Goal: Task Accomplishment & Management: Manage account settings

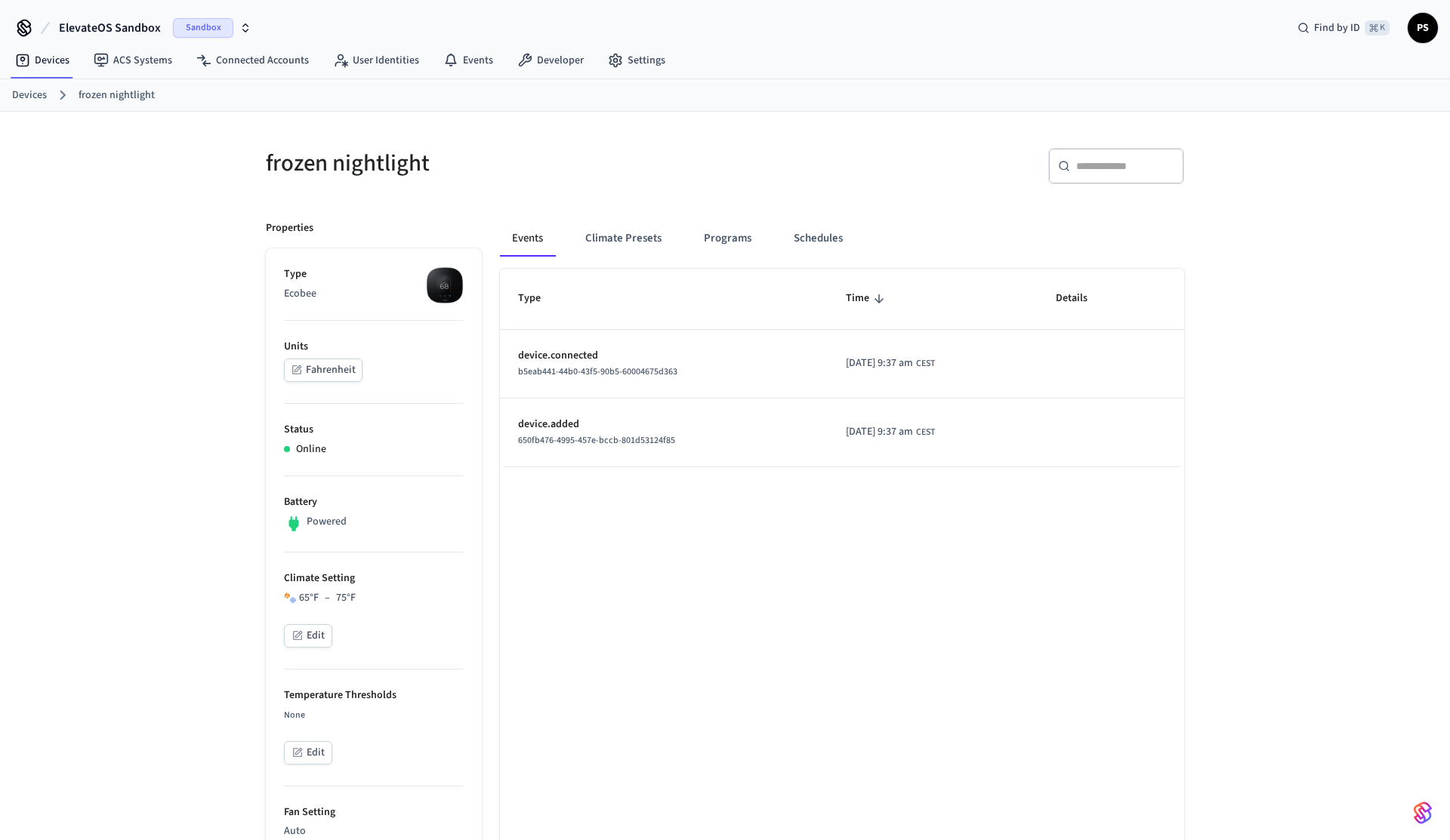
click at [311, 644] on button "Edit" at bounding box center [308, 635] width 48 height 23
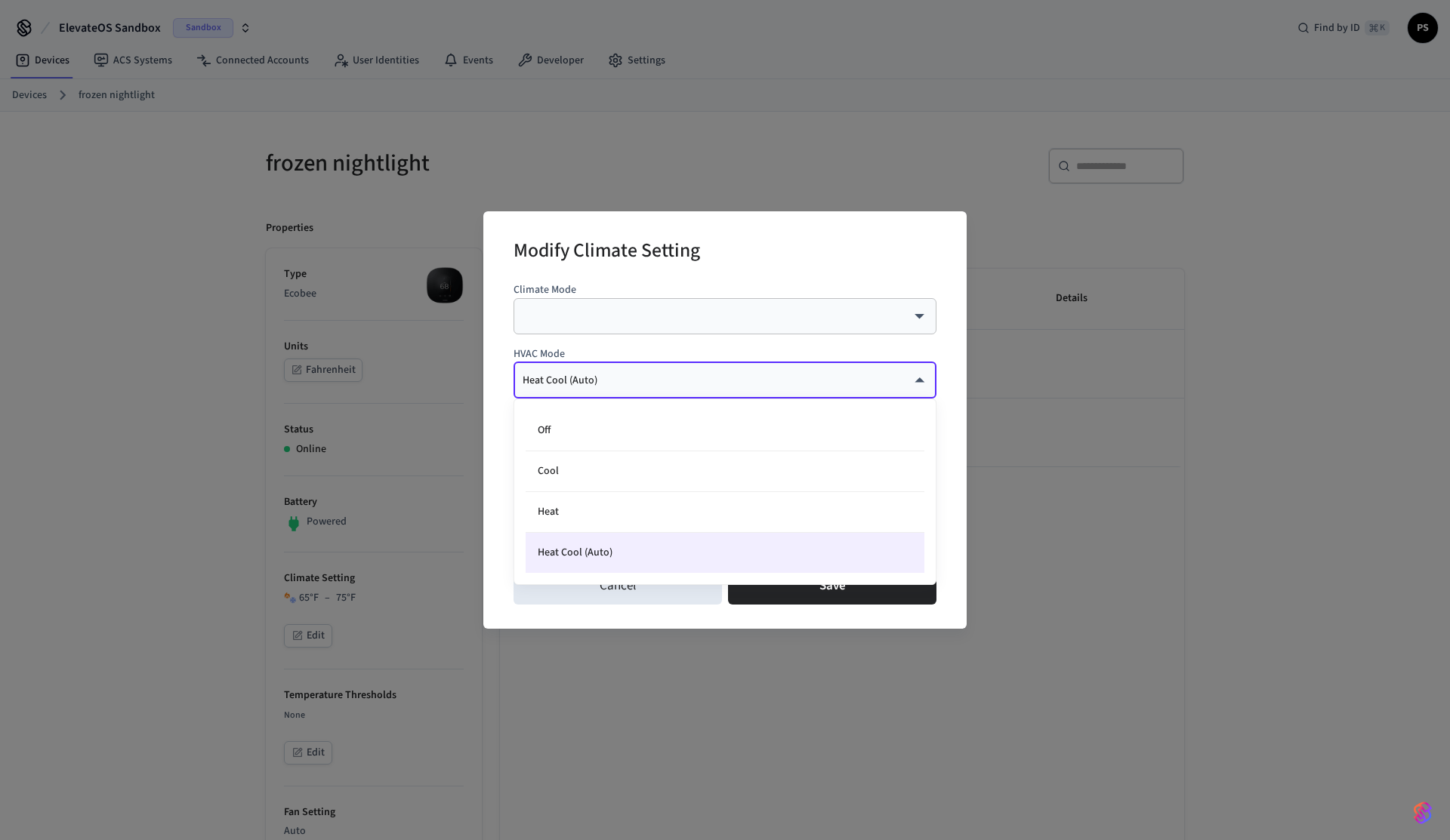
click at [623, 376] on body "ElevateOS Sandbox Sandbox Find by ID ⌘ K PS Devices ACS Systems Connected Accou…" at bounding box center [725, 769] width 1450 height 1538
click at [585, 441] on li "Off" at bounding box center [725, 430] width 399 height 41
type input "***"
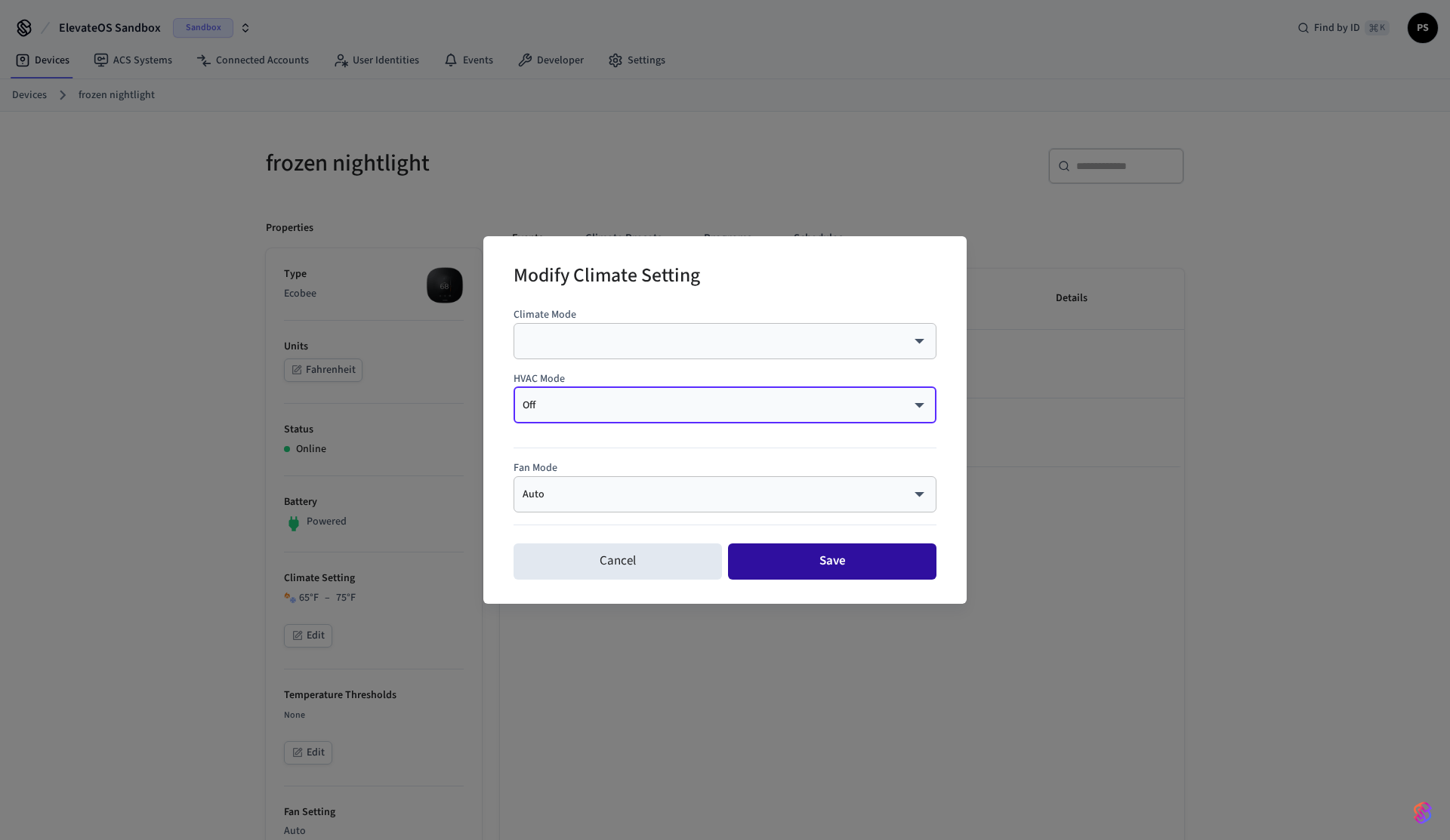
click at [860, 563] on button "Save" at bounding box center [831, 561] width 209 height 36
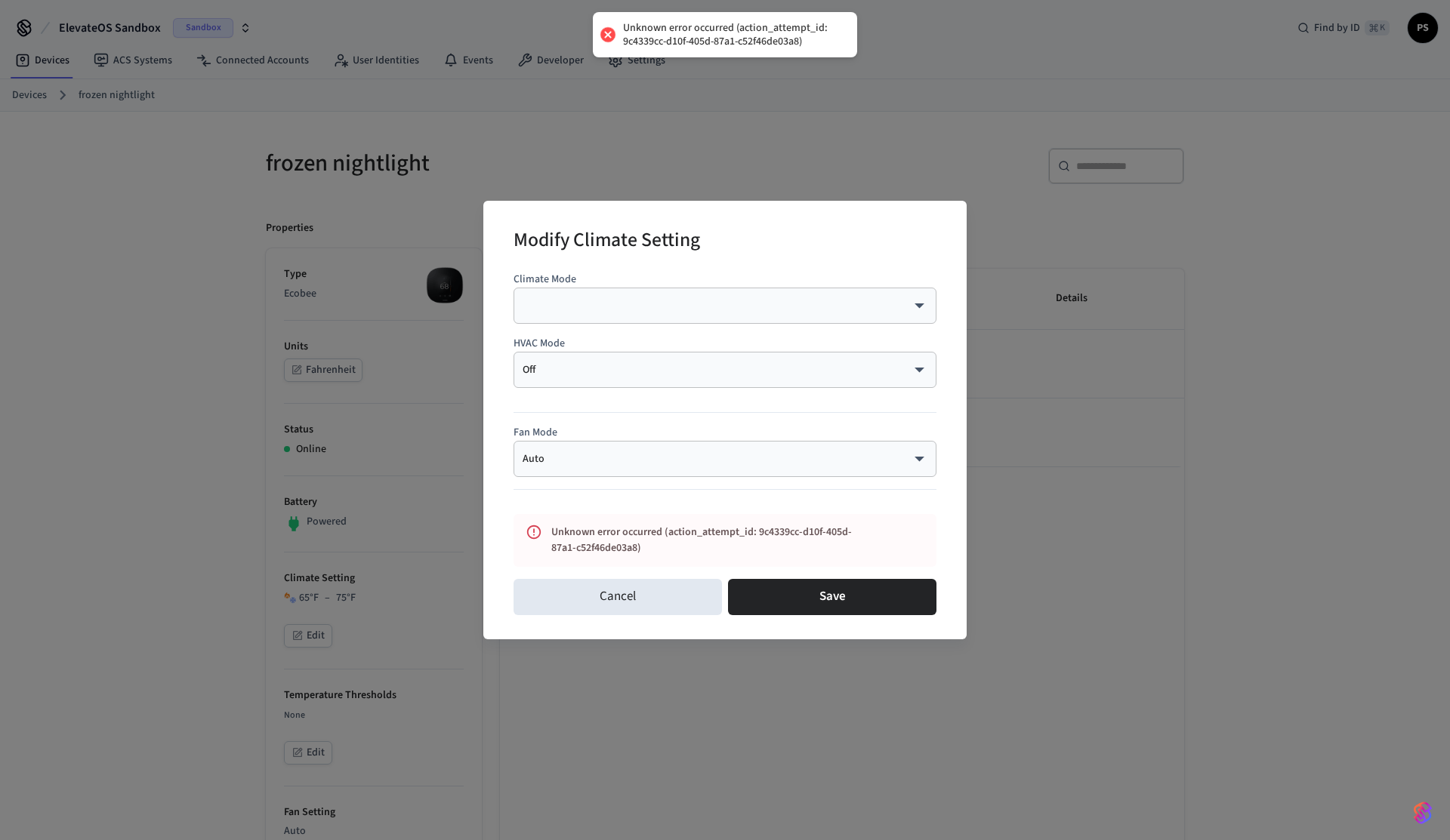
drag, startPoint x: 802, startPoint y: 39, endPoint x: 614, endPoint y: 32, distance: 188.1
click at [614, 32] on div "Unknown error occurred (action_attempt_id: 9c4339cc-d10f-405d-87a1-c52f46de03a8)" at bounding box center [725, 34] width 264 height 45
drag, startPoint x: 620, startPoint y: 38, endPoint x: 727, endPoint y: 28, distance: 107.5
click at [719, 28] on div "Unknown error occurred (action_attempt_id: 9c4339cc-d10f-405d-87a1-c52f46de03a8)" at bounding box center [725, 34] width 264 height 45
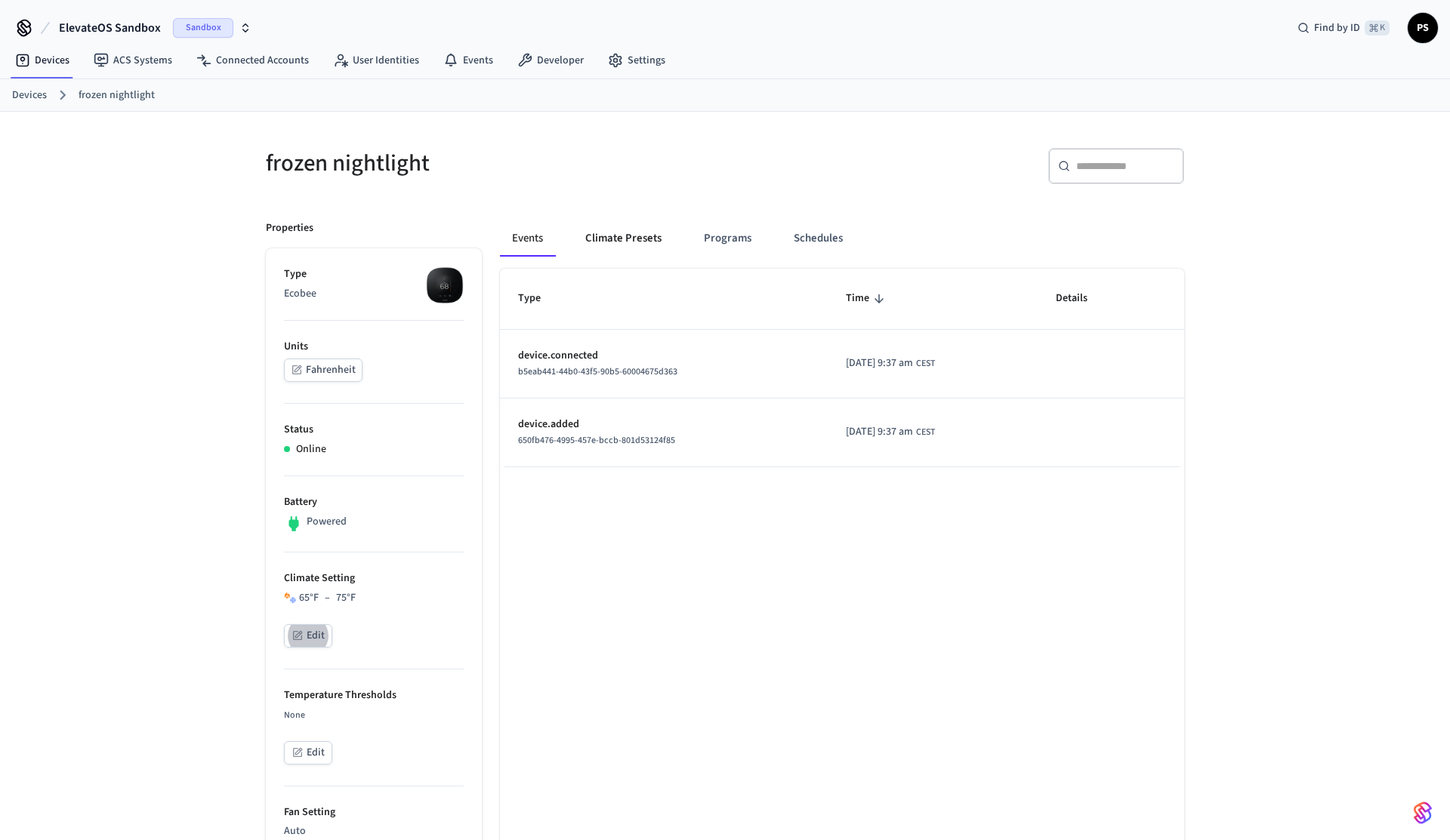
click at [633, 232] on button "Climate Presets" at bounding box center [624, 239] width 101 height 36
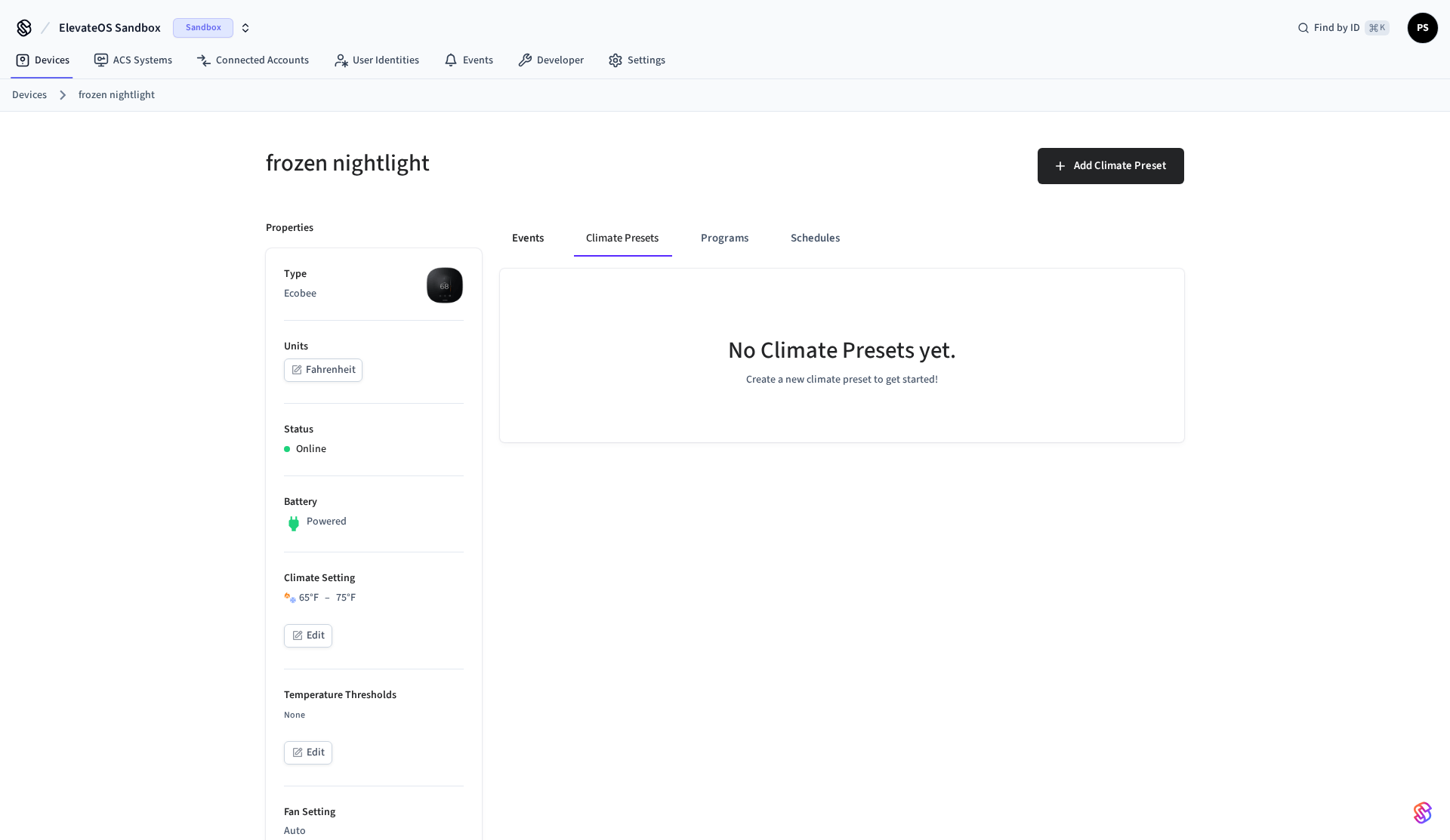
click at [540, 241] on button "Events" at bounding box center [528, 239] width 56 height 36
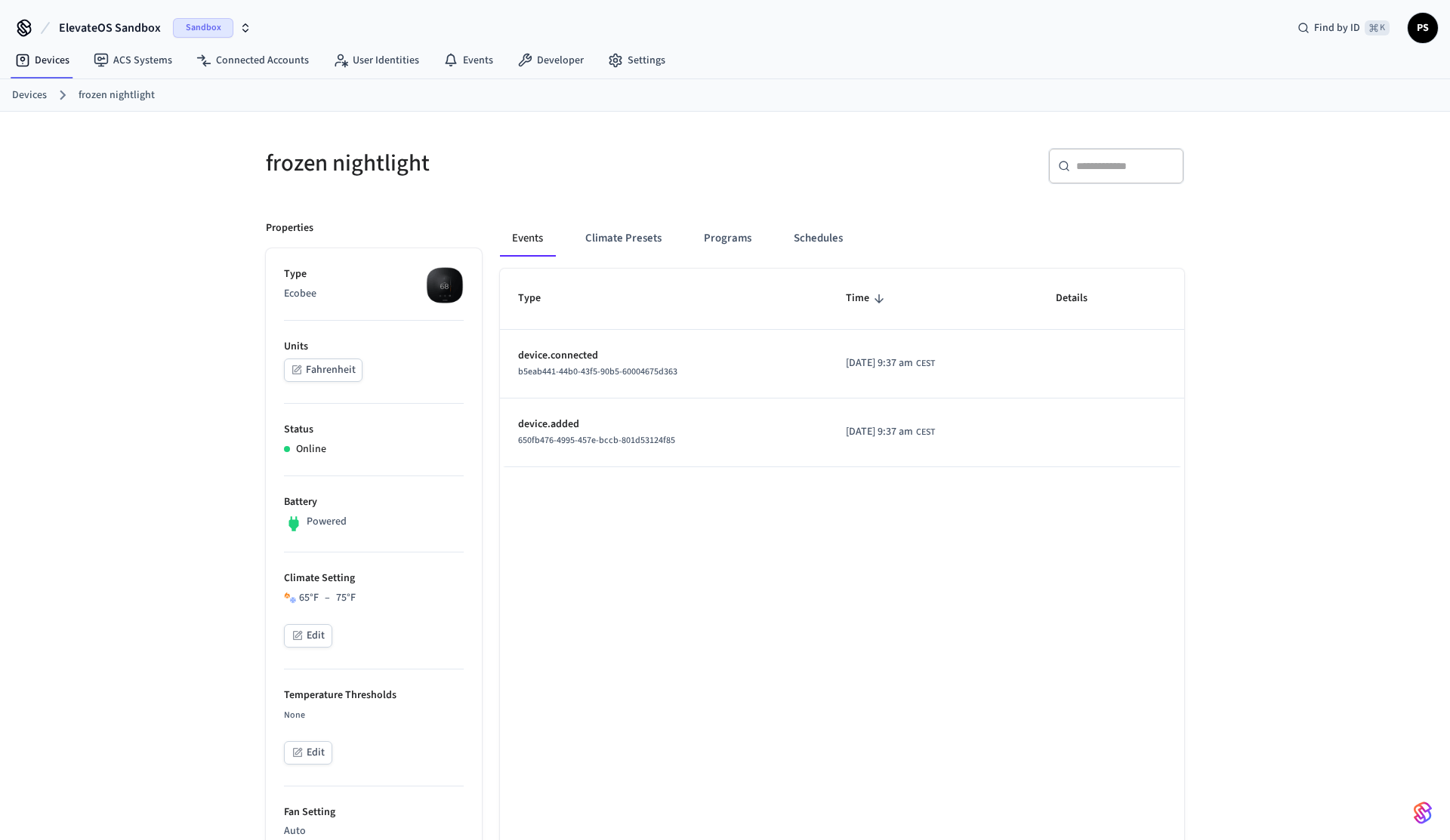
click at [176, 30] on span "Sandbox" at bounding box center [203, 28] width 60 height 20
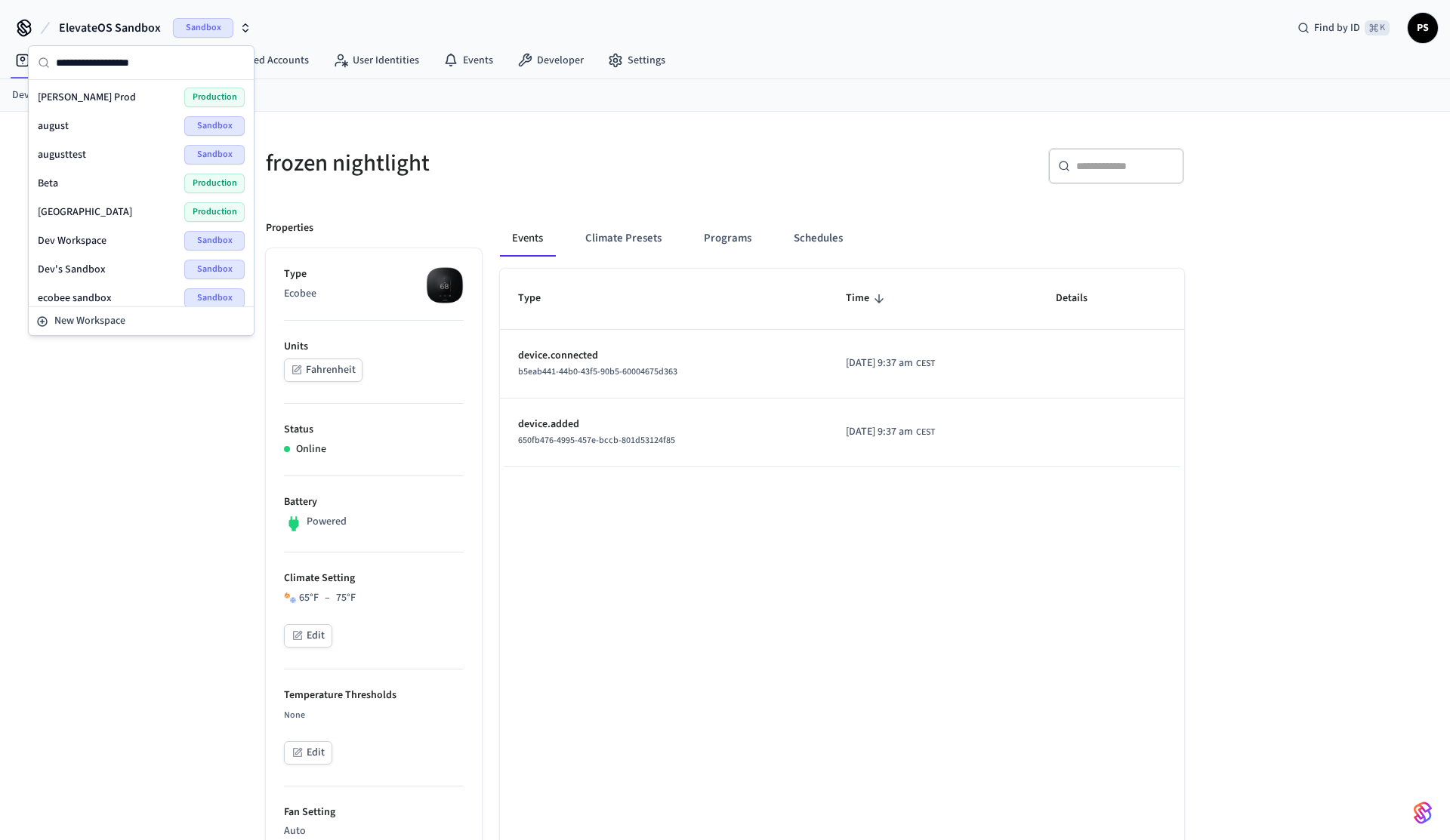
click at [176, 30] on span "Sandbox" at bounding box center [203, 28] width 60 height 20
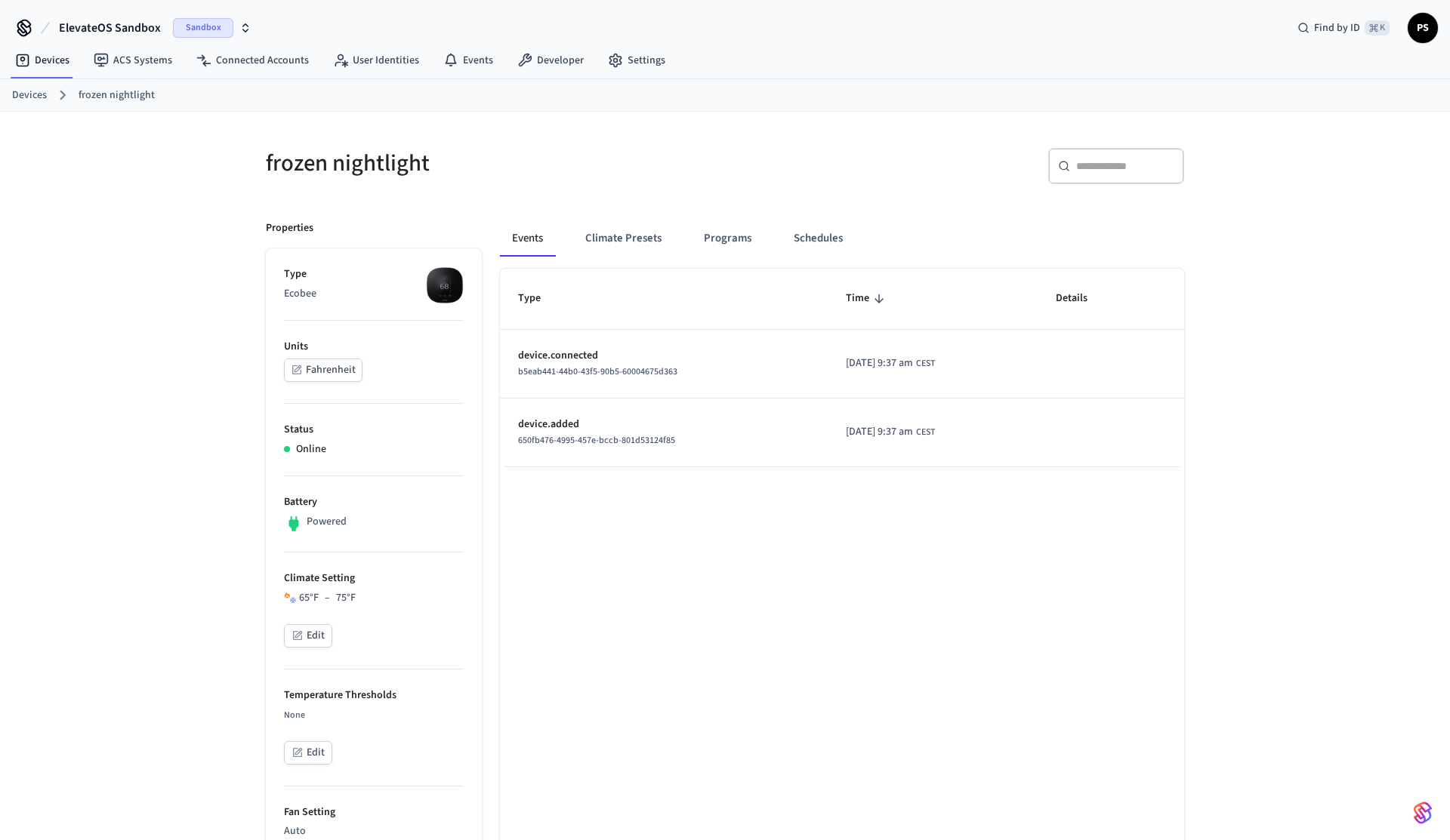
click at [28, 99] on link "Devices" at bounding box center [29, 96] width 35 height 16
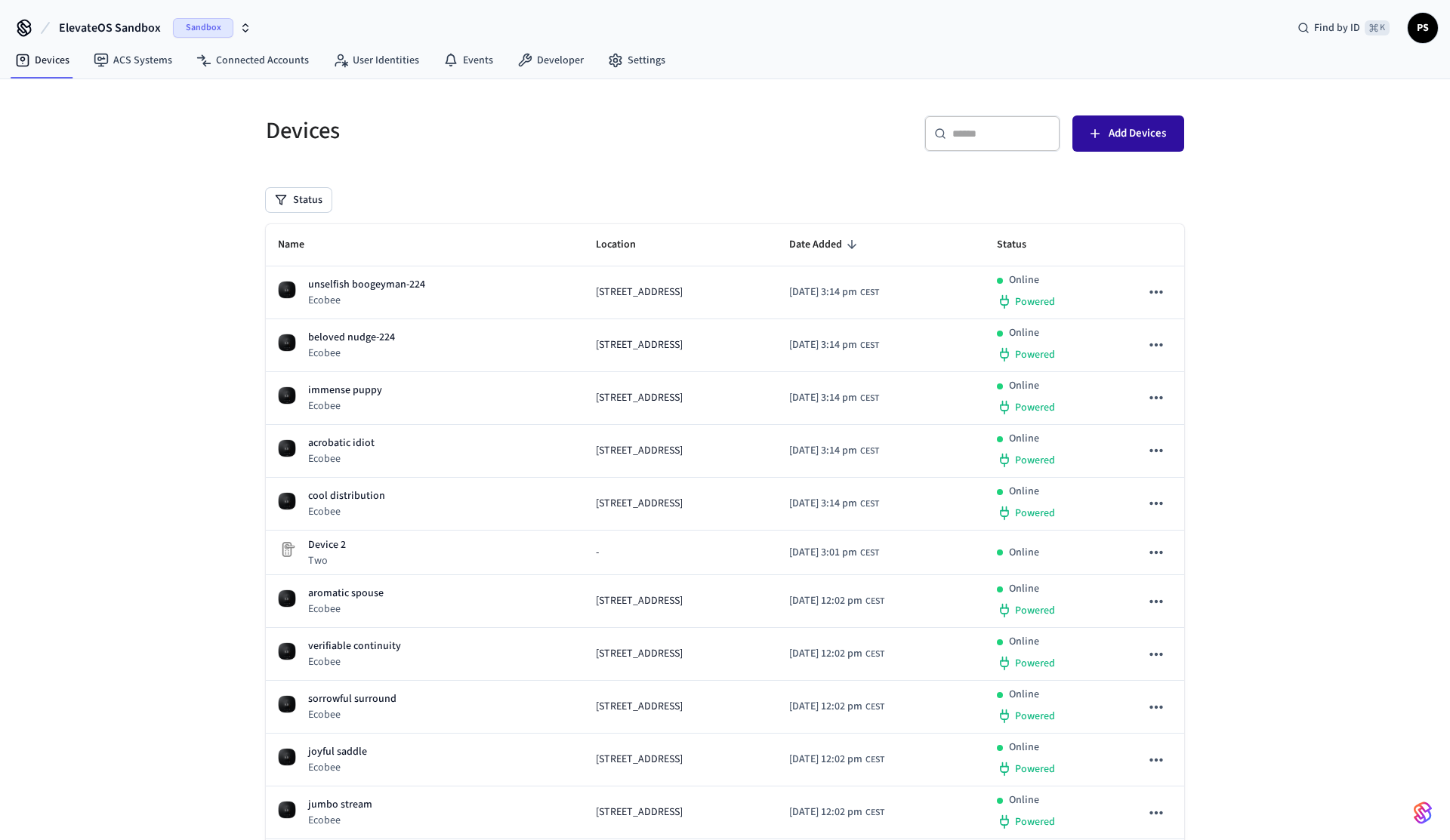
click at [1156, 130] on span "Add Devices" at bounding box center [1136, 134] width 57 height 20
click at [1133, 132] on span "Add Devices" at bounding box center [1136, 134] width 57 height 20
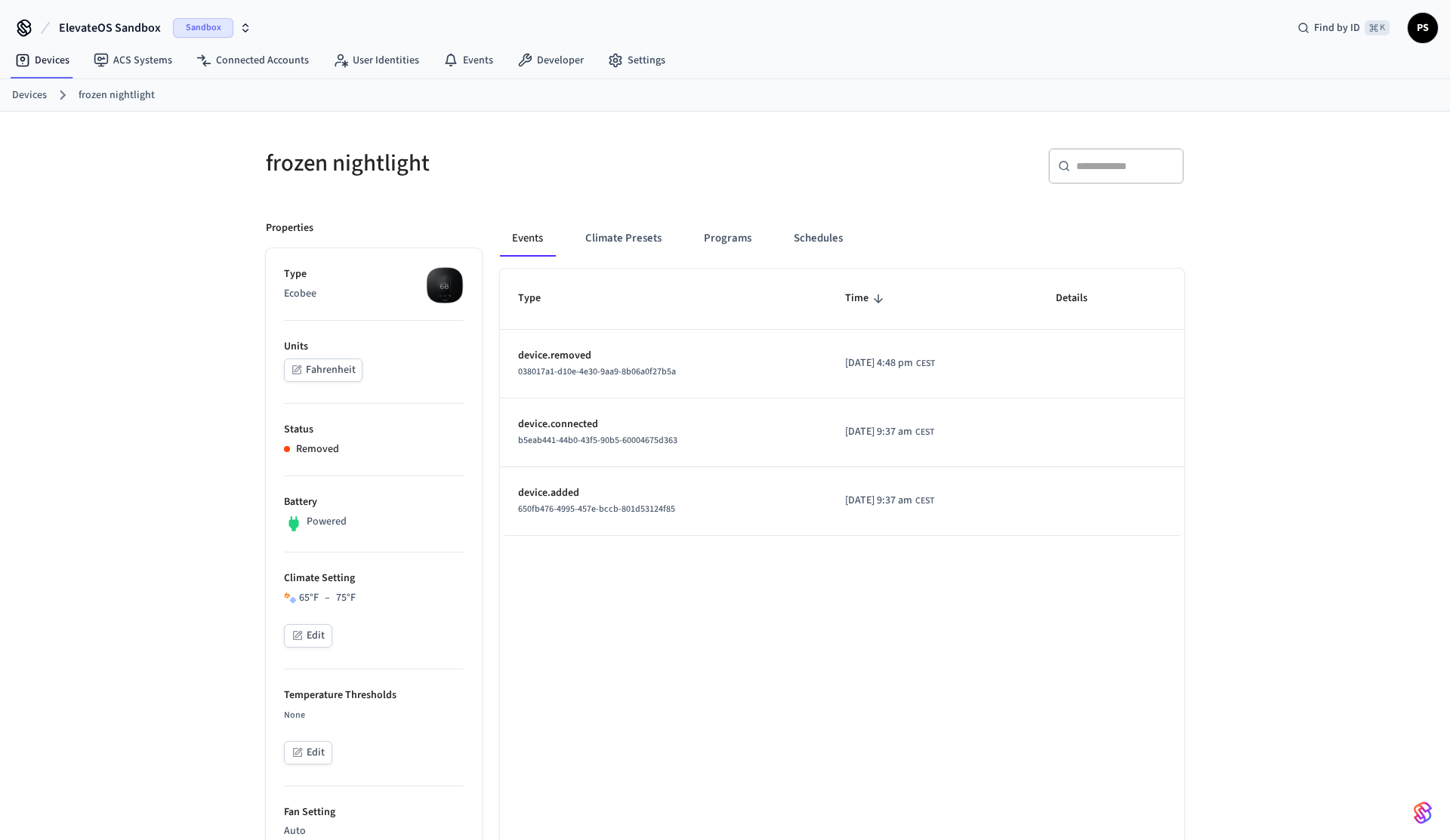
click at [316, 455] on p "Removed" at bounding box center [317, 449] width 43 height 16
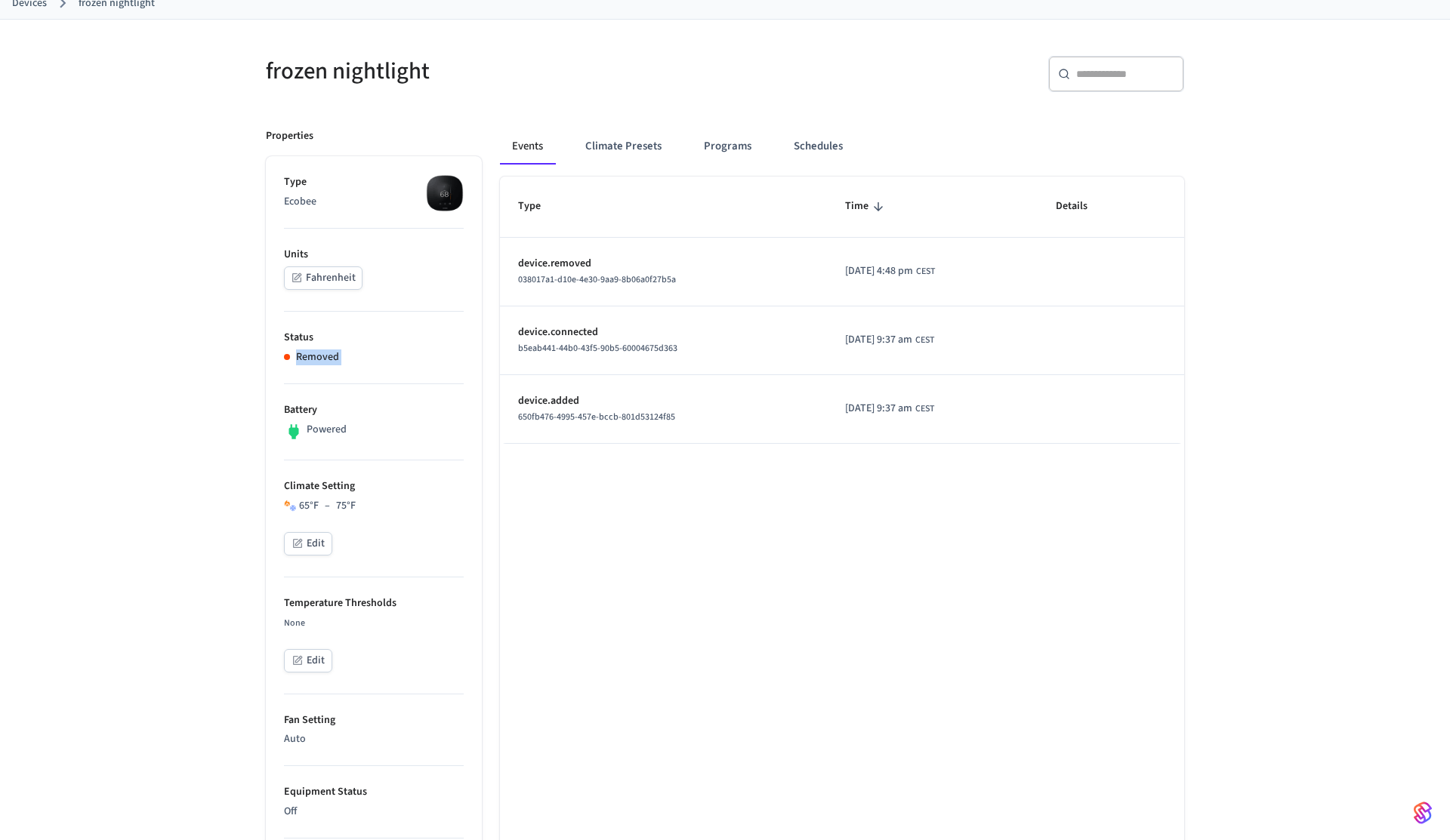
scroll to position [93, 0]
click at [311, 532] on button "Edit" at bounding box center [308, 542] width 48 height 23
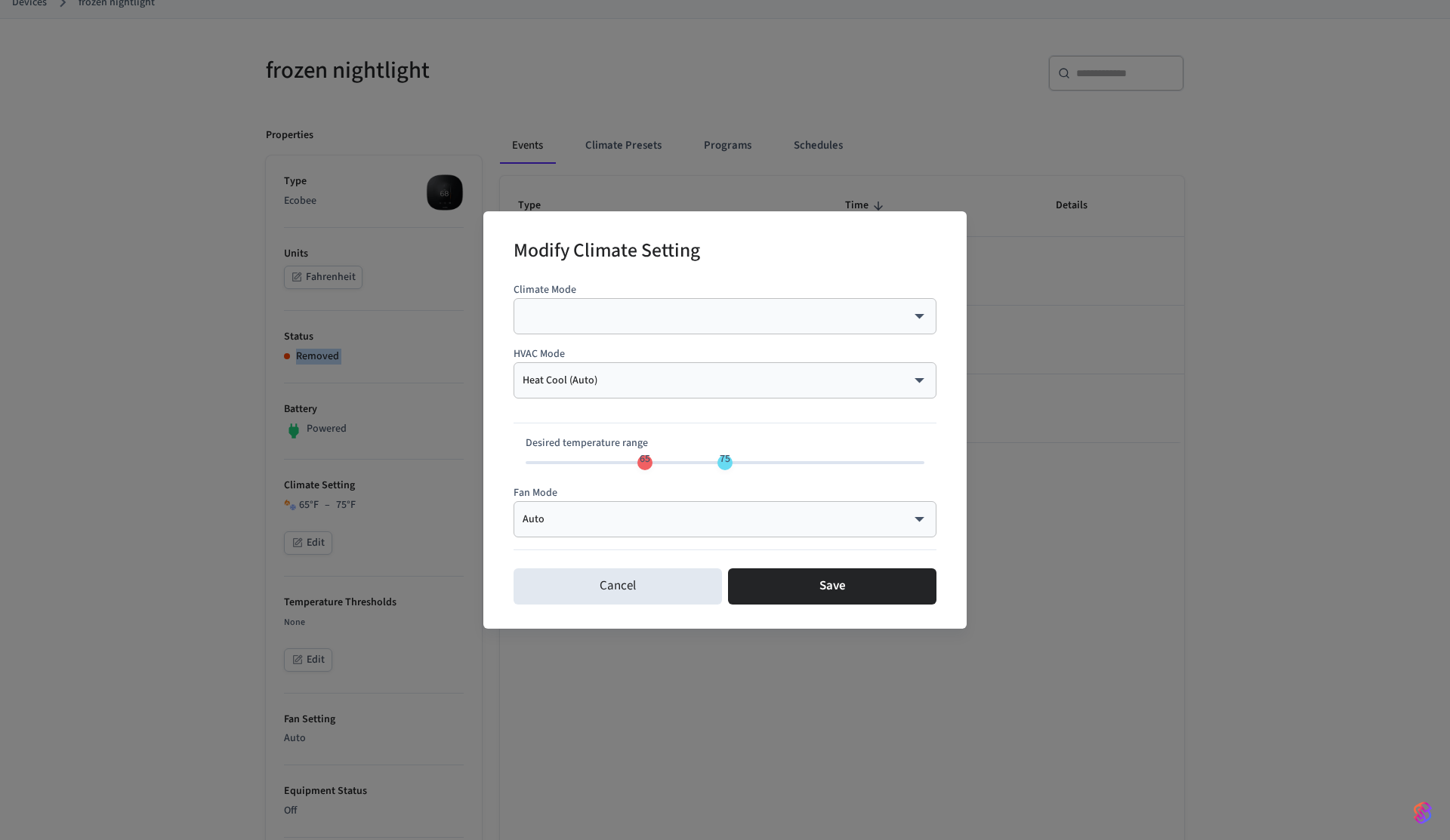
click at [654, 309] on body "ElevateOS Sandbox Sandbox Find by ID ⌘ K PS Devices ACS Systems Connected Accou…" at bounding box center [725, 728] width 1450 height 1642
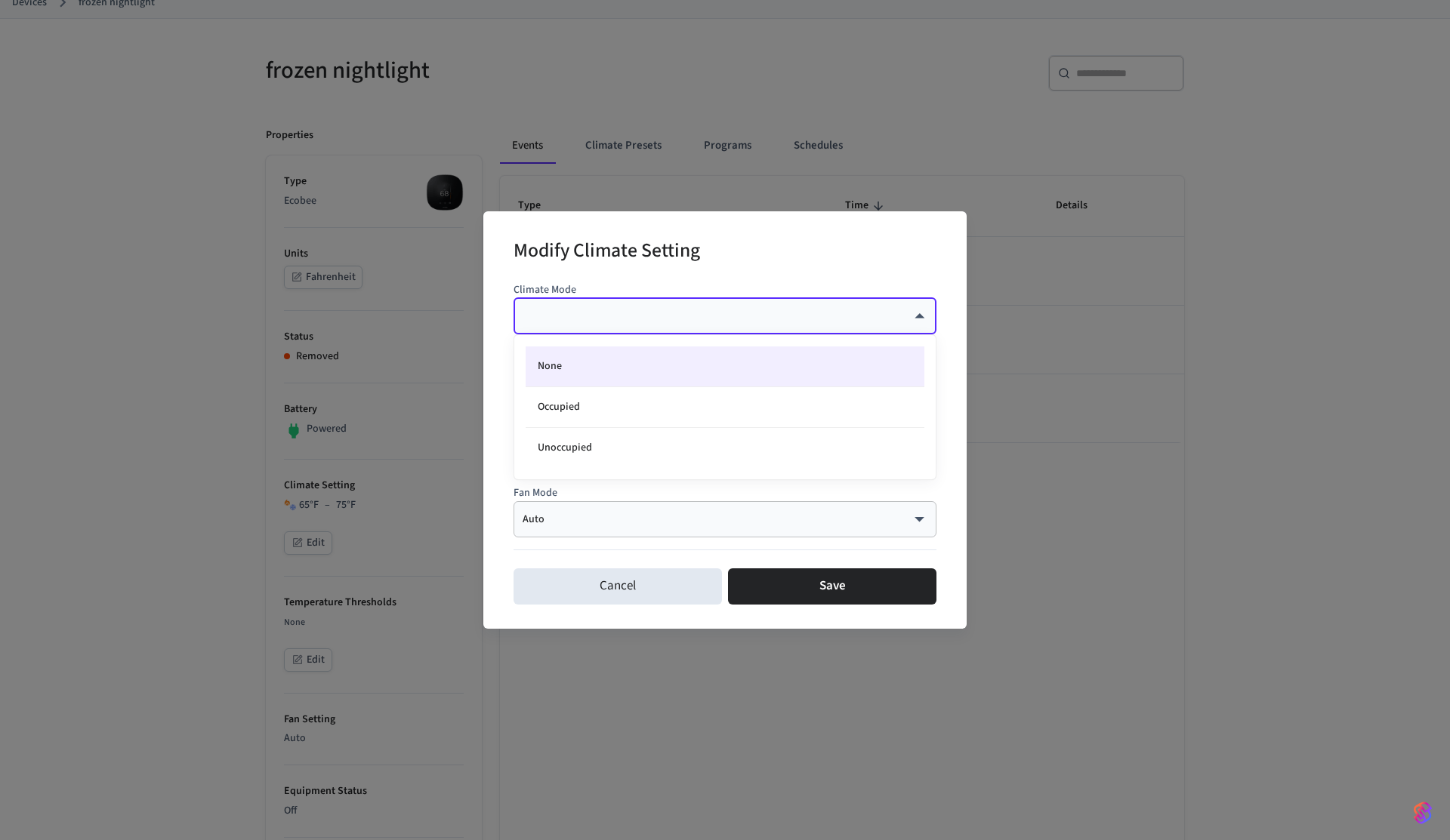
click at [499, 342] on div at bounding box center [725, 420] width 1450 height 840
click at [642, 387] on body "ElevateOS Sandbox Sandbox Find by ID ⌘ K PS Devices ACS Systems Connected Accou…" at bounding box center [725, 728] width 1450 height 1642
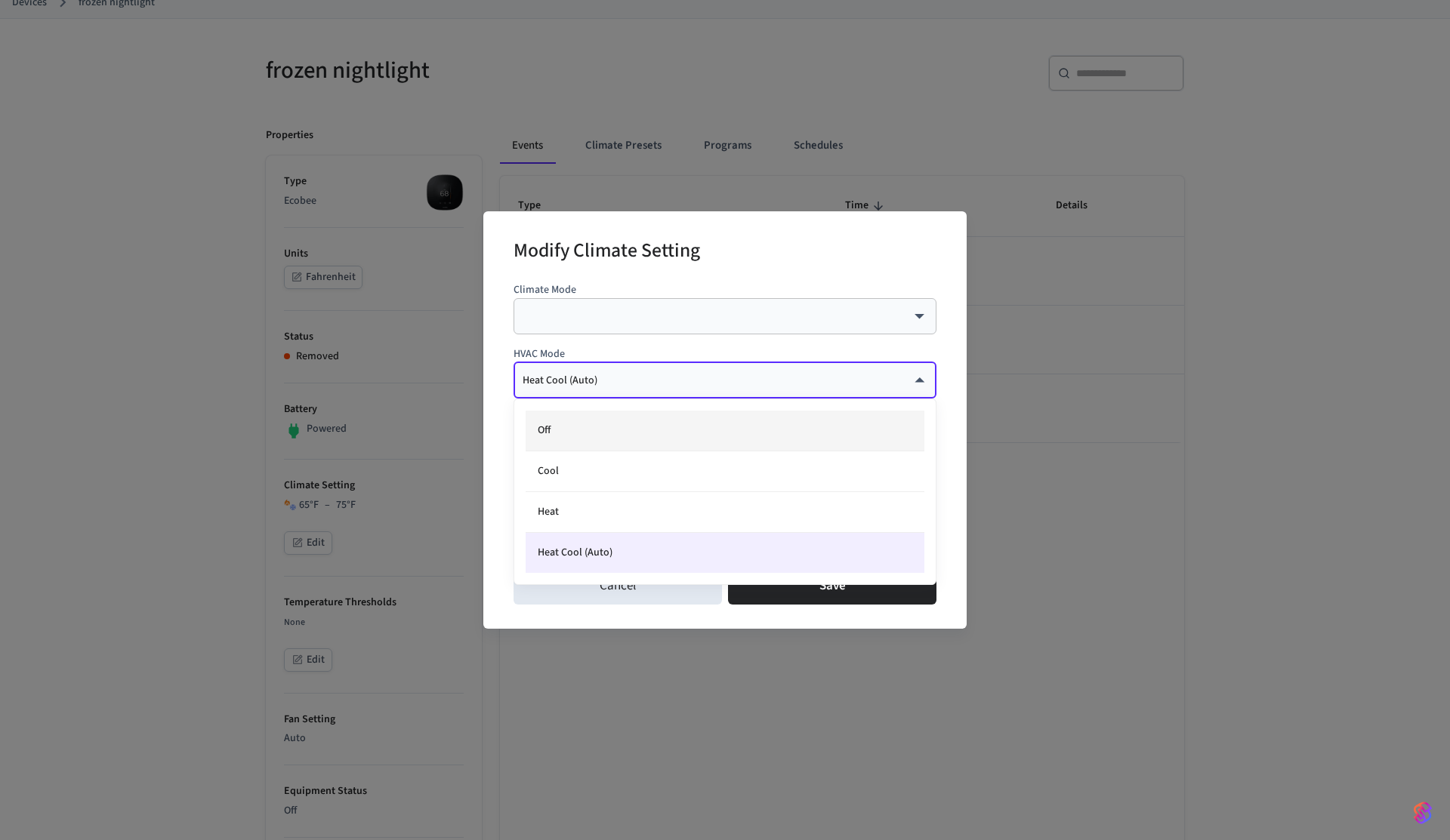
click at [611, 432] on li "Off" at bounding box center [725, 430] width 399 height 41
type input "***"
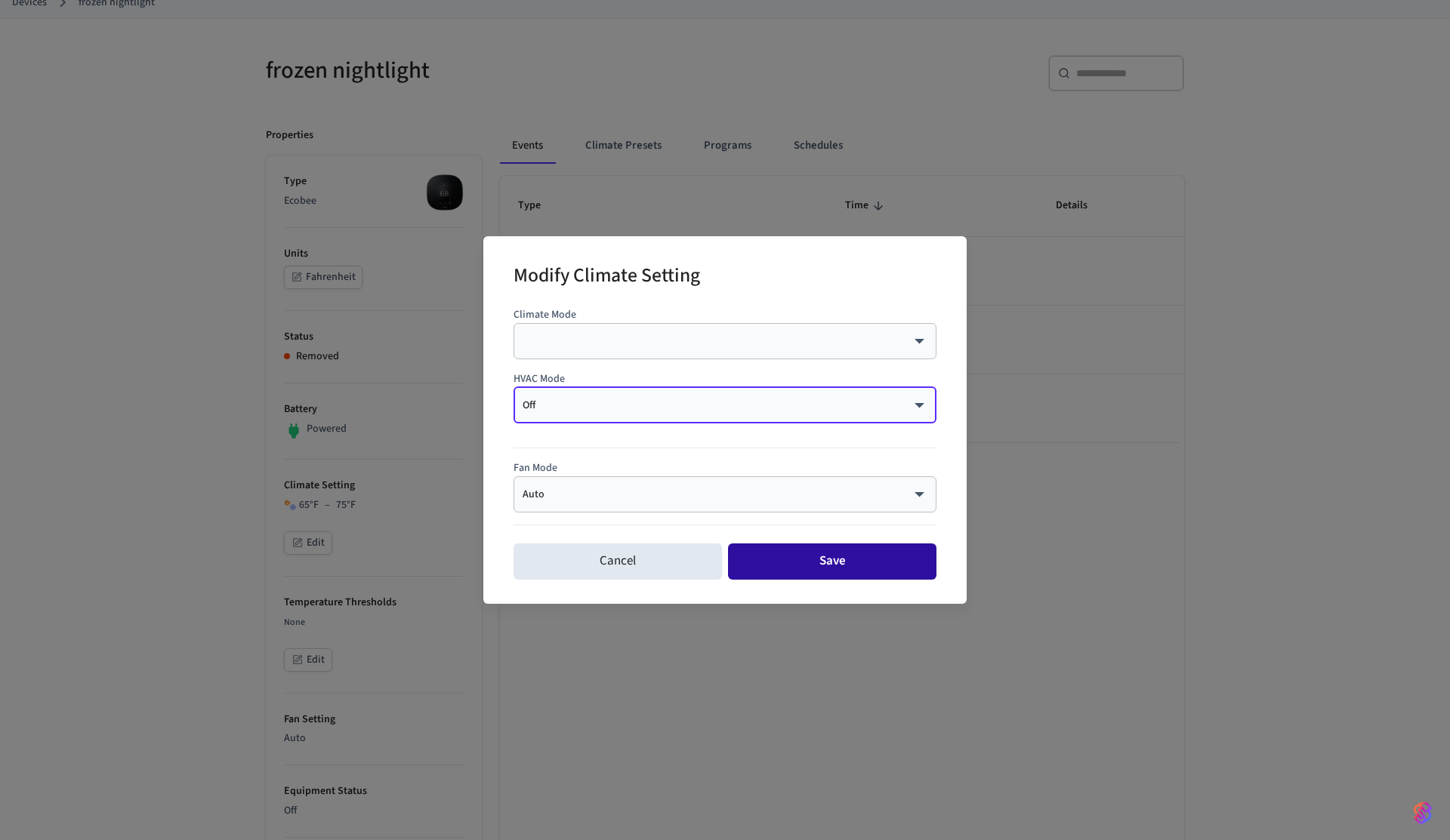
click at [857, 573] on button "Save" at bounding box center [831, 561] width 209 height 36
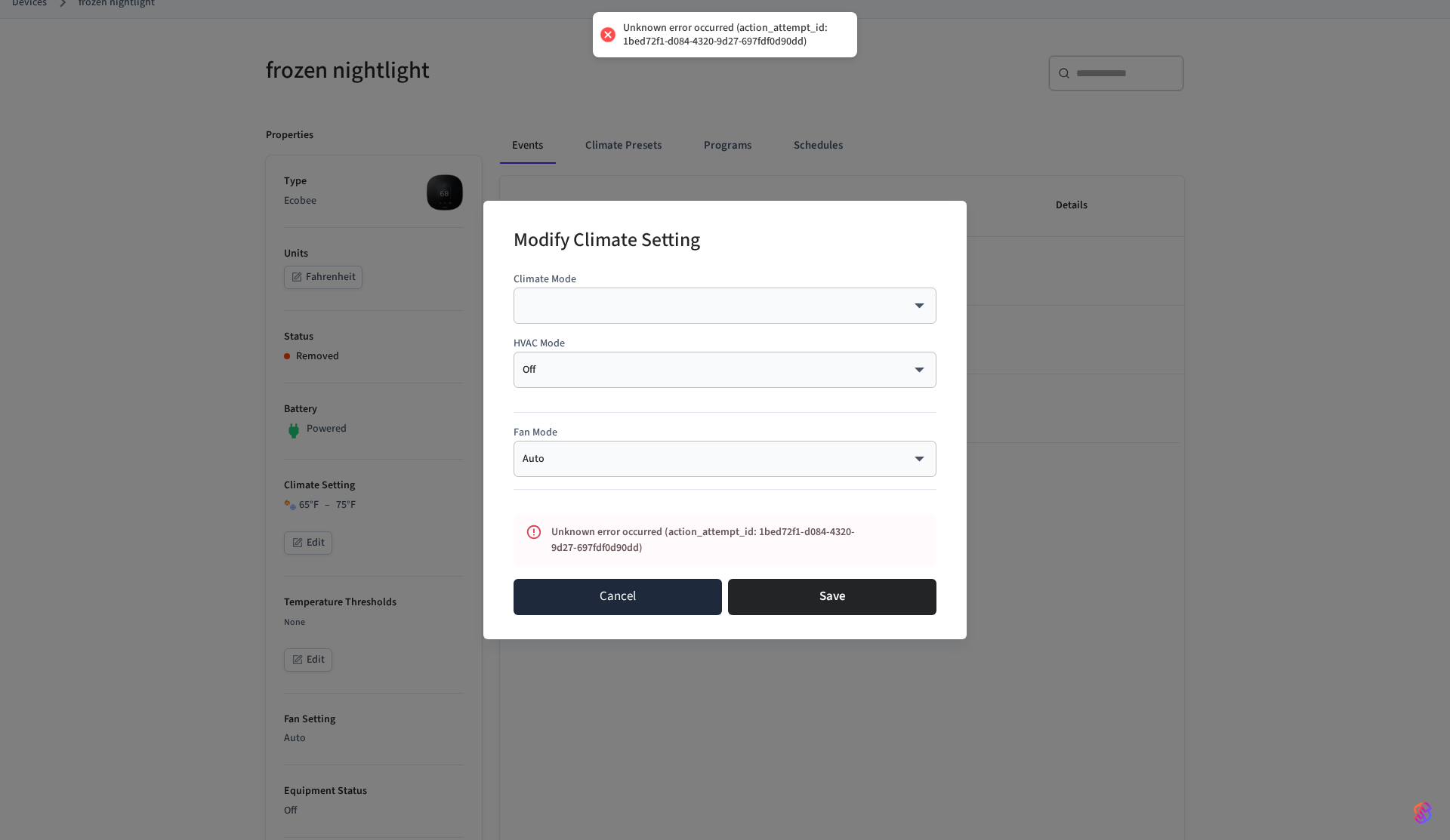
click at [663, 594] on button "Cancel" at bounding box center [618, 597] width 209 height 36
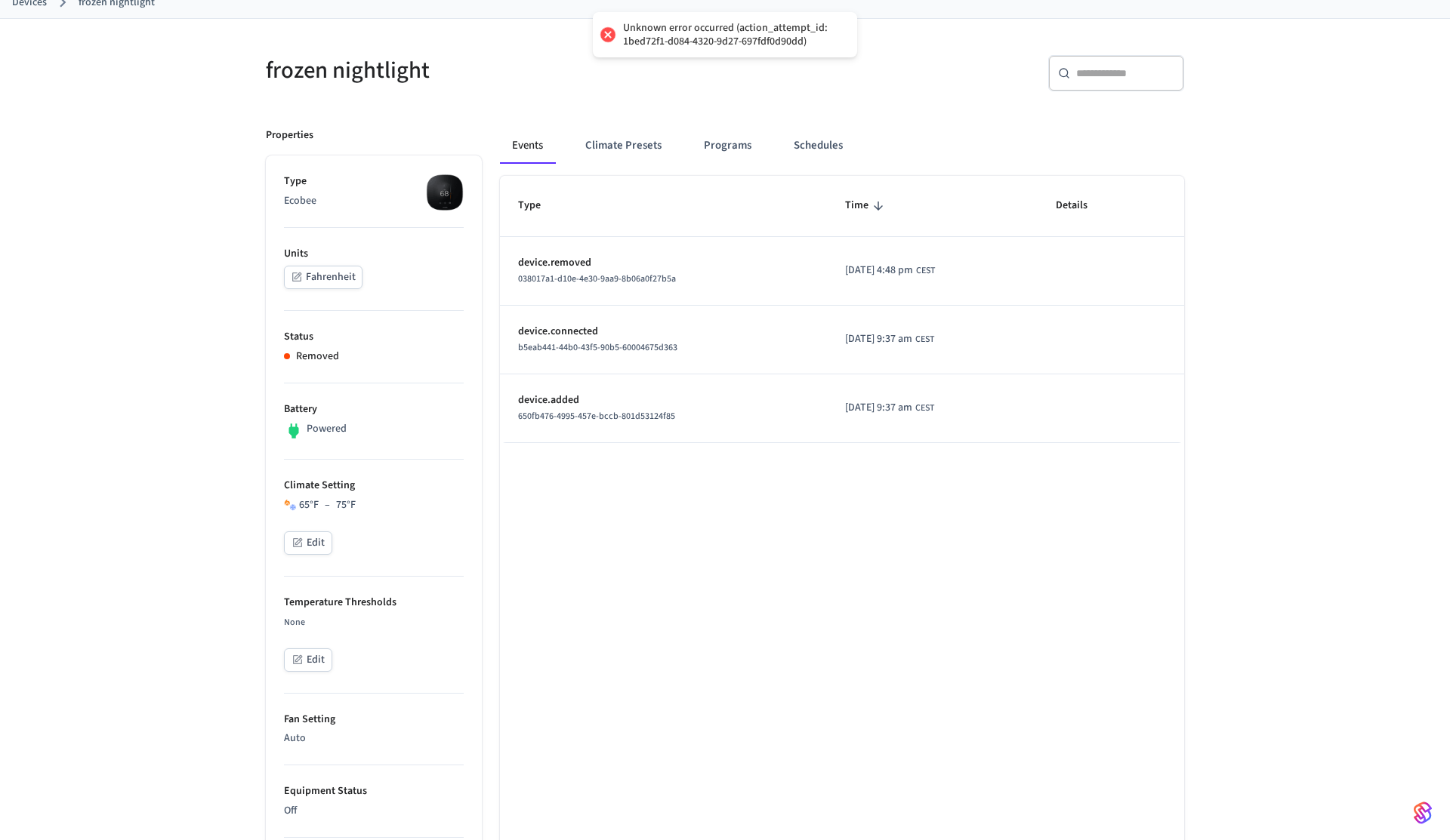
click at [387, 383] on li "Status Removed" at bounding box center [374, 347] width 180 height 73
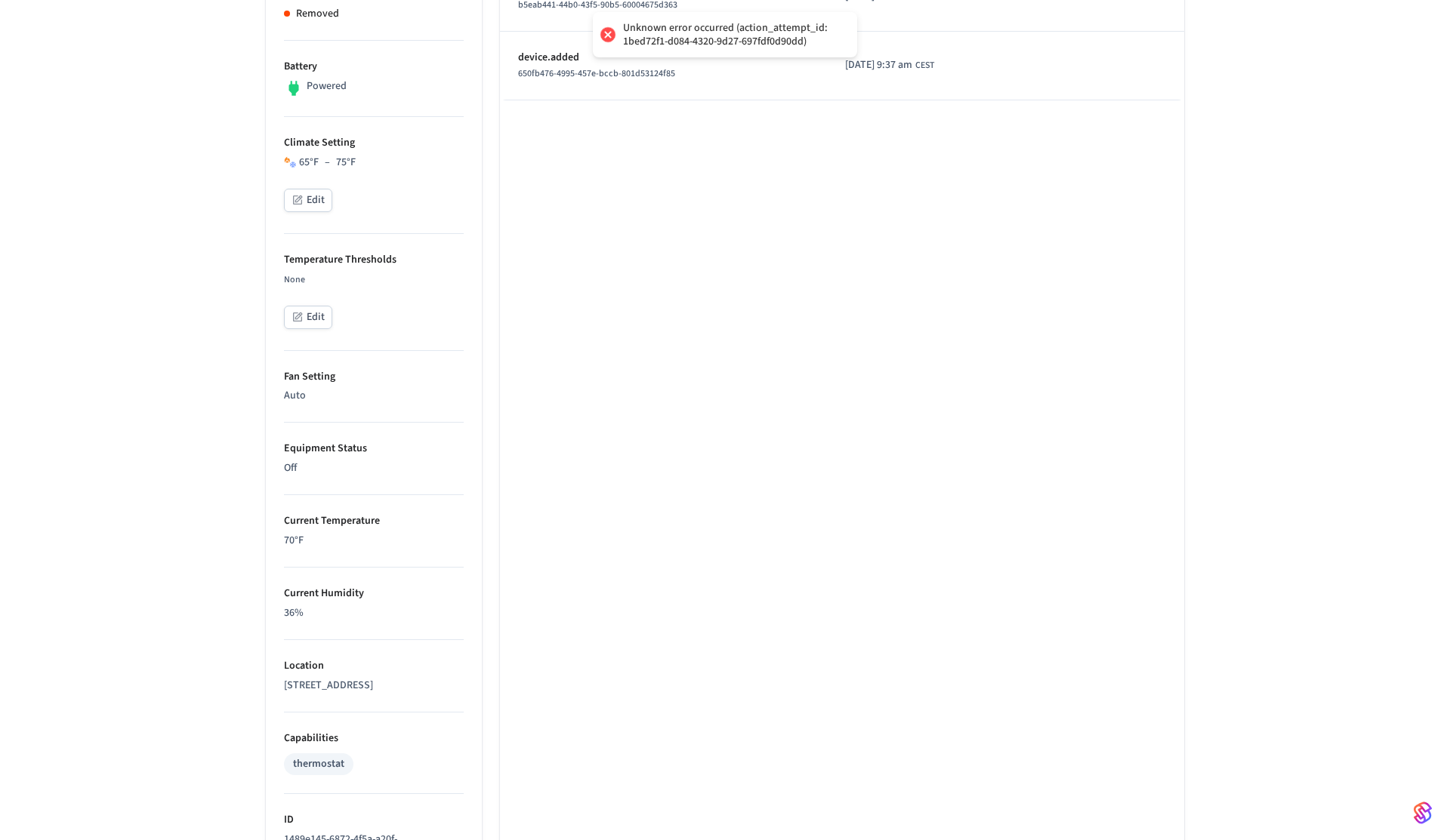
scroll to position [0, 0]
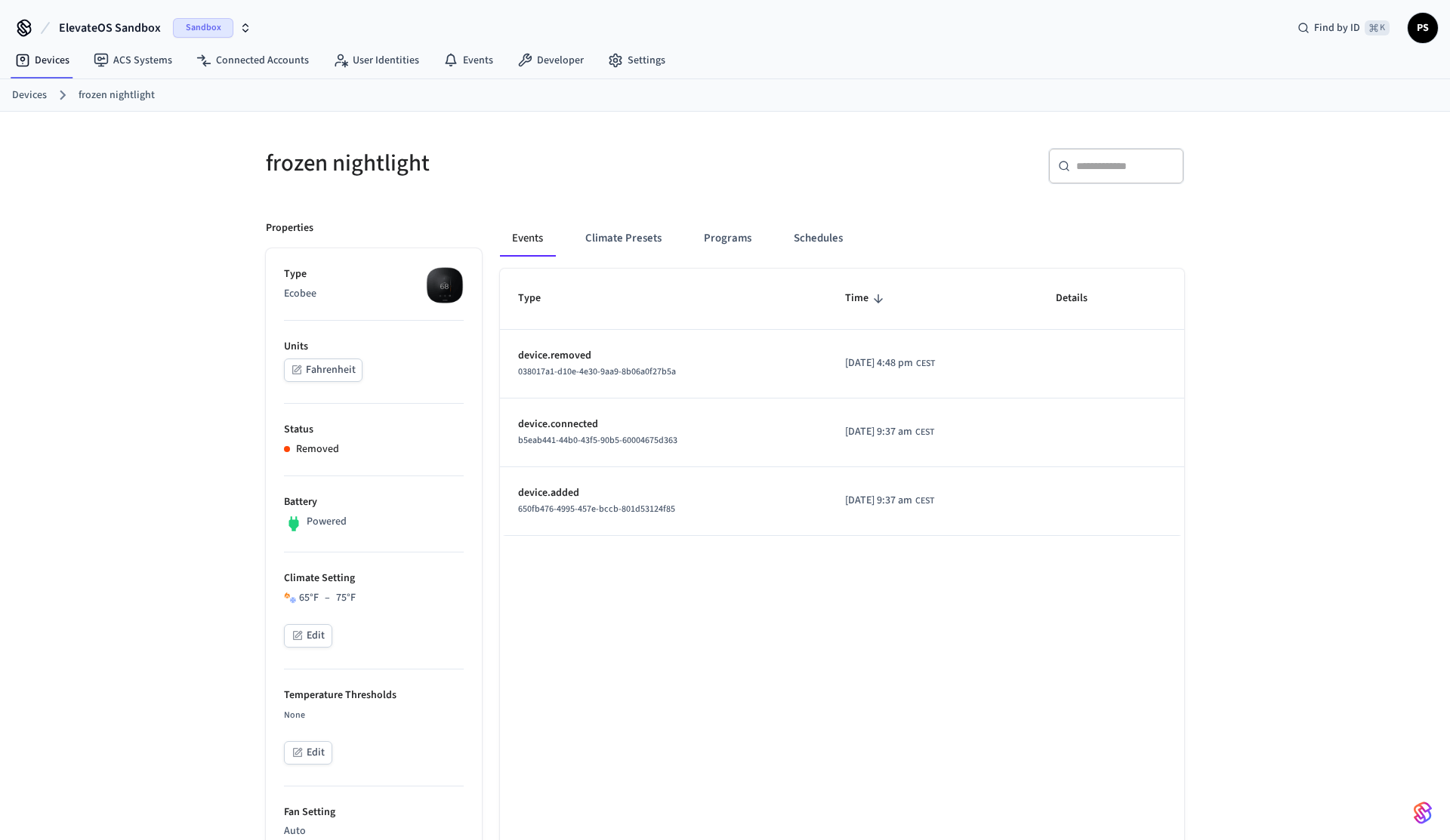
click at [364, 159] on h5 "frozen nightlight" at bounding box center [491, 163] width 450 height 31
click at [558, 66] on link "Developer" at bounding box center [551, 60] width 91 height 27
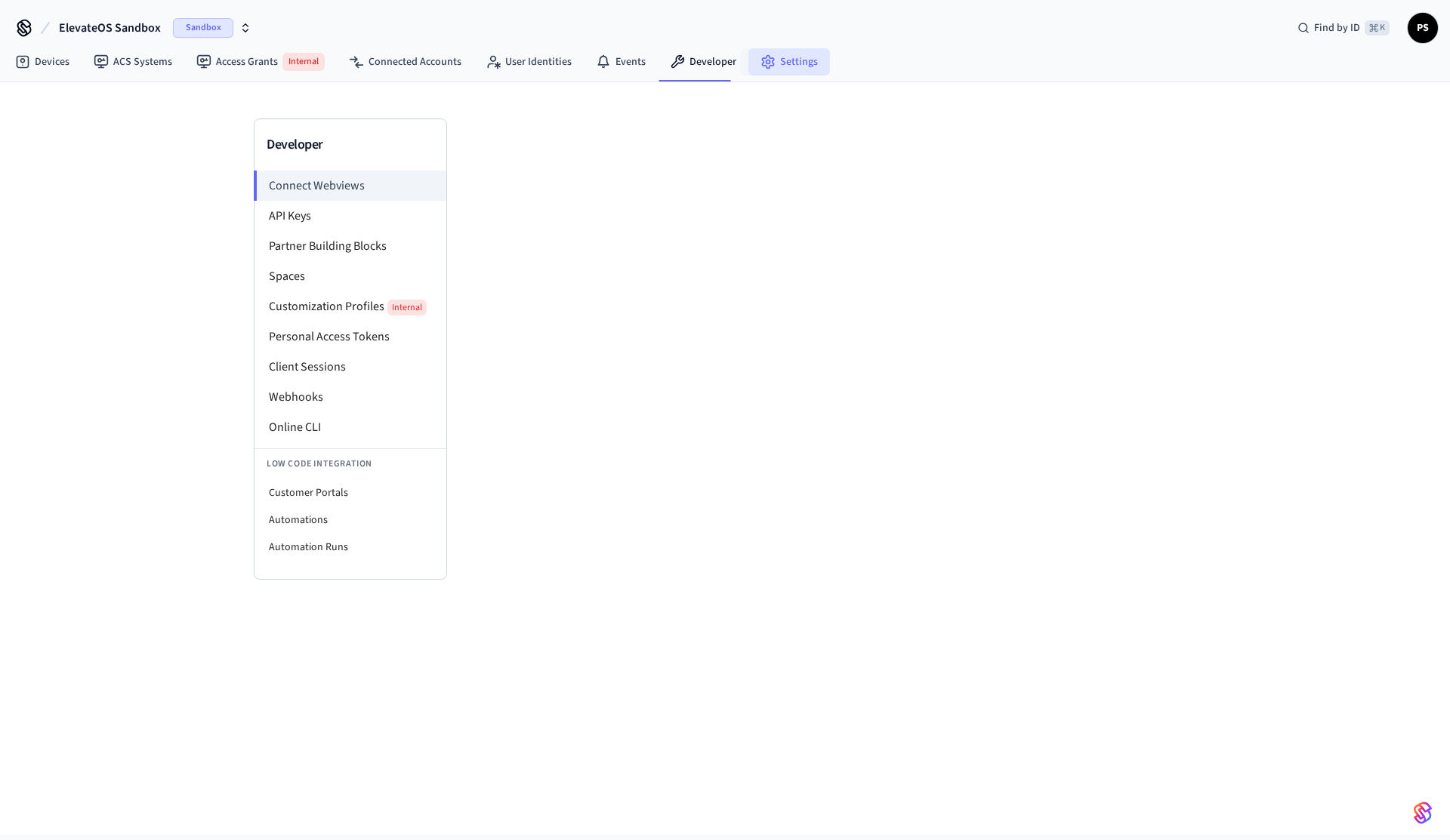
click at [793, 70] on link "Settings" at bounding box center [789, 61] width 82 height 27
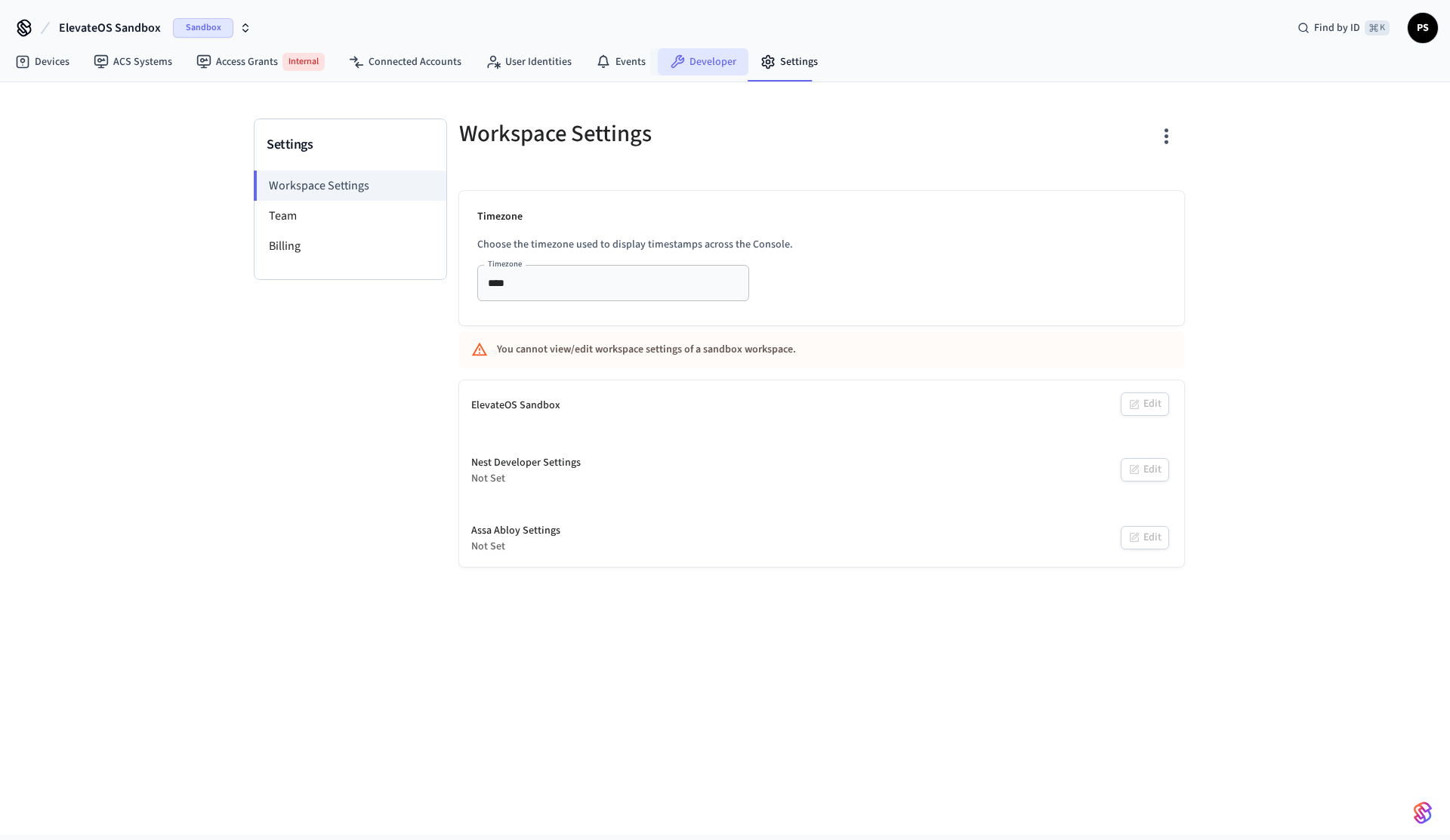
click at [707, 61] on link "Developer" at bounding box center [703, 61] width 91 height 27
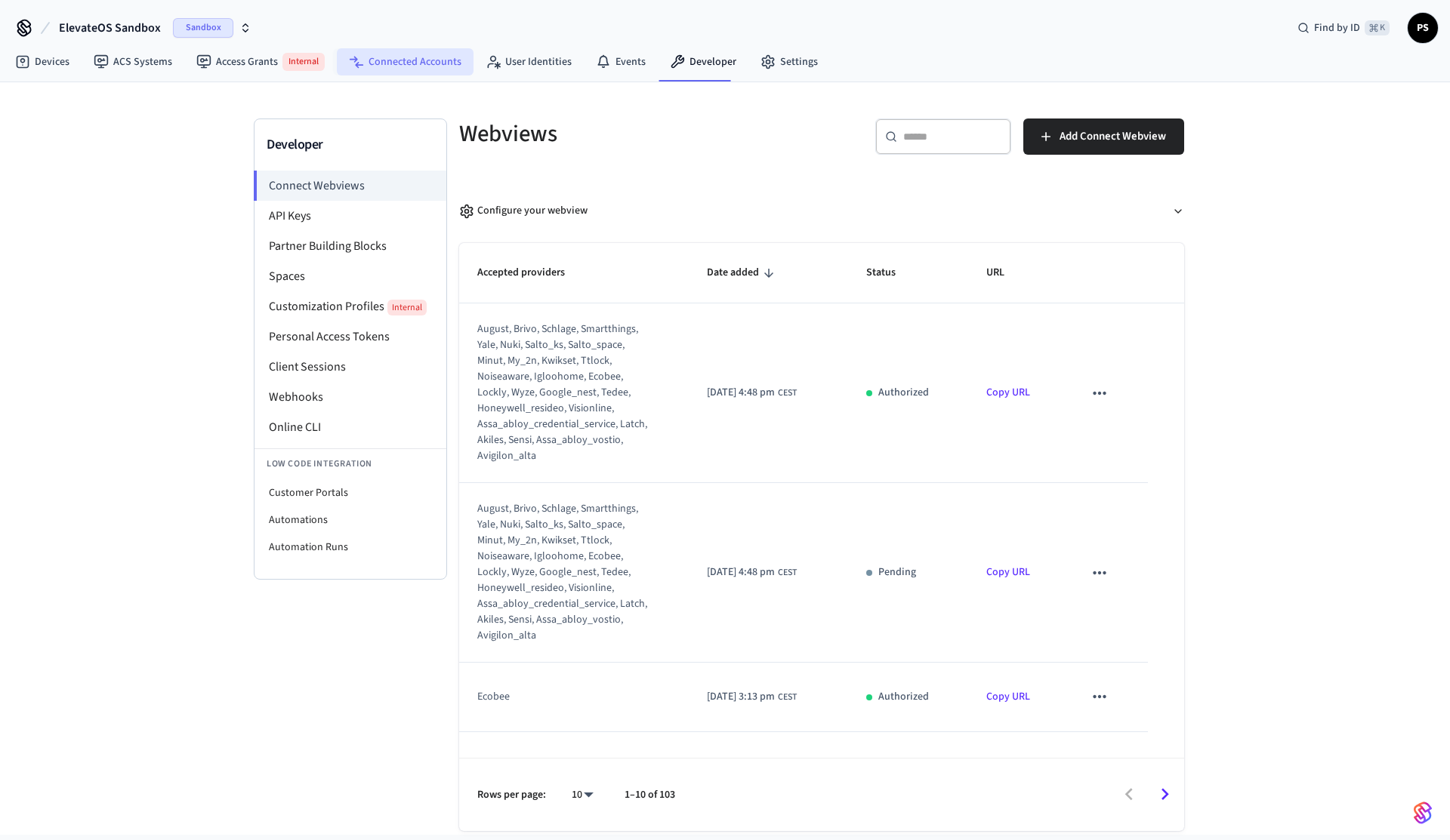
click at [345, 70] on link "Connected Accounts" at bounding box center [405, 61] width 137 height 27
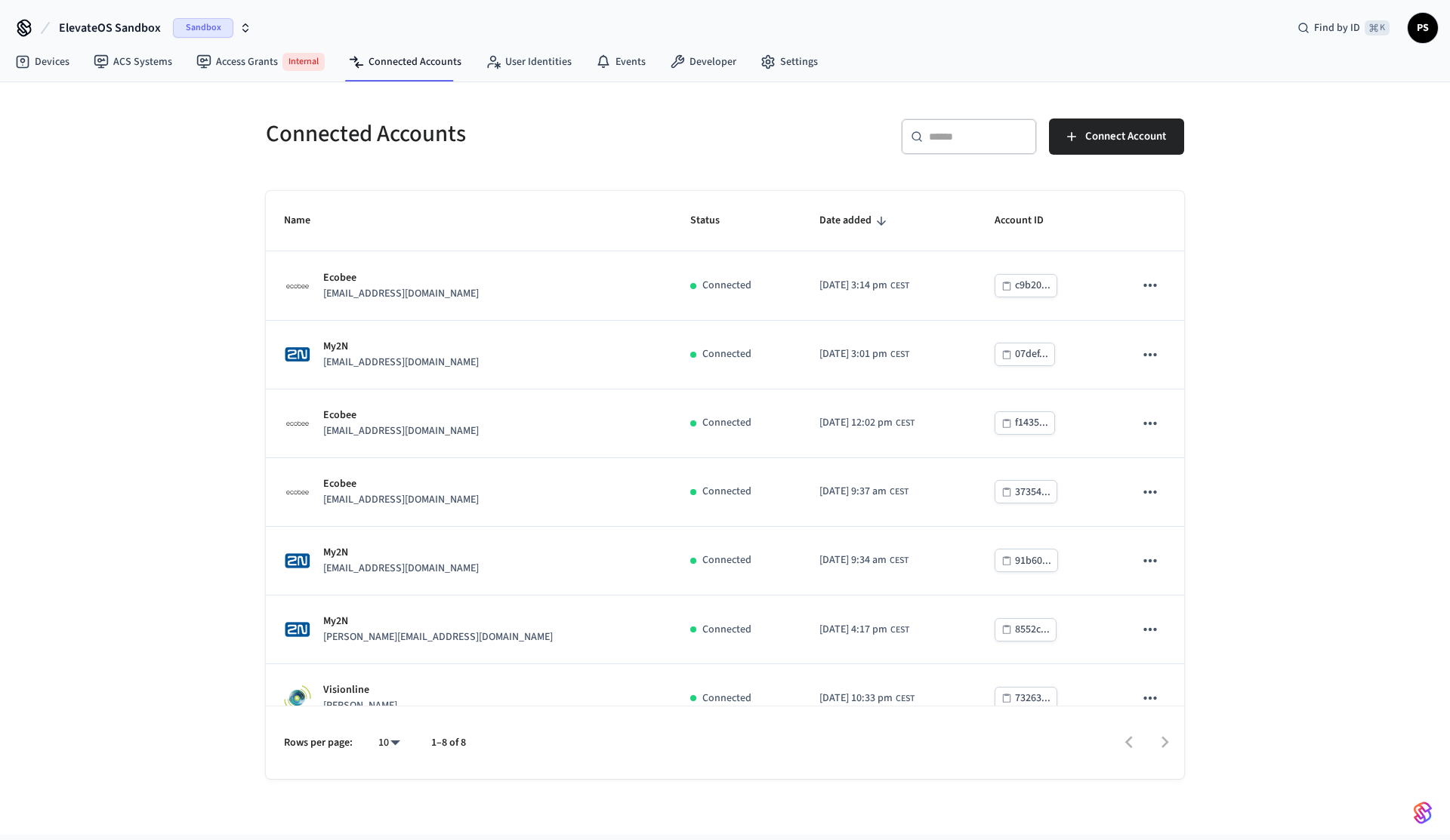
click at [874, 224] on icon "sticky table" at bounding box center [881, 222] width 14 height 14
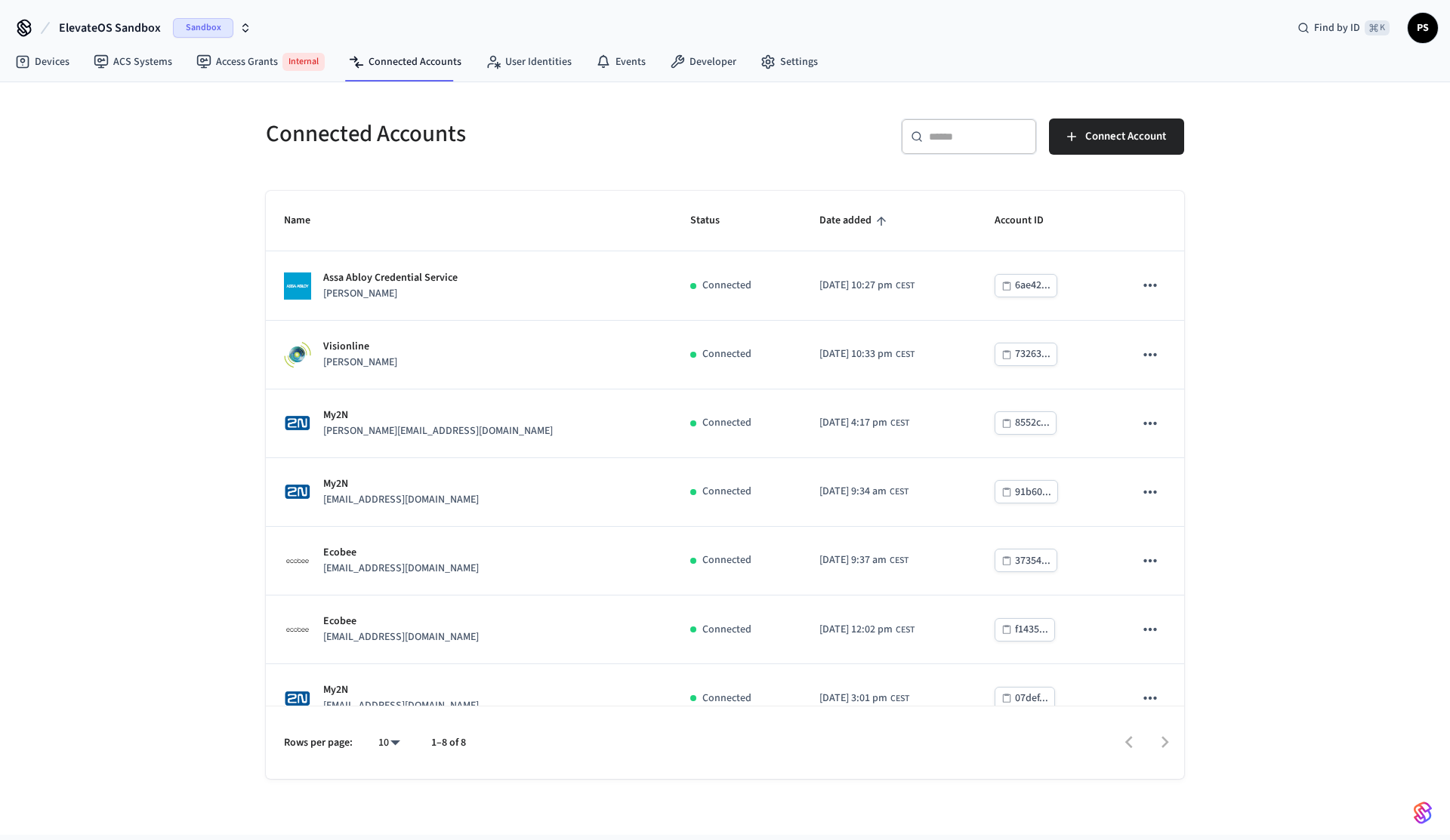
click at [874, 224] on icon "sticky table" at bounding box center [881, 222] width 14 height 14
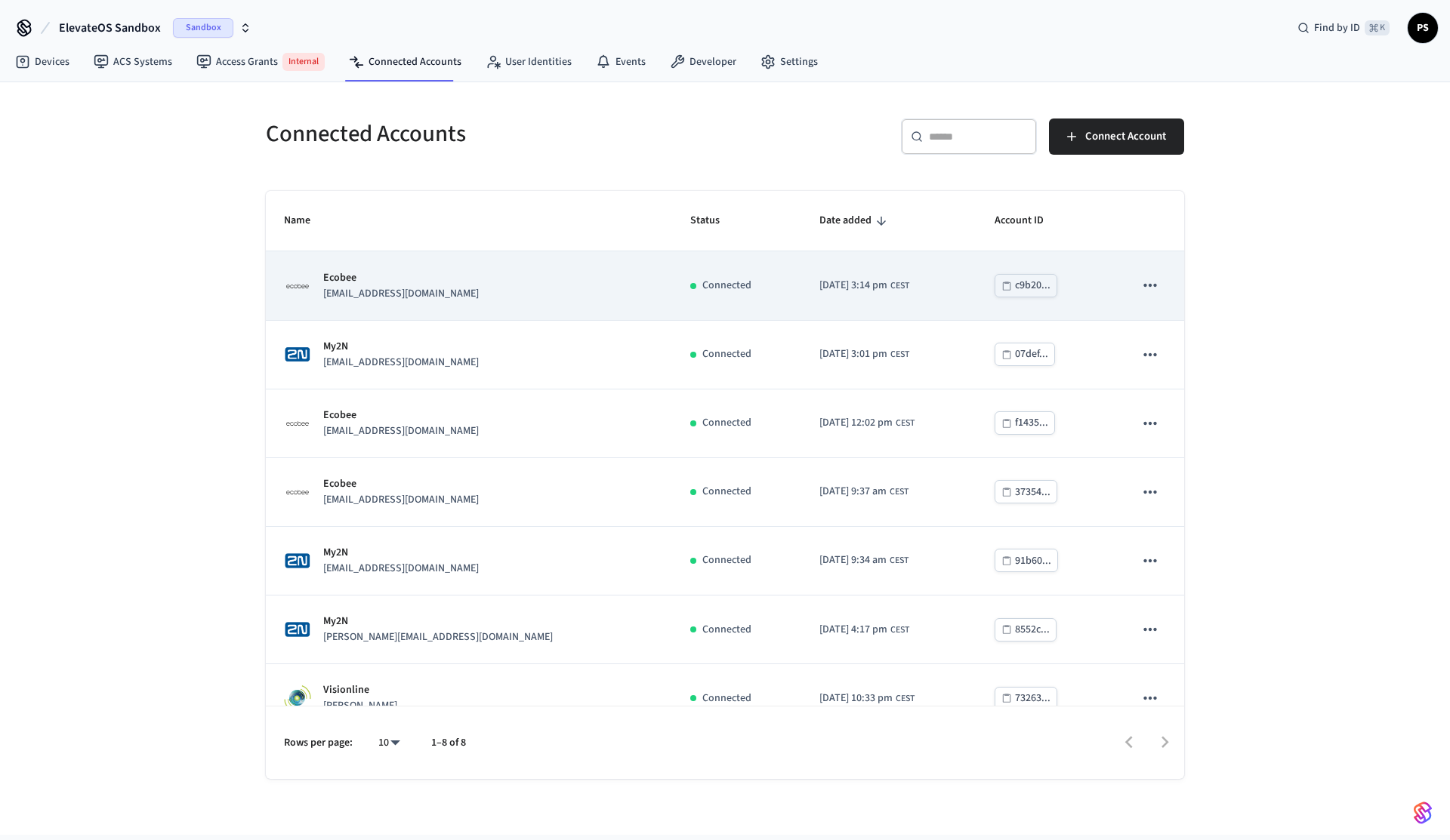
click at [1151, 287] on icon "sticky table" at bounding box center [1149, 285] width 13 height 3
click at [1156, 291] on icon "sticky table" at bounding box center [1150, 286] width 20 height 20
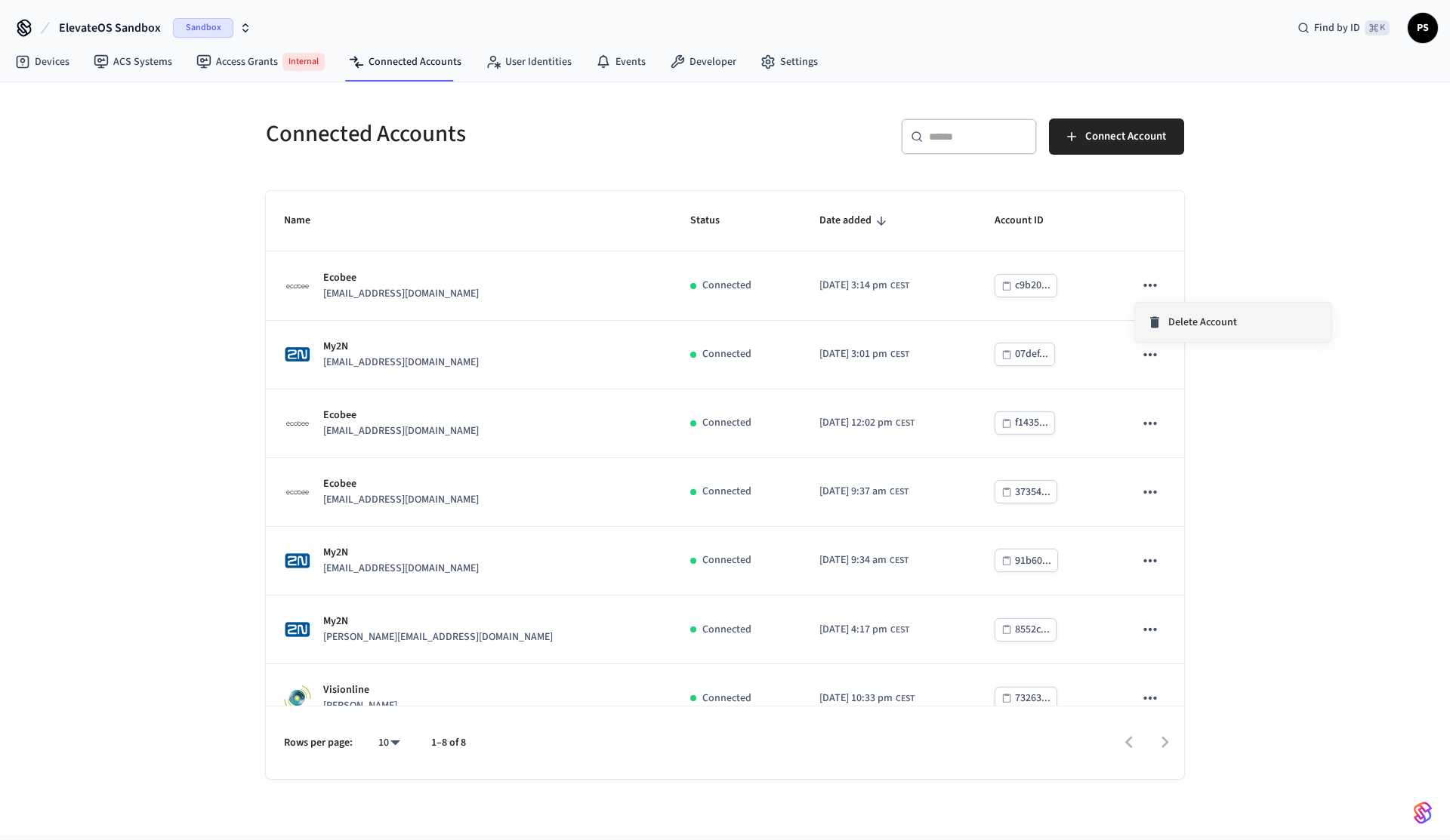
click at [1188, 331] on li "Delete Account" at bounding box center [1233, 322] width 196 height 39
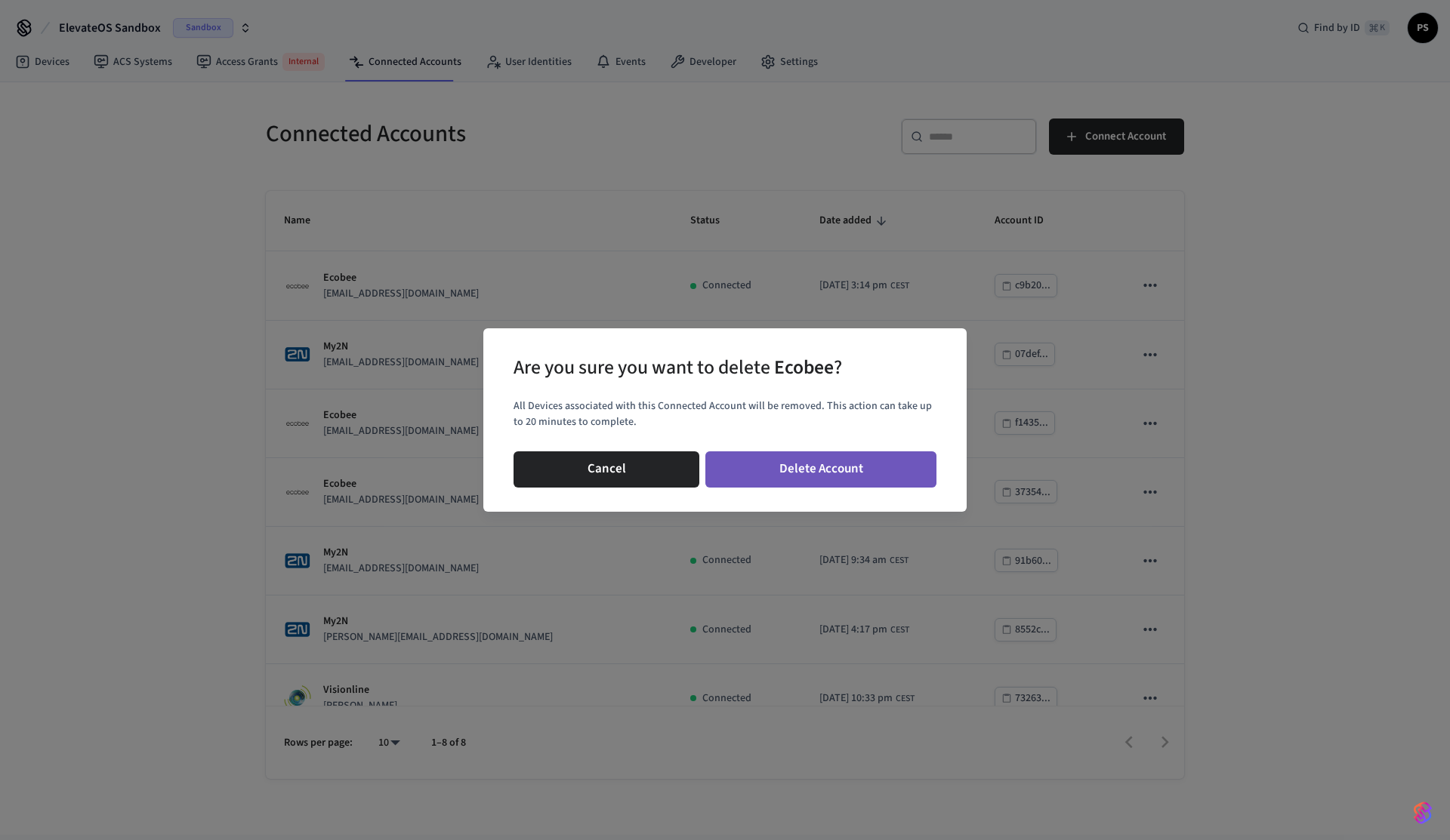
click at [786, 482] on button "Delete Account" at bounding box center [820, 469] width 231 height 36
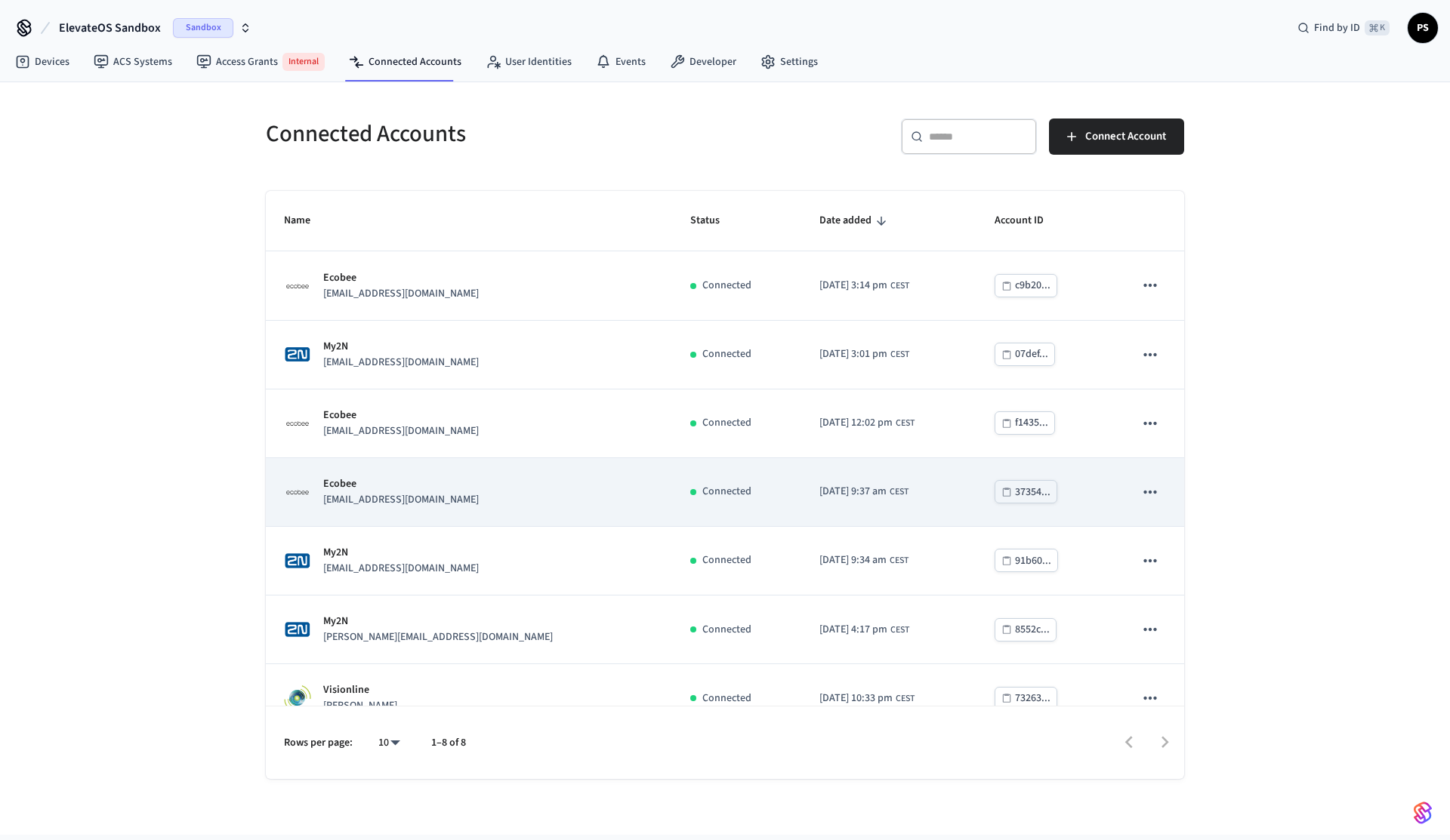
click at [1151, 498] on icon "sticky table" at bounding box center [1150, 492] width 20 height 20
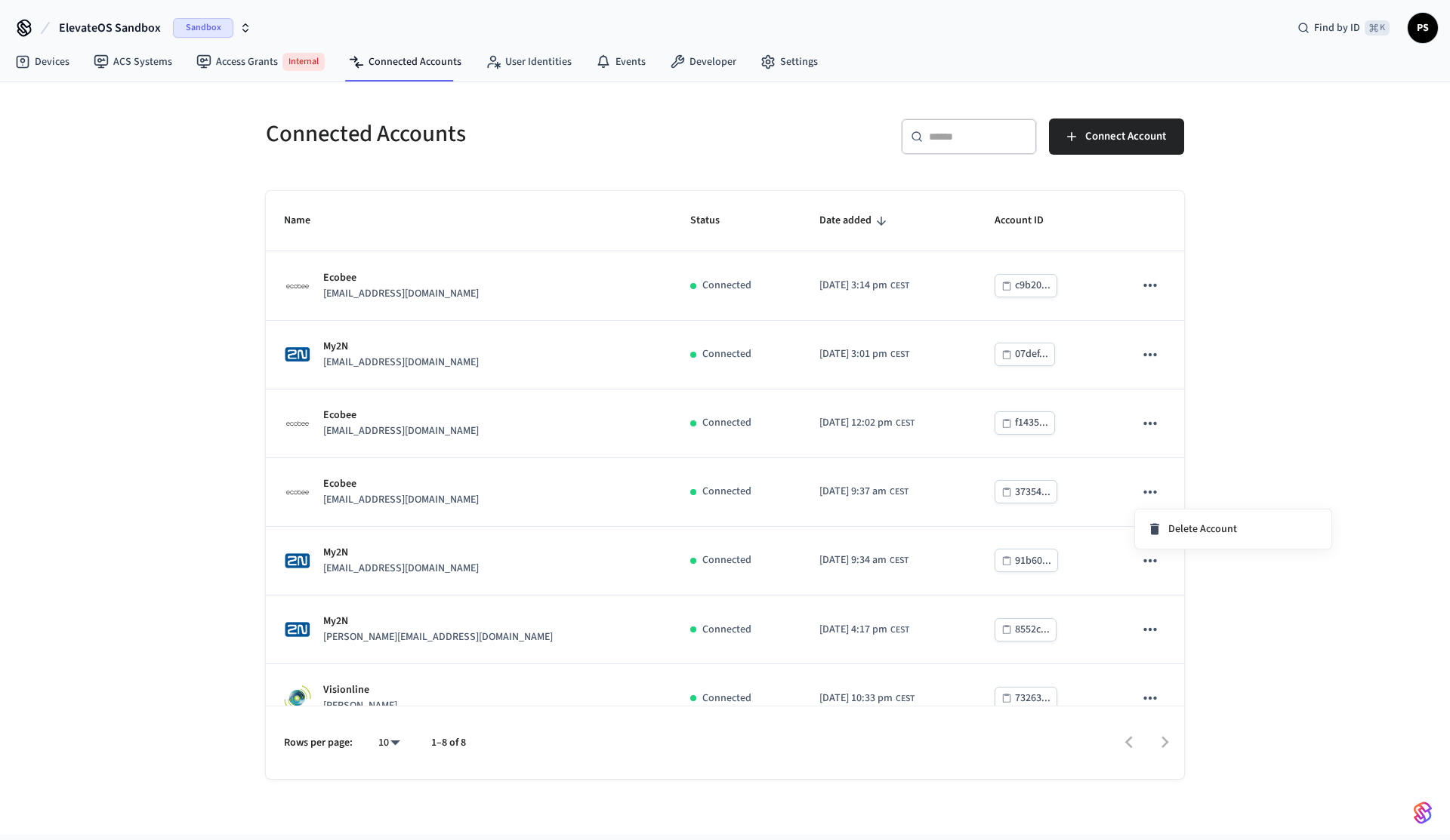
click at [932, 520] on div at bounding box center [725, 420] width 1450 height 840
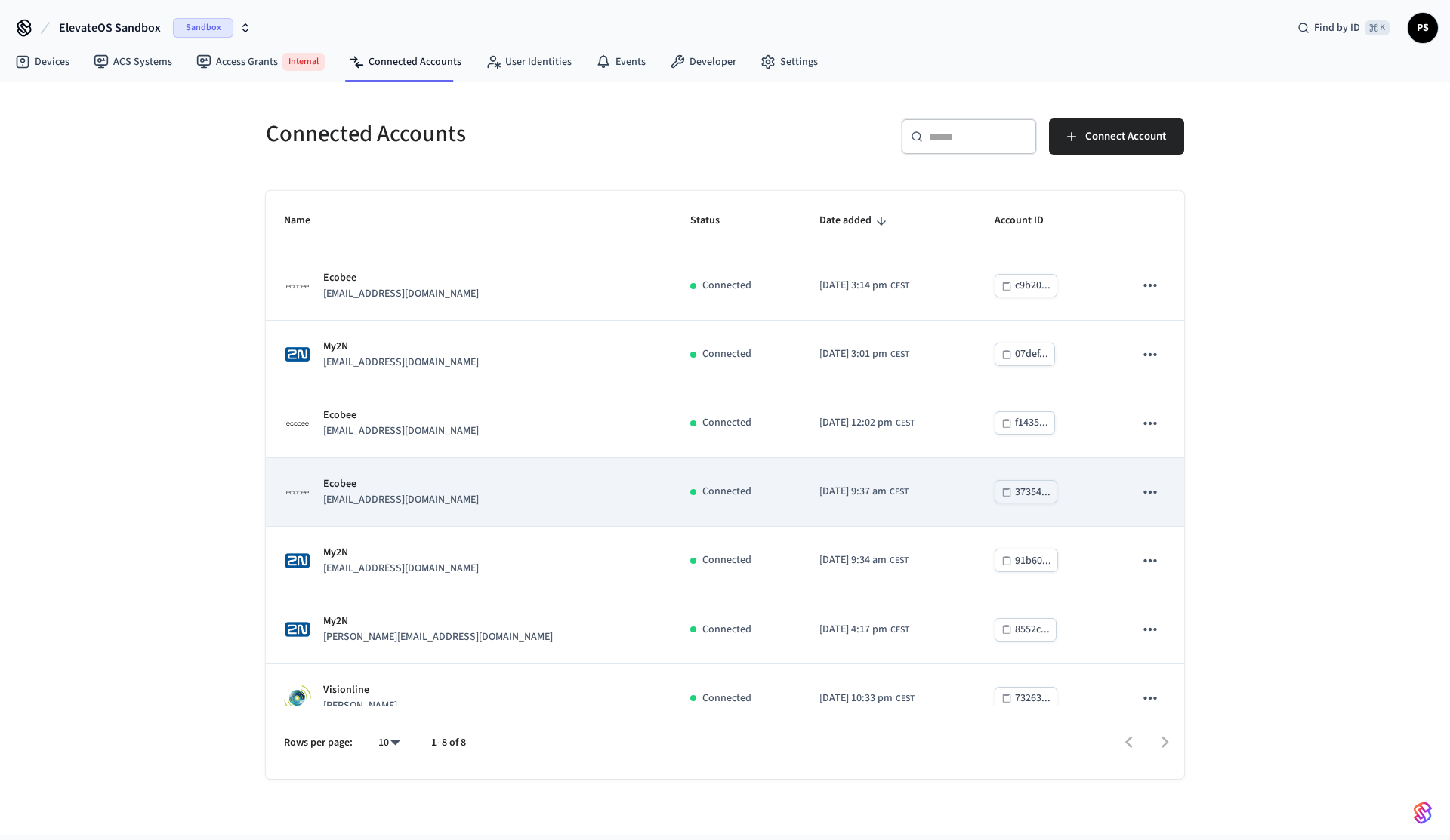
click at [506, 508] on td "Ecobee finally@example.com" at bounding box center [469, 492] width 407 height 69
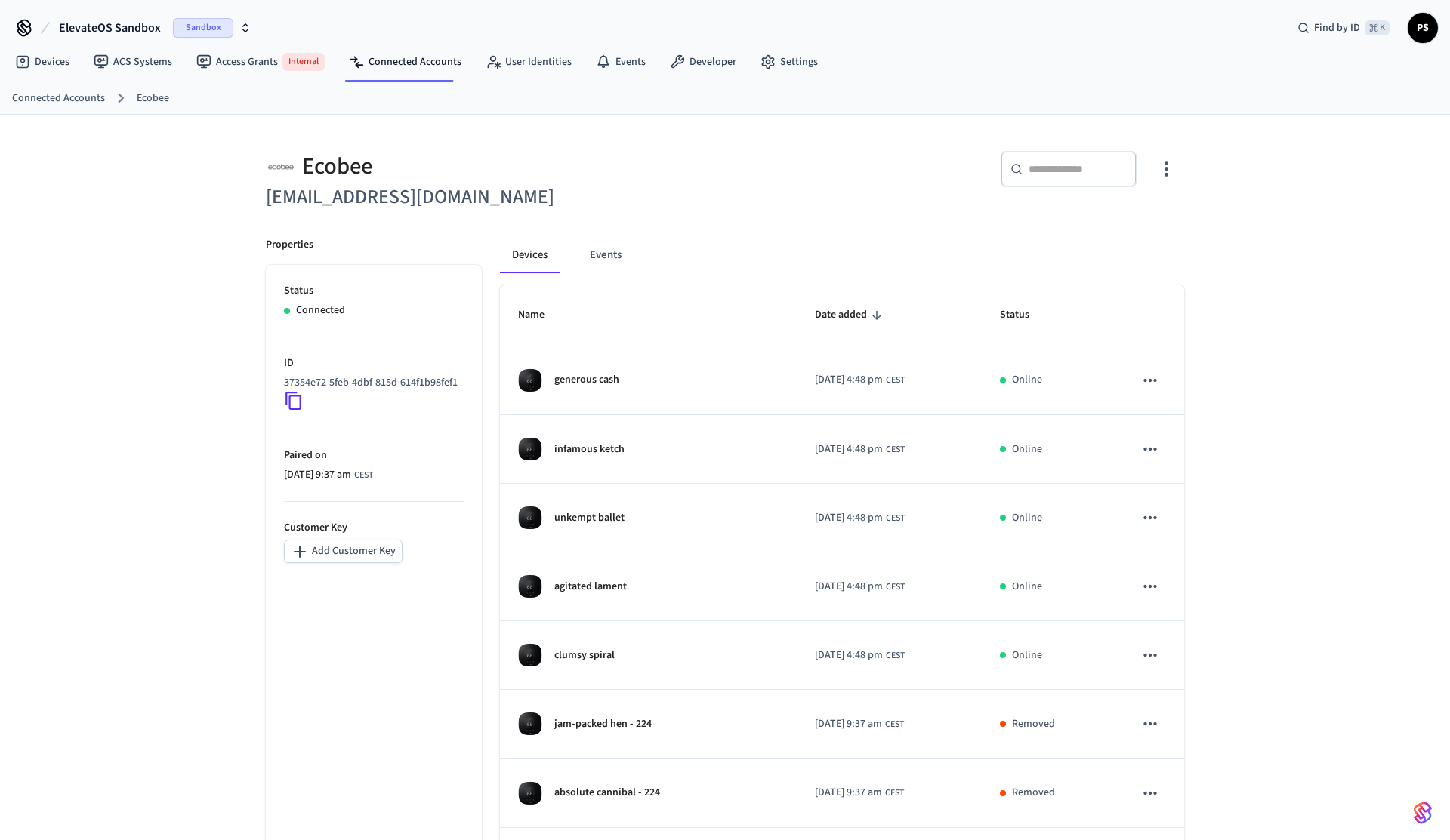
click at [302, 411] on icon at bounding box center [294, 401] width 20 height 20
click at [1165, 173] on icon "button" at bounding box center [1165, 168] width 23 height 23
click at [1126, 218] on li "Sync Account" at bounding box center [1116, 232] width 114 height 40
click at [431, 187] on div at bounding box center [725, 420] width 1450 height 840
click at [679, 65] on link "Developer" at bounding box center [703, 61] width 91 height 27
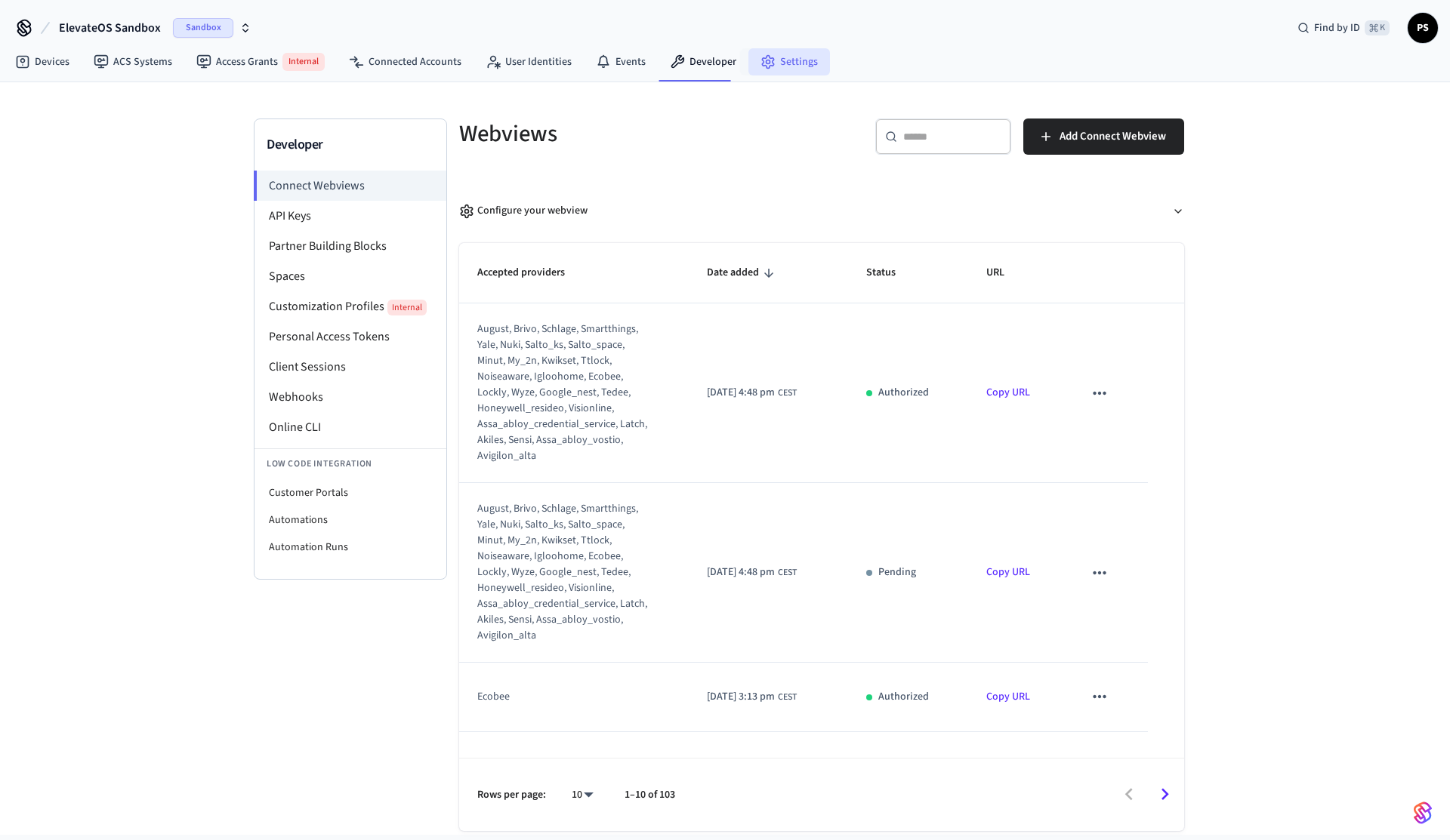
click at [800, 60] on link "Settings" at bounding box center [789, 61] width 82 height 27
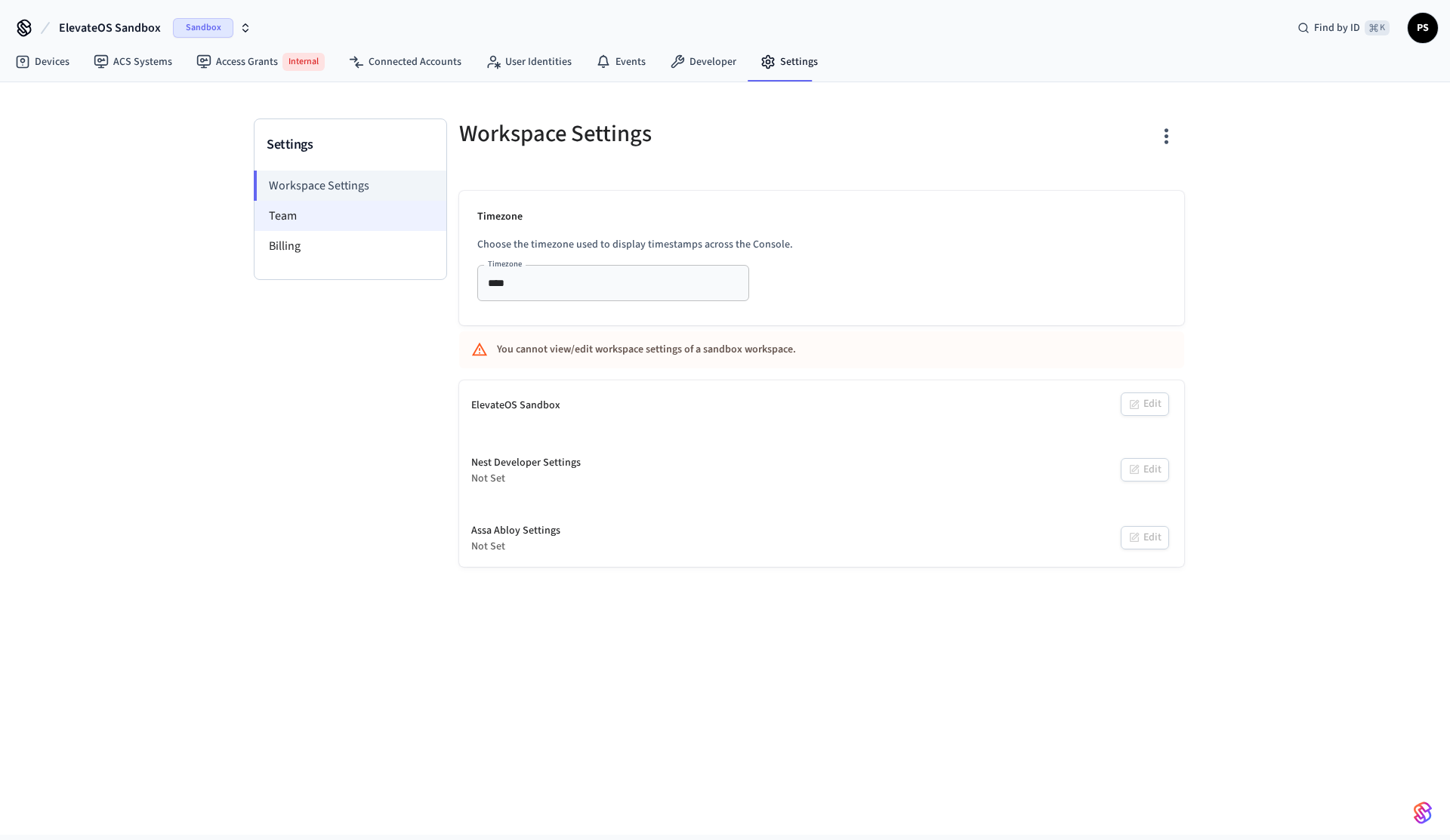
click at [368, 217] on li "Team" at bounding box center [351, 216] width 192 height 30
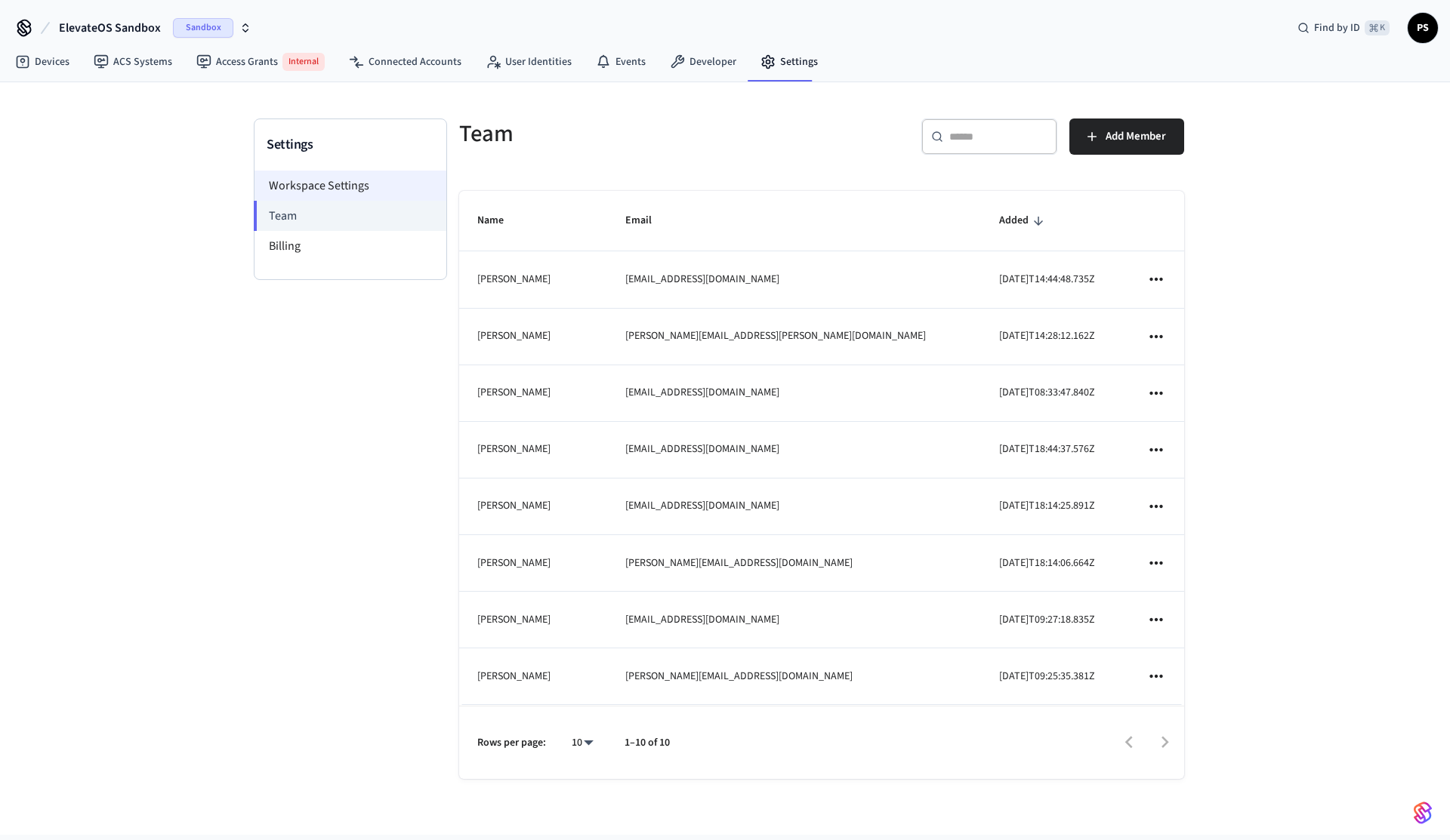
click at [359, 181] on li "Workspace Settings" at bounding box center [351, 186] width 192 height 30
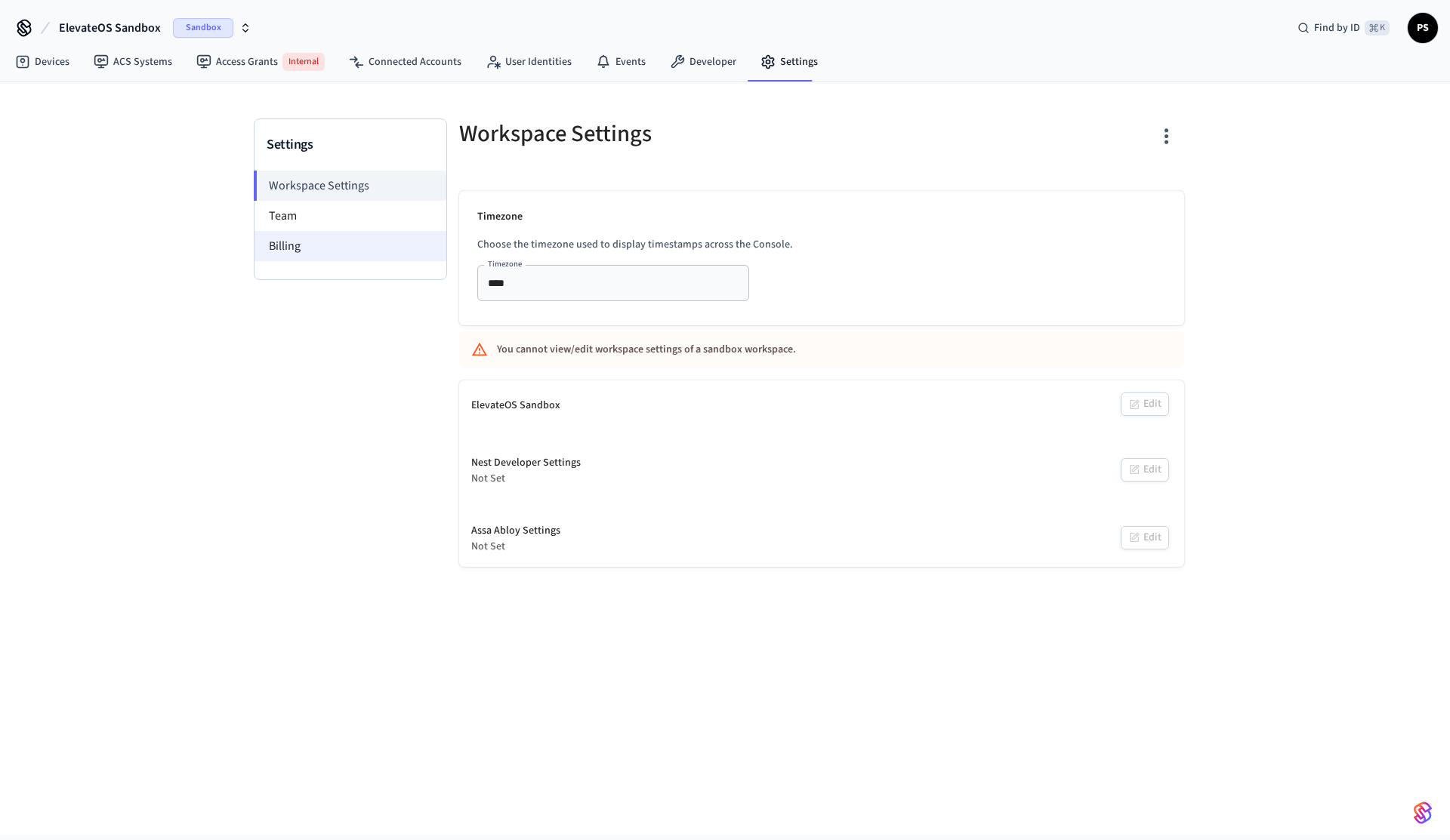
click at [321, 249] on li "Billing" at bounding box center [351, 246] width 192 height 30
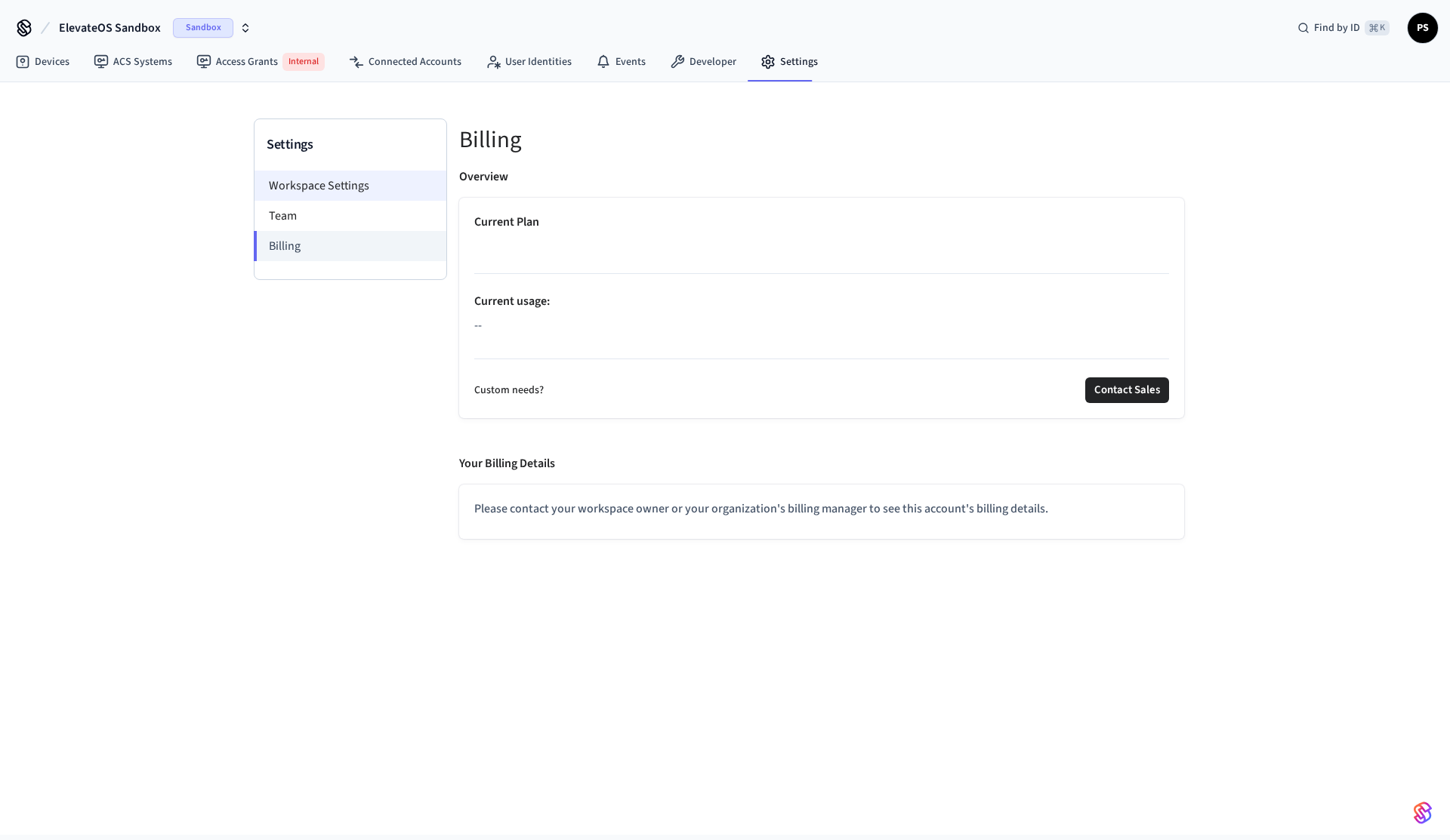
click at [329, 181] on li "Workspace Settings" at bounding box center [351, 186] width 192 height 30
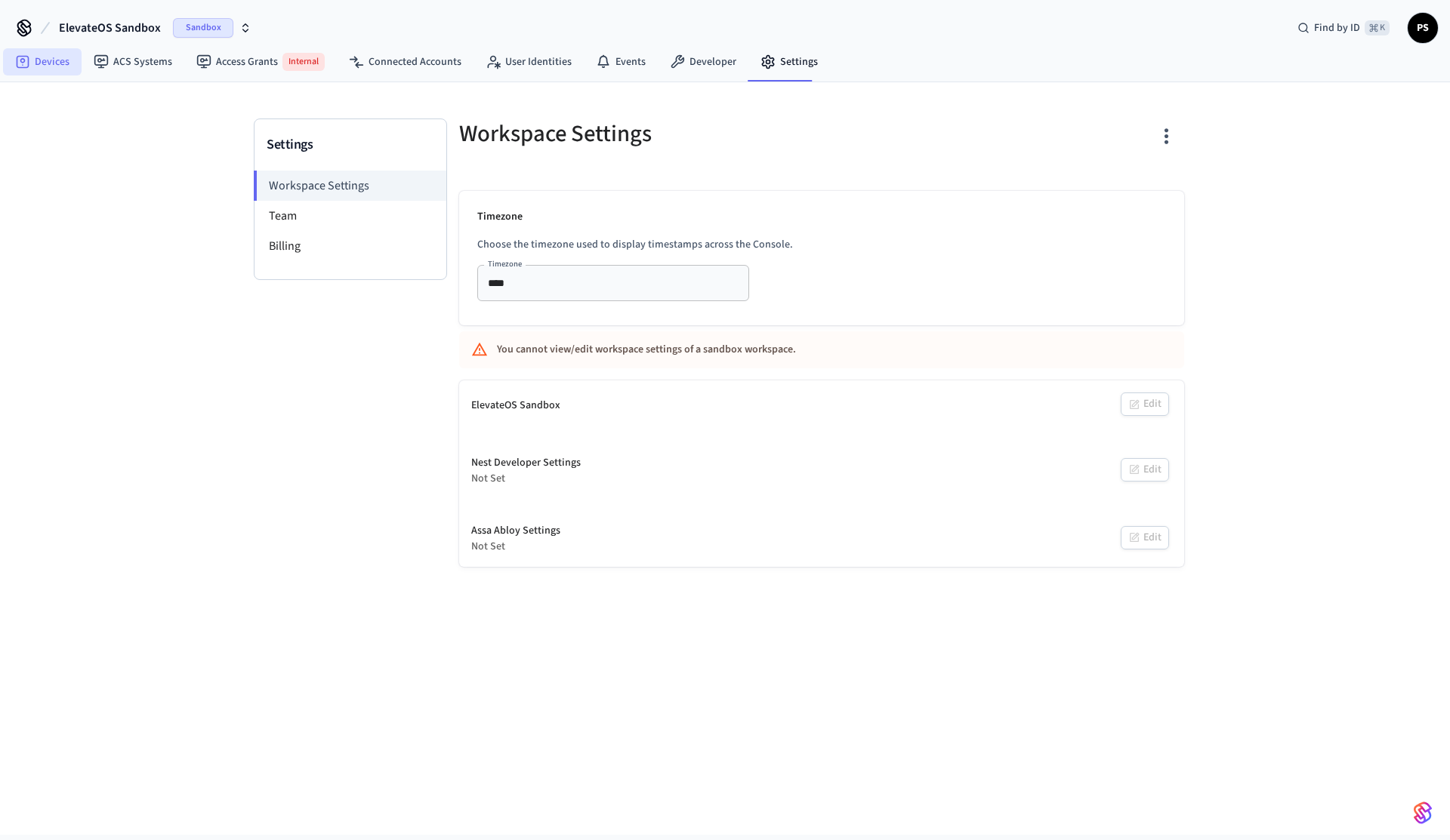
click at [50, 69] on link "Devices" at bounding box center [42, 61] width 79 height 27
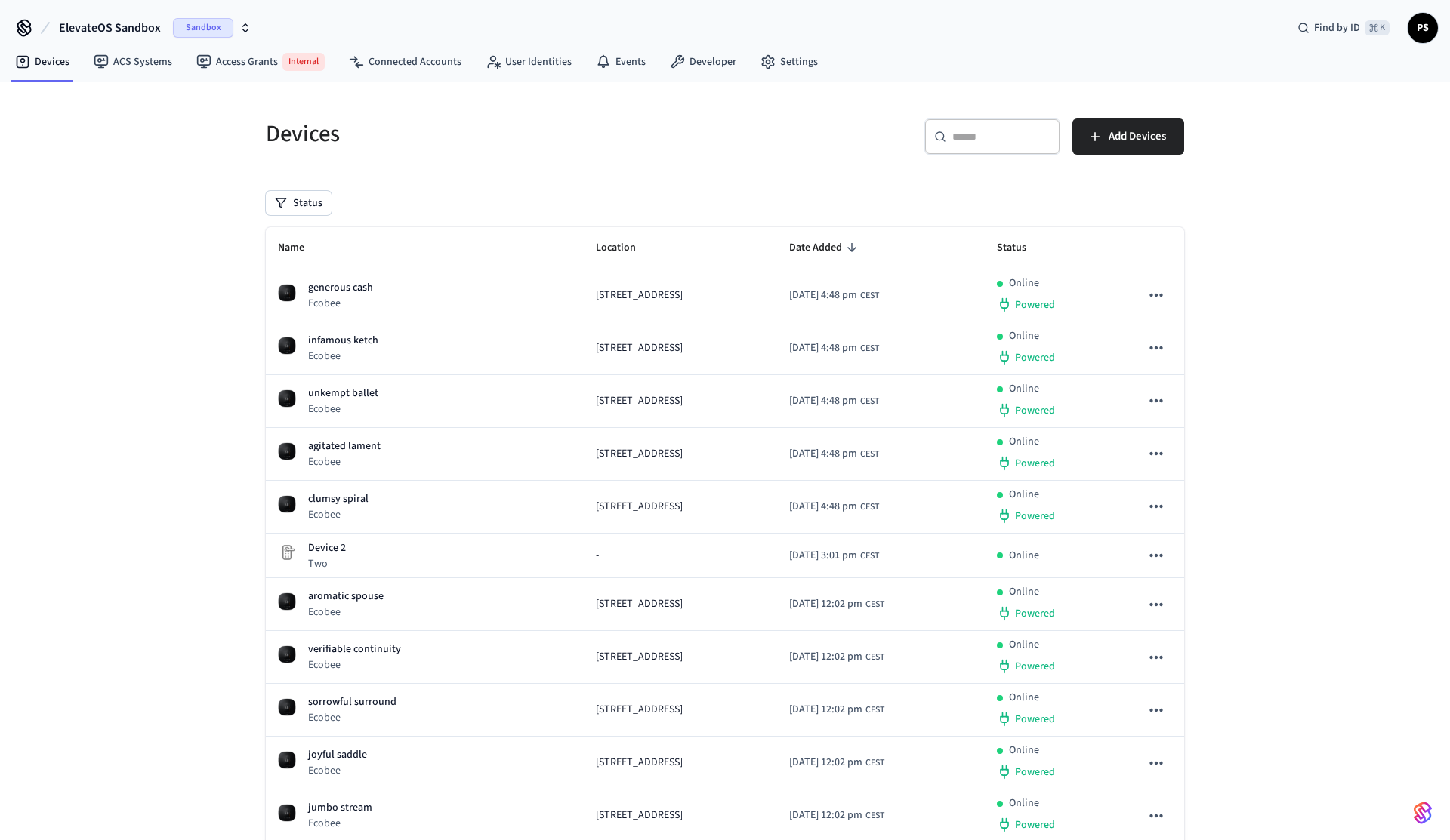
click at [124, 240] on div "Devices ​ ​ Add Devices Status Name Location Date Added Status generous cash Ec…" at bounding box center [725, 708] width 1450 height 1253
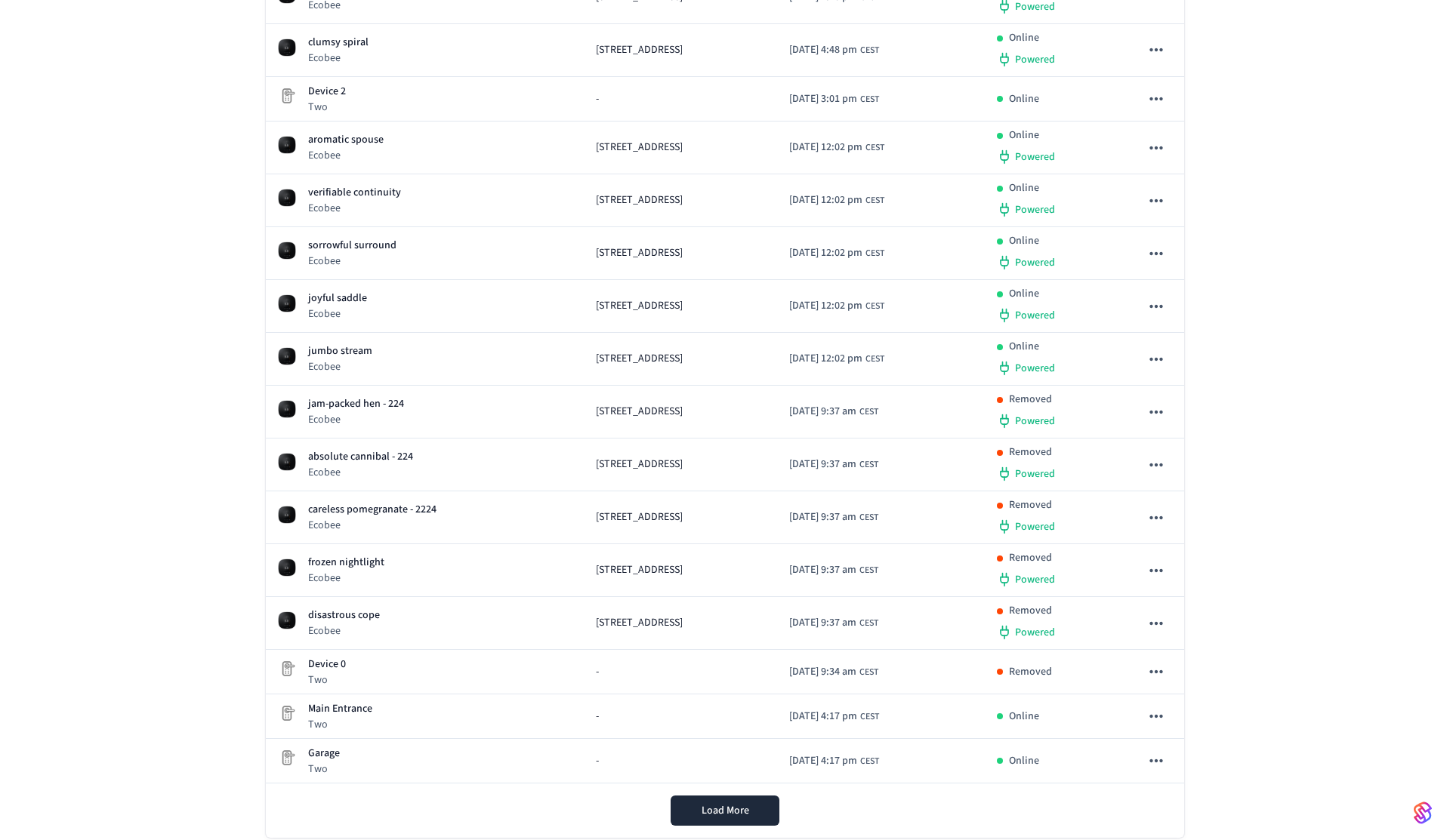
scroll to position [494, 0]
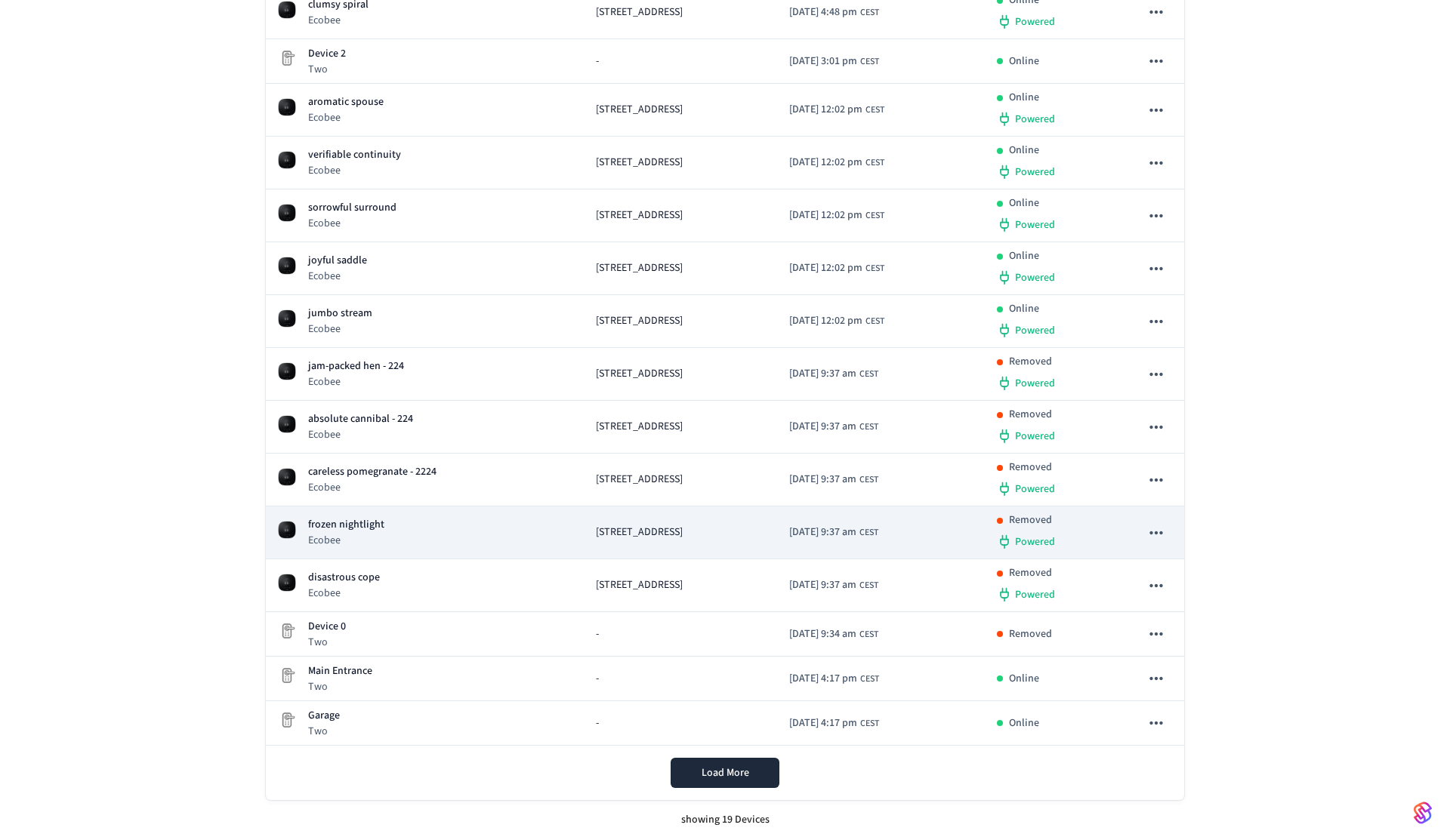
click at [1160, 535] on icon "sticky table" at bounding box center [1156, 533] width 20 height 20
click at [1160, 535] on div at bounding box center [725, 420] width 1450 height 840
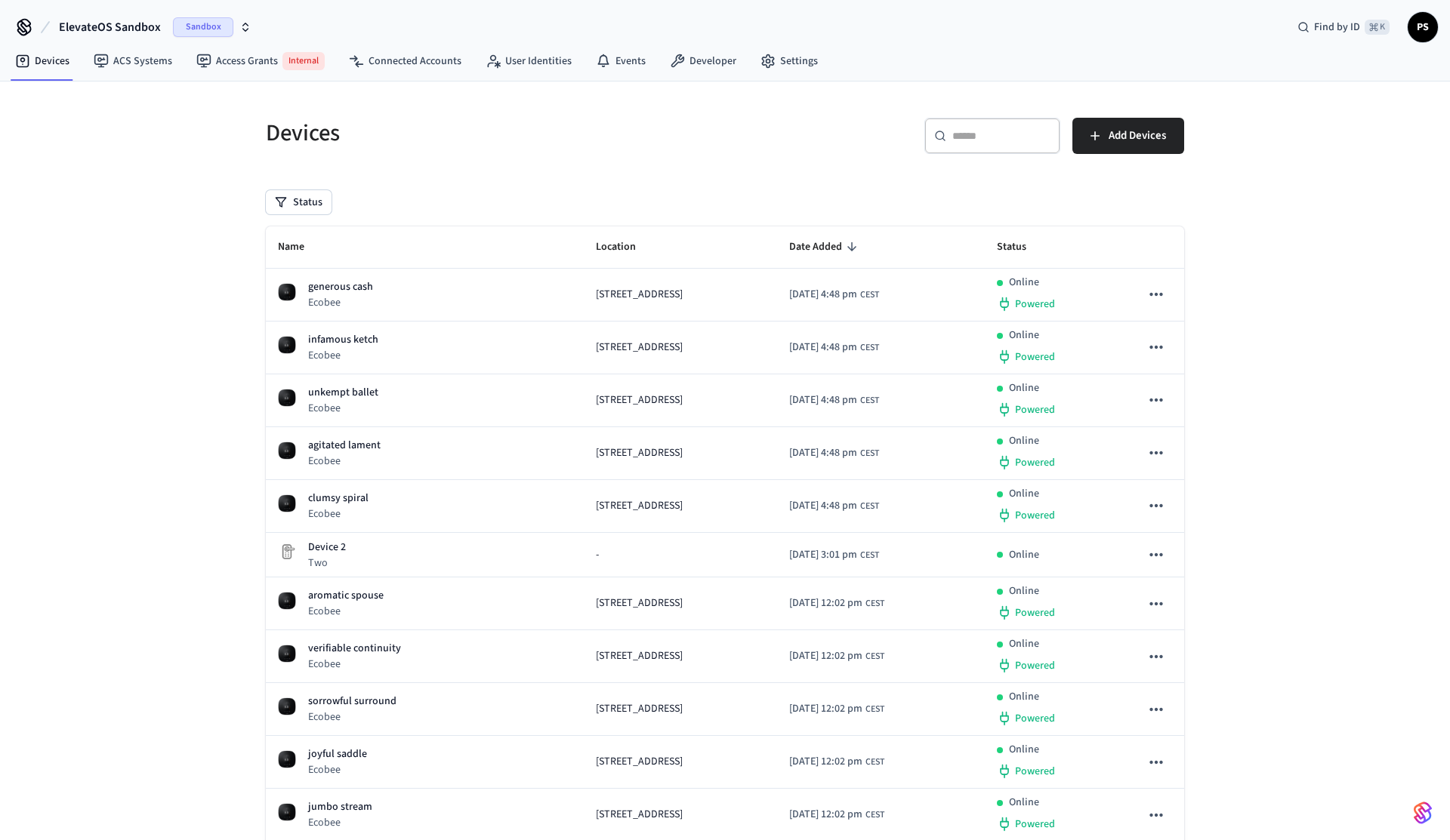
scroll to position [0, 0]
click at [450, 70] on link "Connected Accounts" at bounding box center [405, 61] width 137 height 27
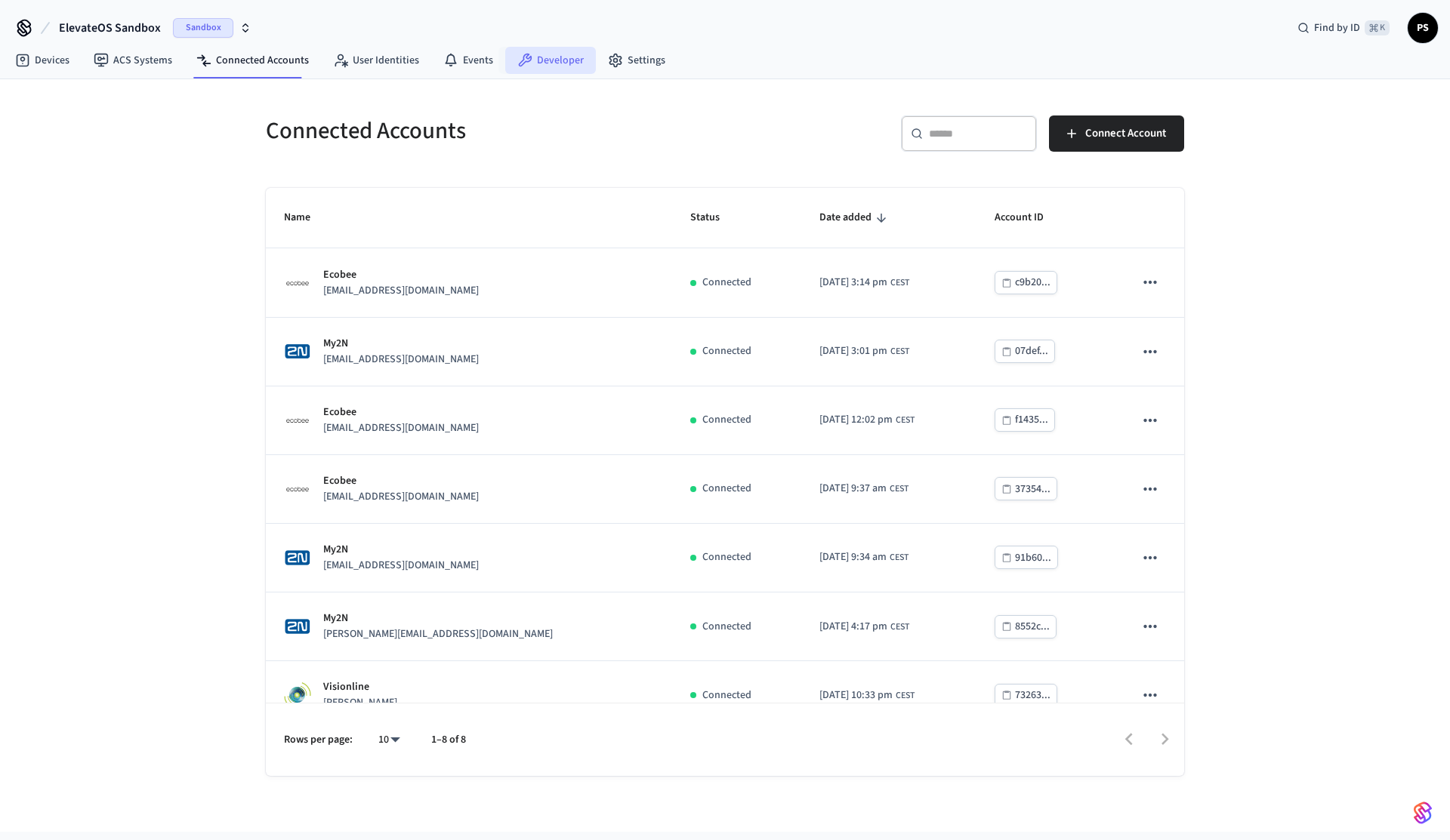
click at [555, 64] on link "Developer" at bounding box center [551, 60] width 91 height 27
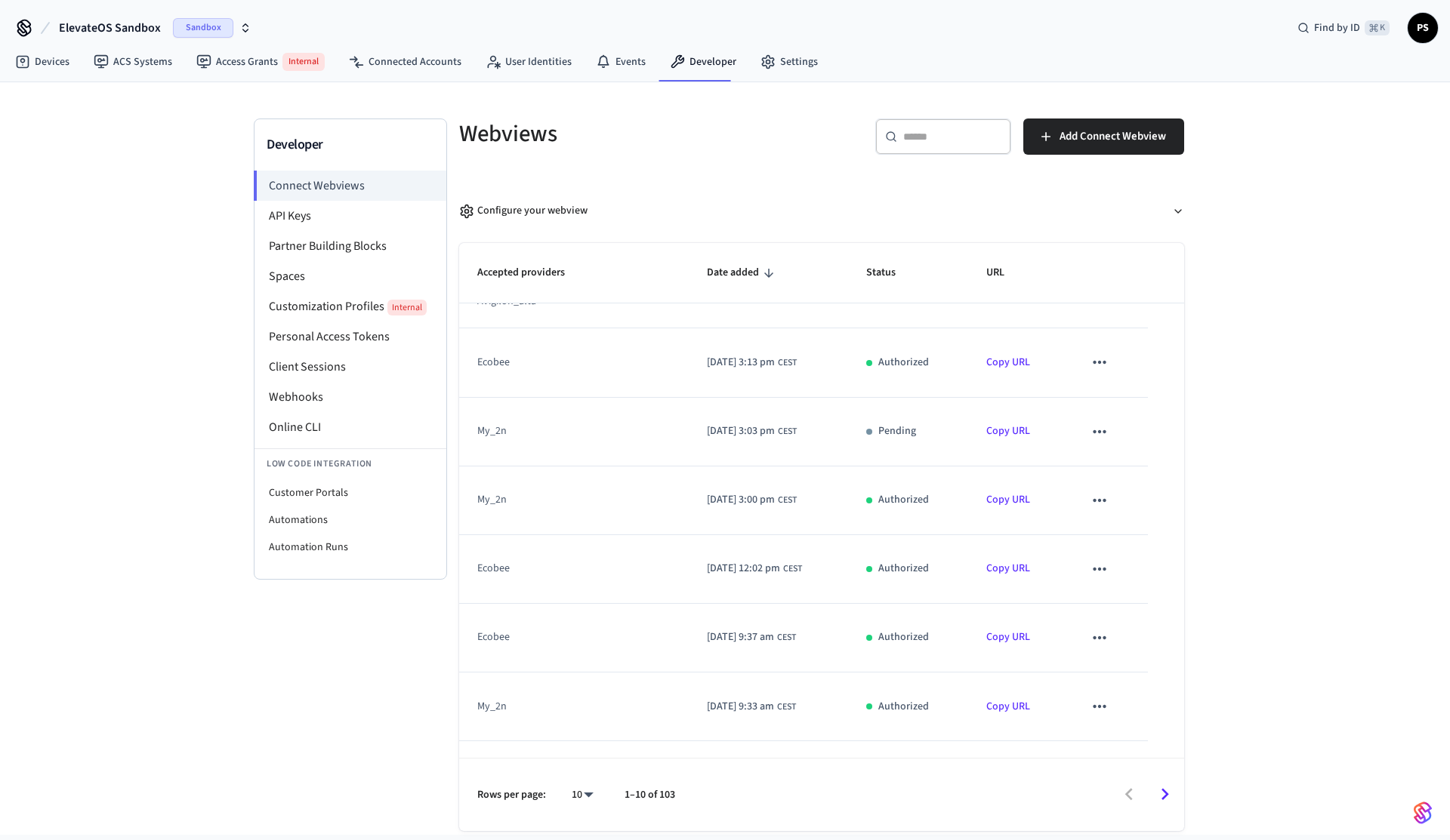
scroll to position [455, 0]
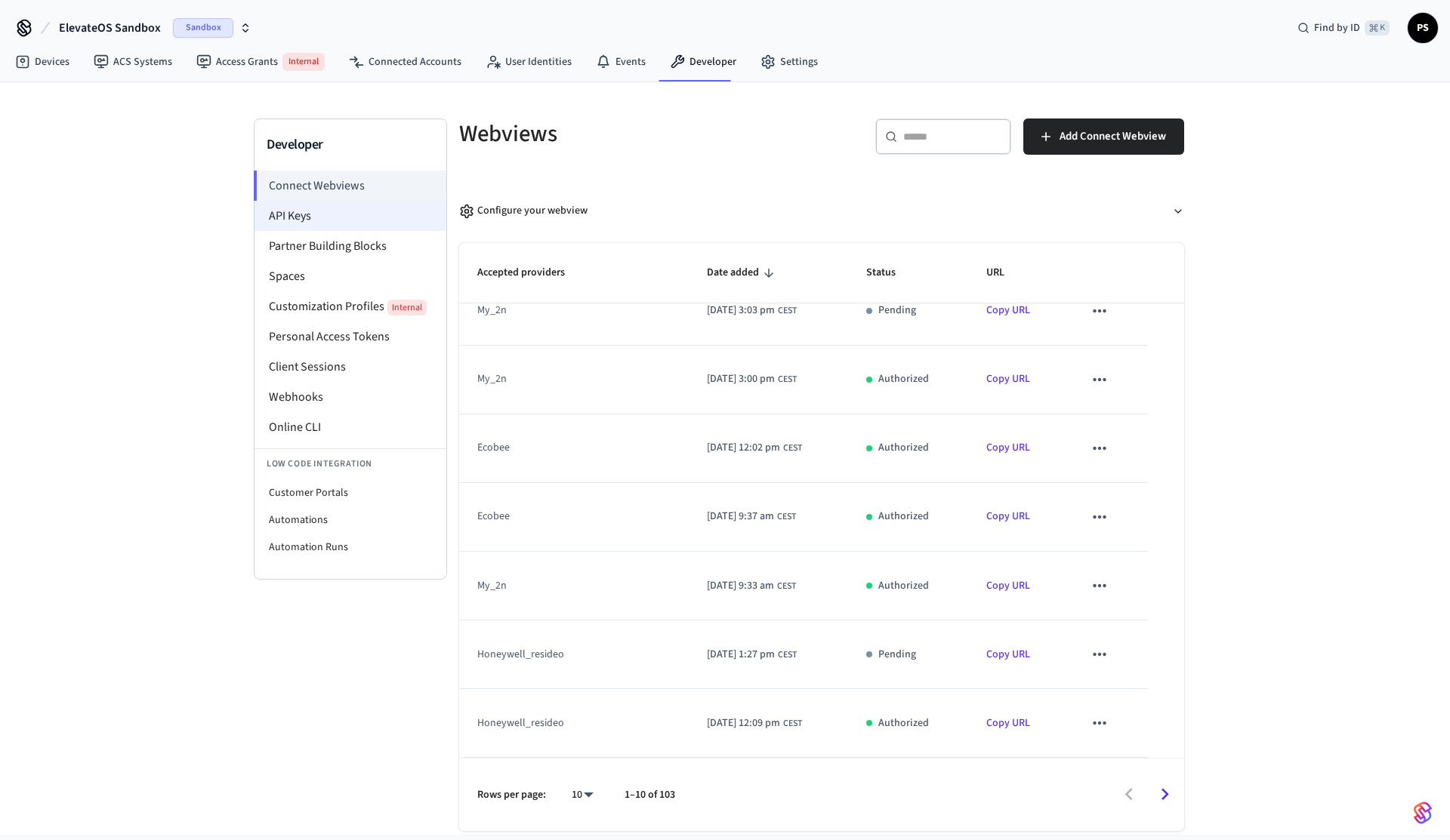
click at [339, 207] on li "API Keys" at bounding box center [351, 216] width 192 height 30
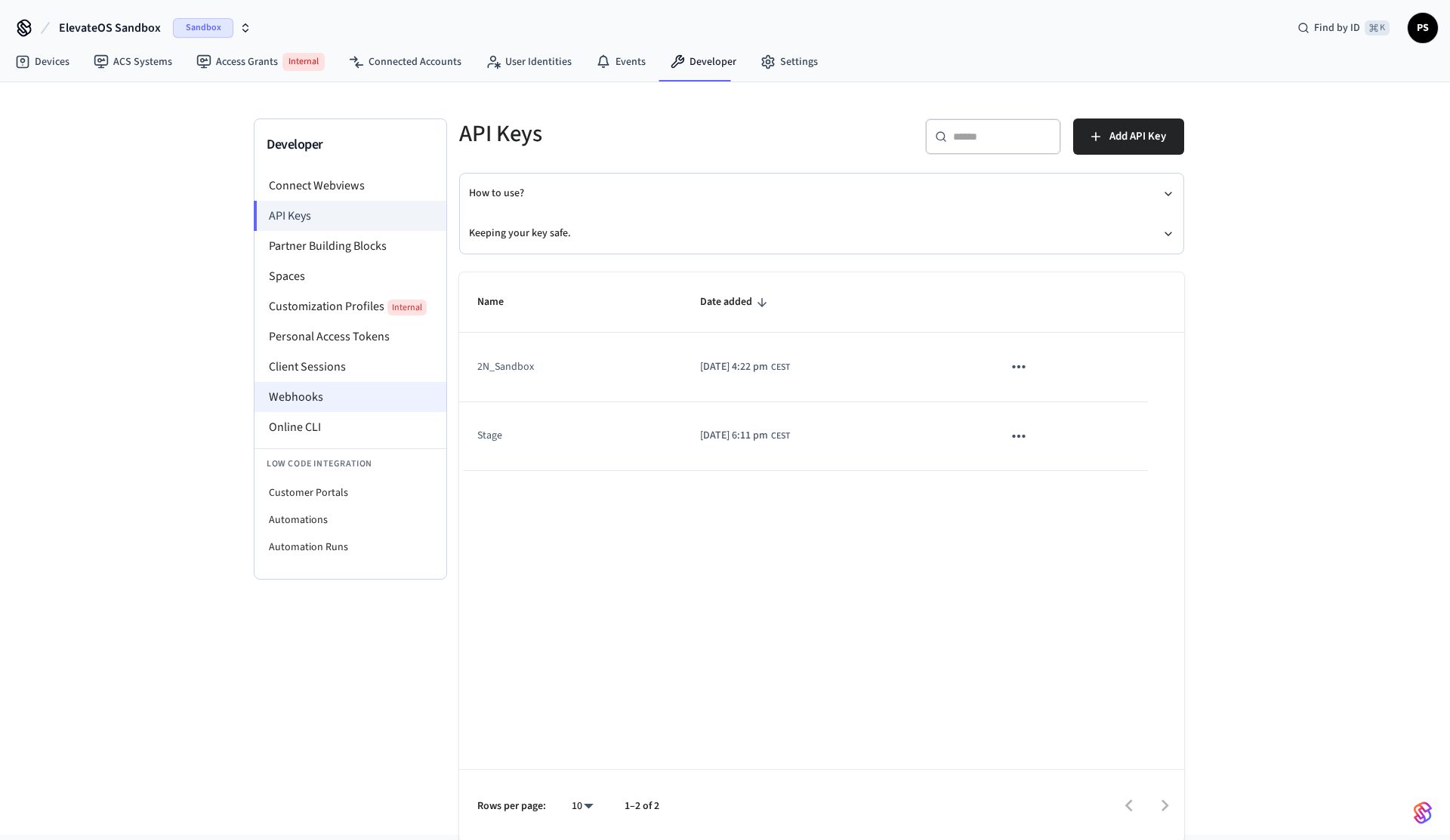
click at [342, 393] on li "Webhooks" at bounding box center [351, 397] width 192 height 30
click at [340, 376] on li "Client Sessions" at bounding box center [351, 367] width 192 height 30
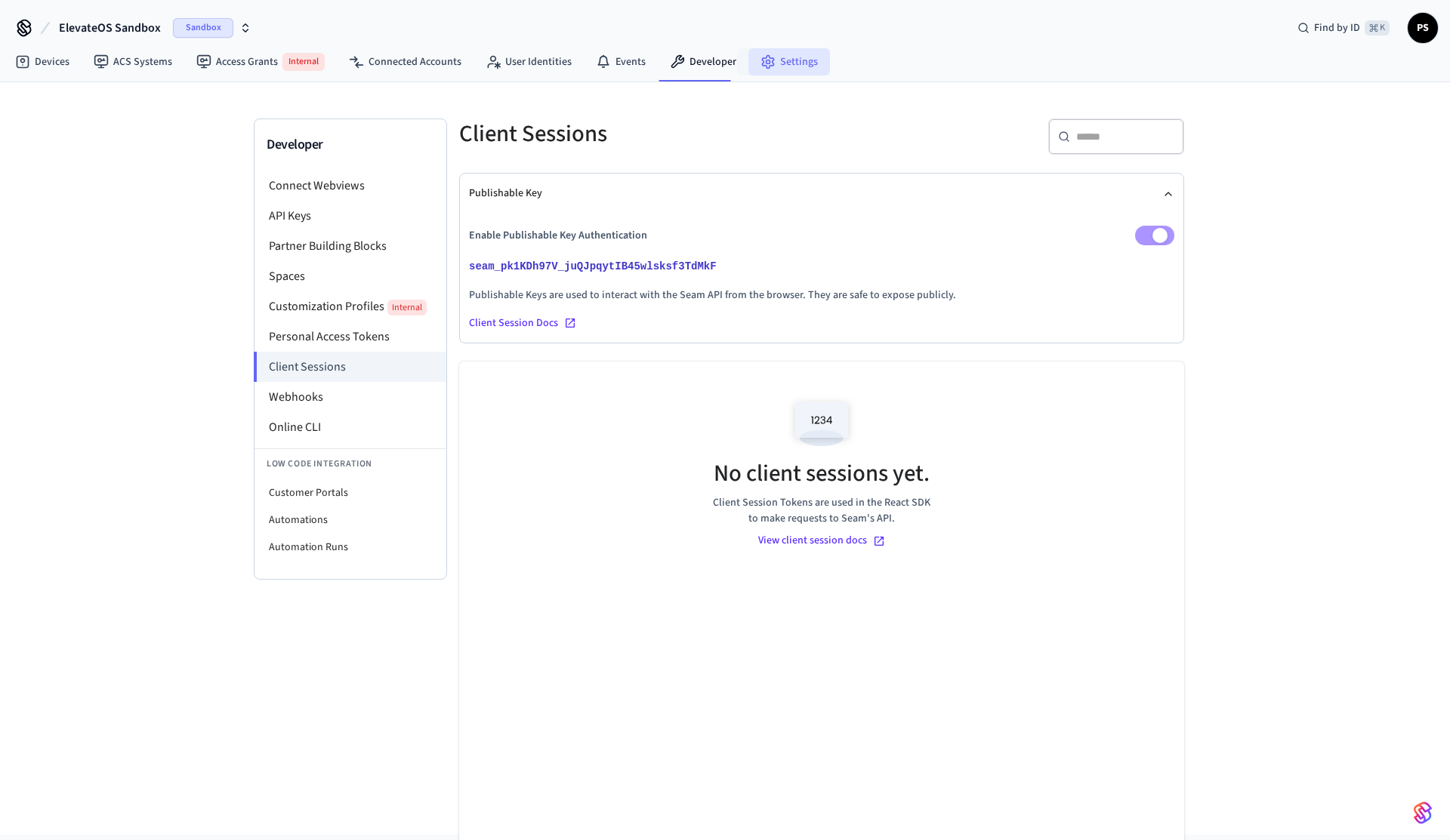
click at [792, 69] on link "Settings" at bounding box center [789, 61] width 82 height 27
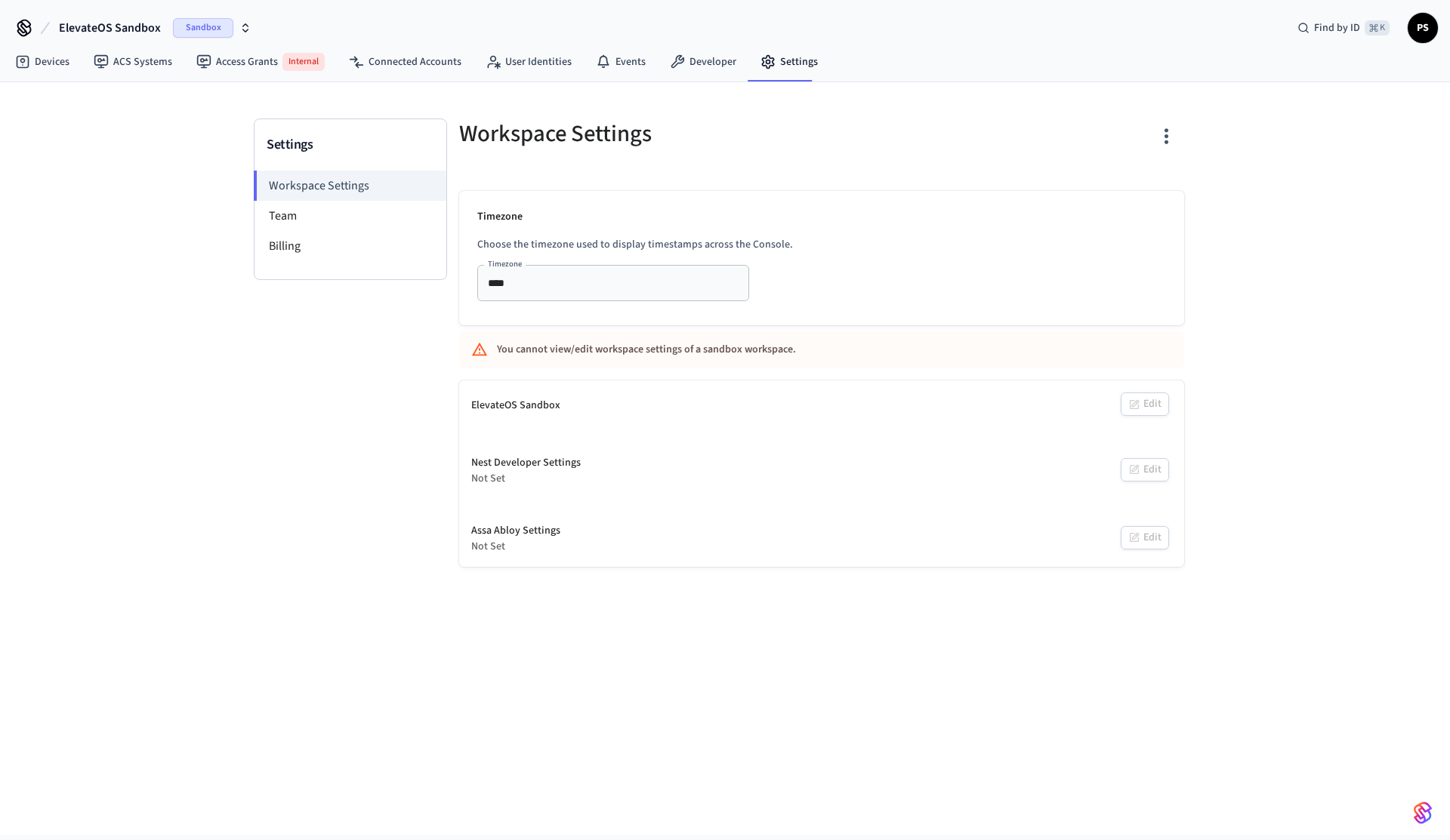
click at [707, 347] on div "You cannot view/edit workspace settings of a sandbox workspace." at bounding box center [776, 350] width 561 height 28
click at [622, 359] on div "You cannot view/edit workspace settings of a sandbox workspace." at bounding box center [776, 350] width 561 height 28
click at [626, 354] on div "You cannot view/edit workspace settings of a sandbox workspace." at bounding box center [776, 350] width 561 height 28
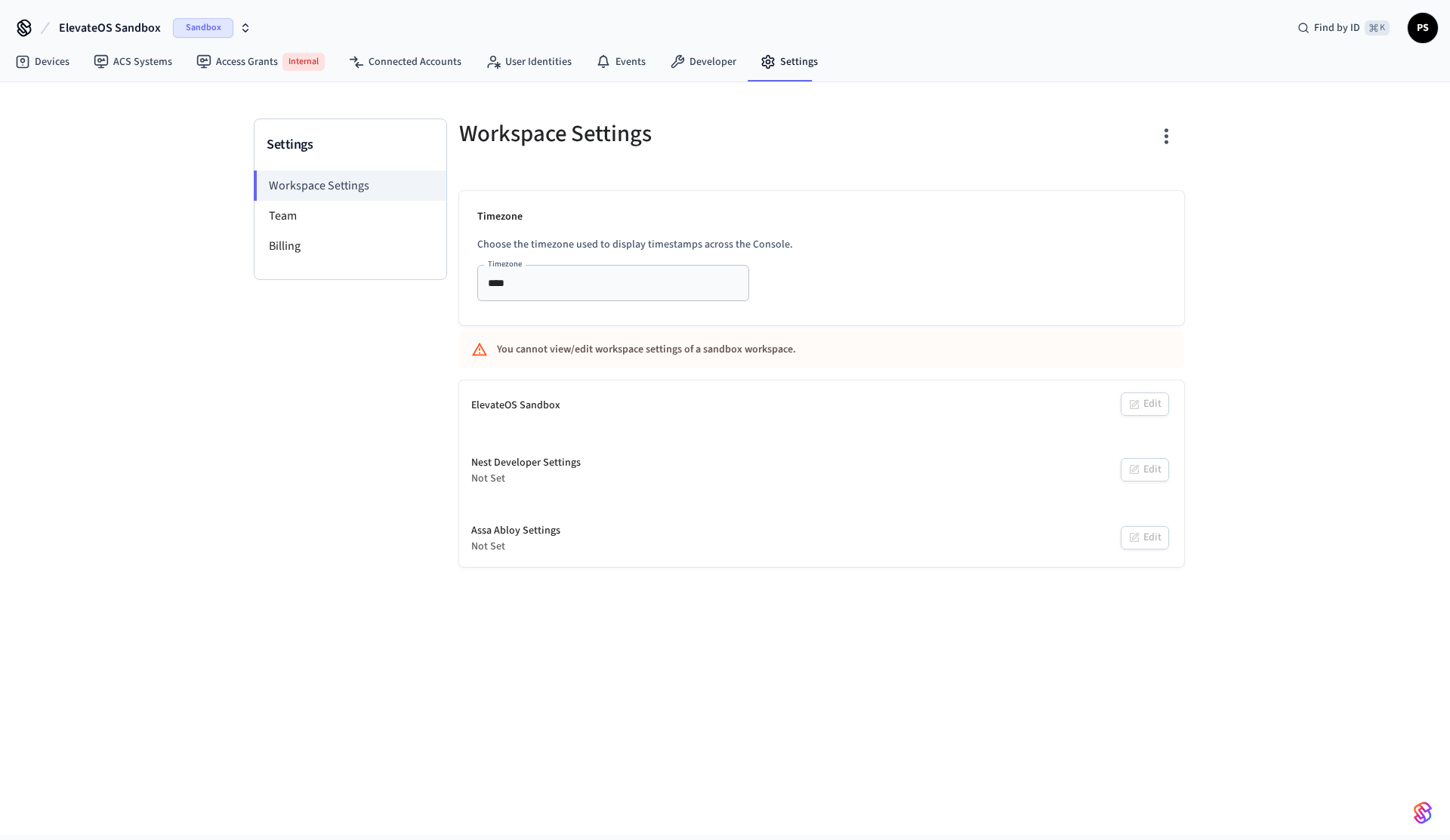
click at [626, 354] on div "You cannot view/edit workspace settings of a sandbox workspace." at bounding box center [776, 350] width 561 height 28
click at [1154, 142] on button "button" at bounding box center [1166, 137] width 36 height 60
click at [1165, 139] on div at bounding box center [725, 420] width 1450 height 840
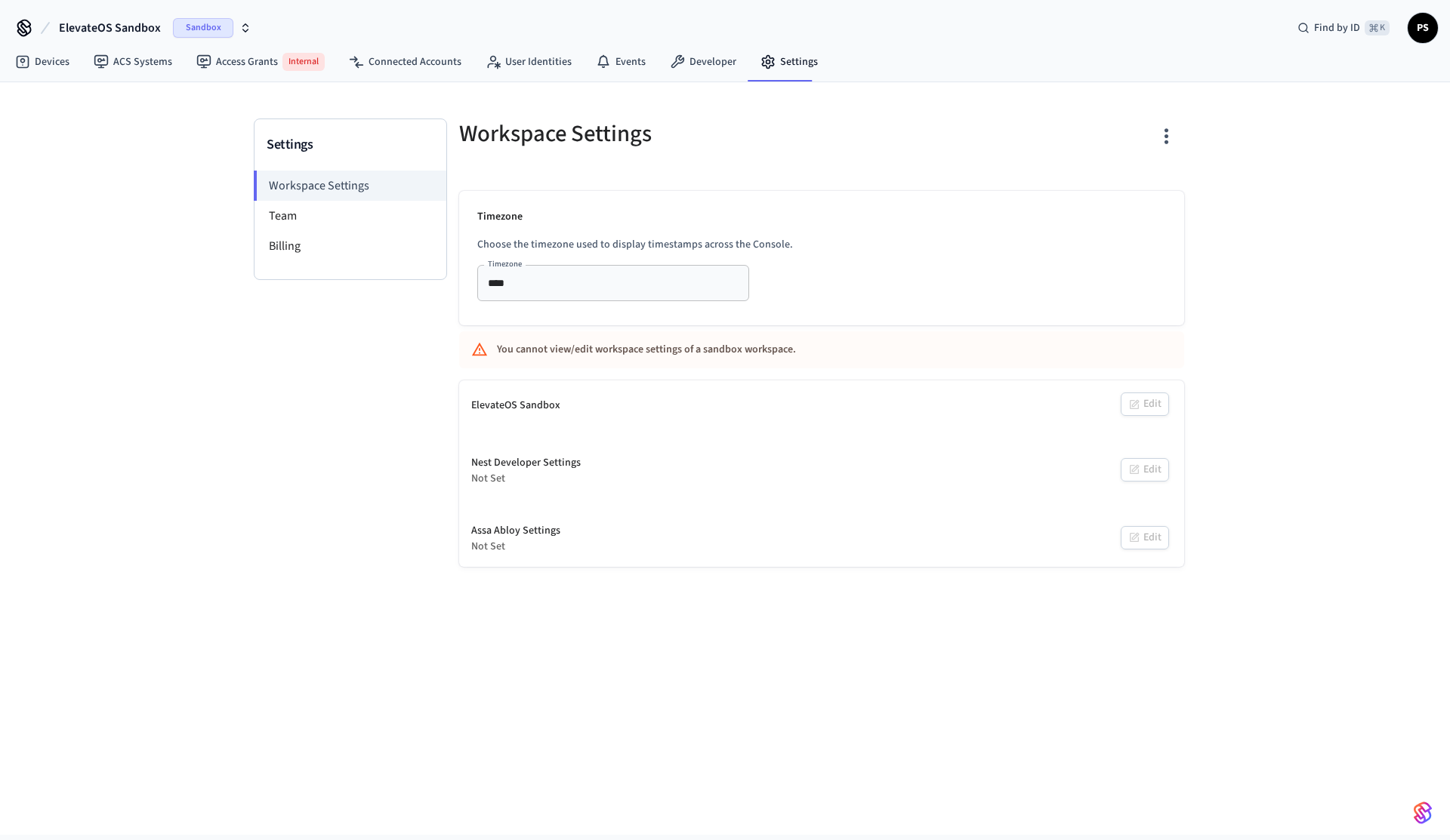
click at [1150, 144] on button "button" at bounding box center [1166, 137] width 36 height 60
click at [536, 67] on div at bounding box center [725, 420] width 1450 height 840
click at [691, 60] on link "Developer" at bounding box center [703, 61] width 91 height 27
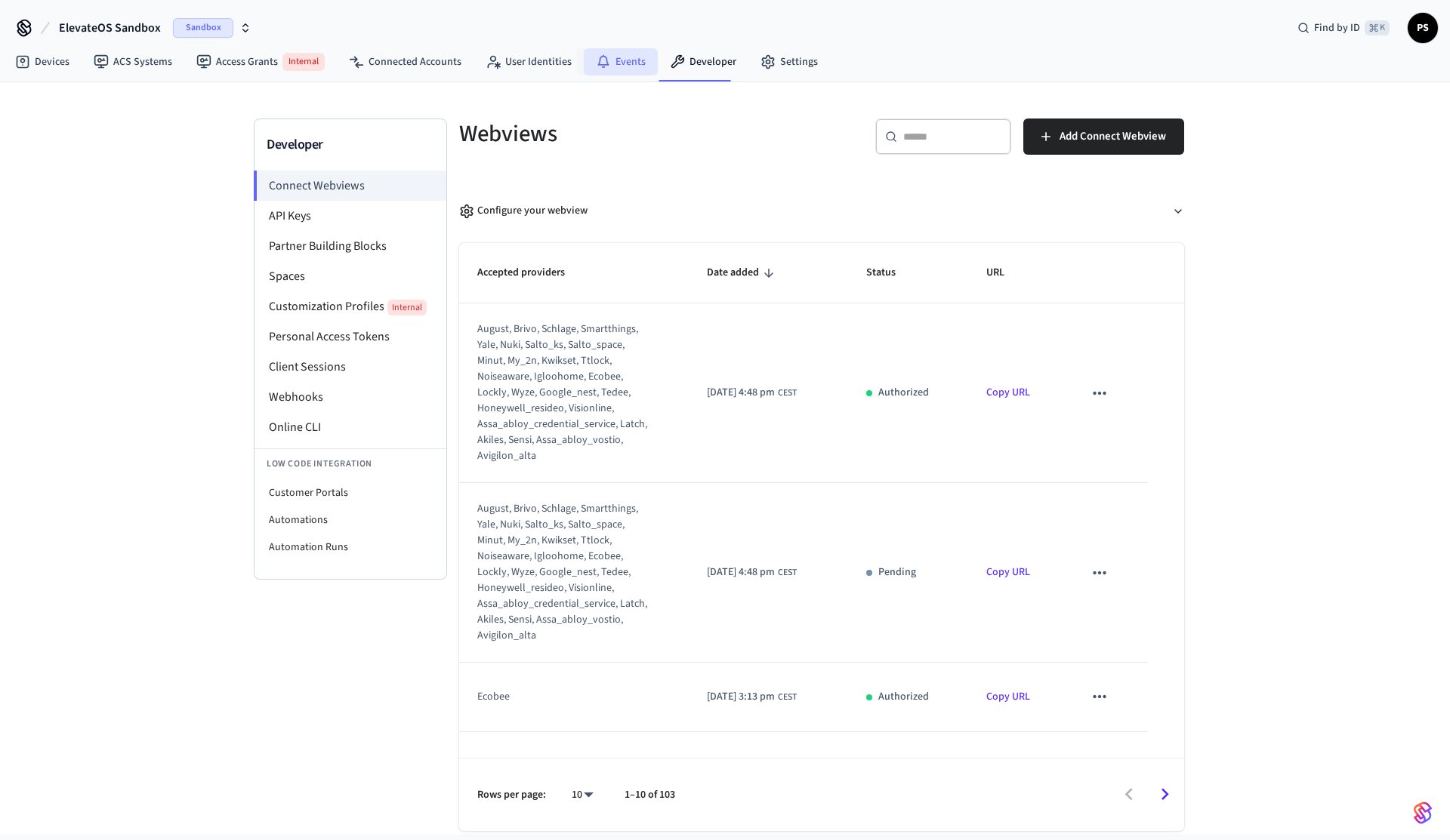
click at [636, 72] on link "Events" at bounding box center [621, 61] width 74 height 27
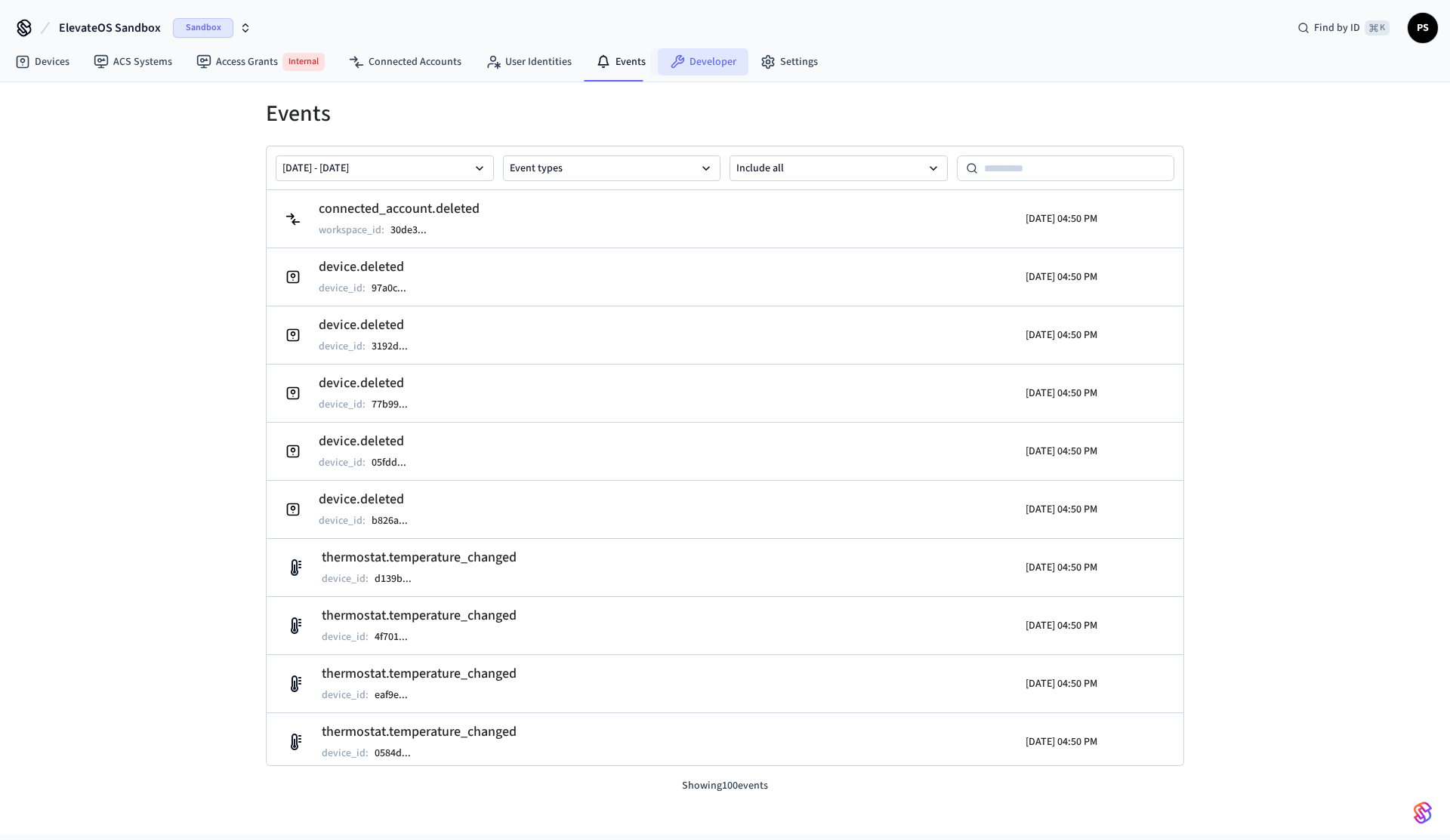
click at [680, 69] on link "Developer" at bounding box center [703, 61] width 91 height 27
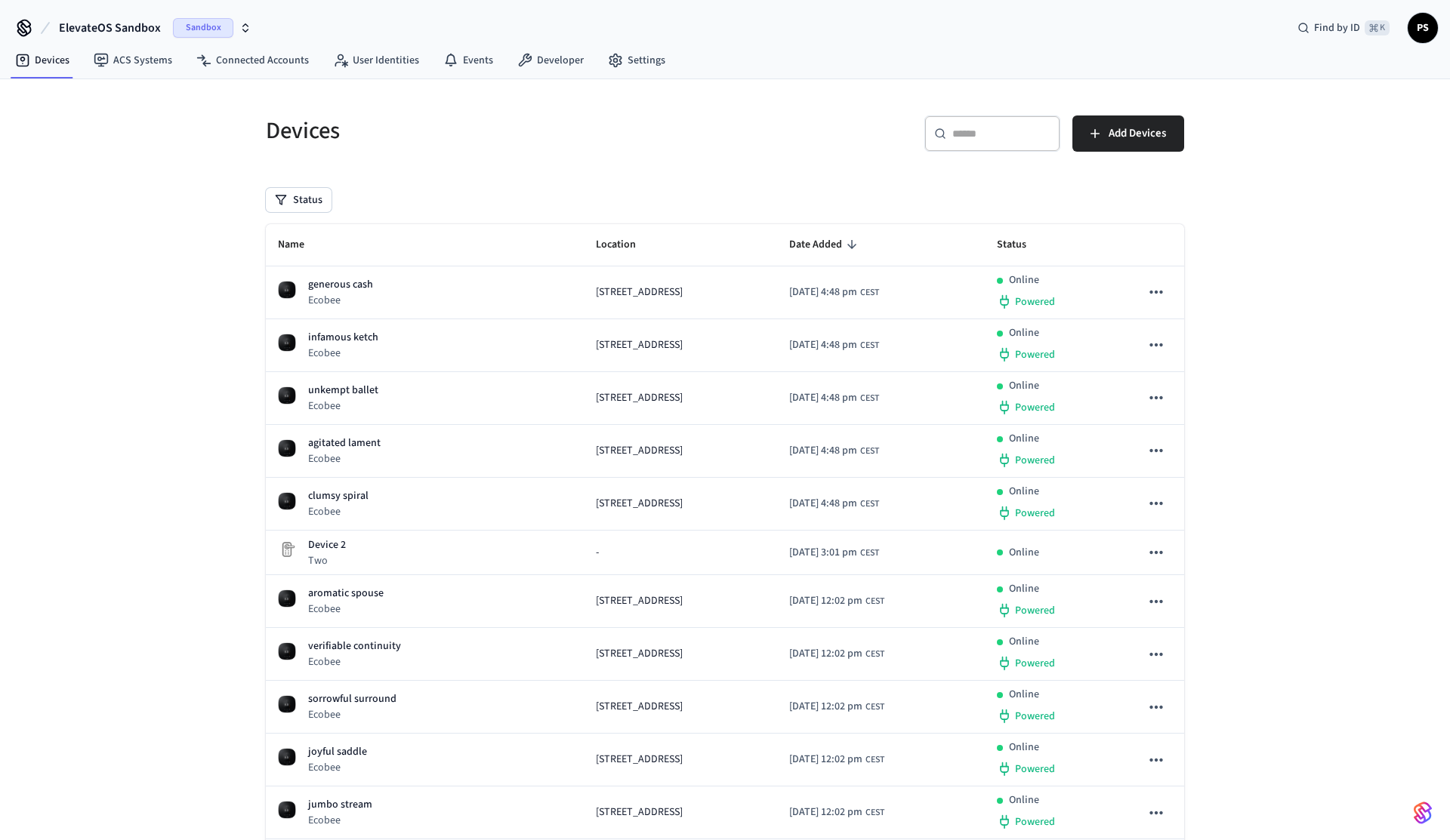
scroll to position [491, 0]
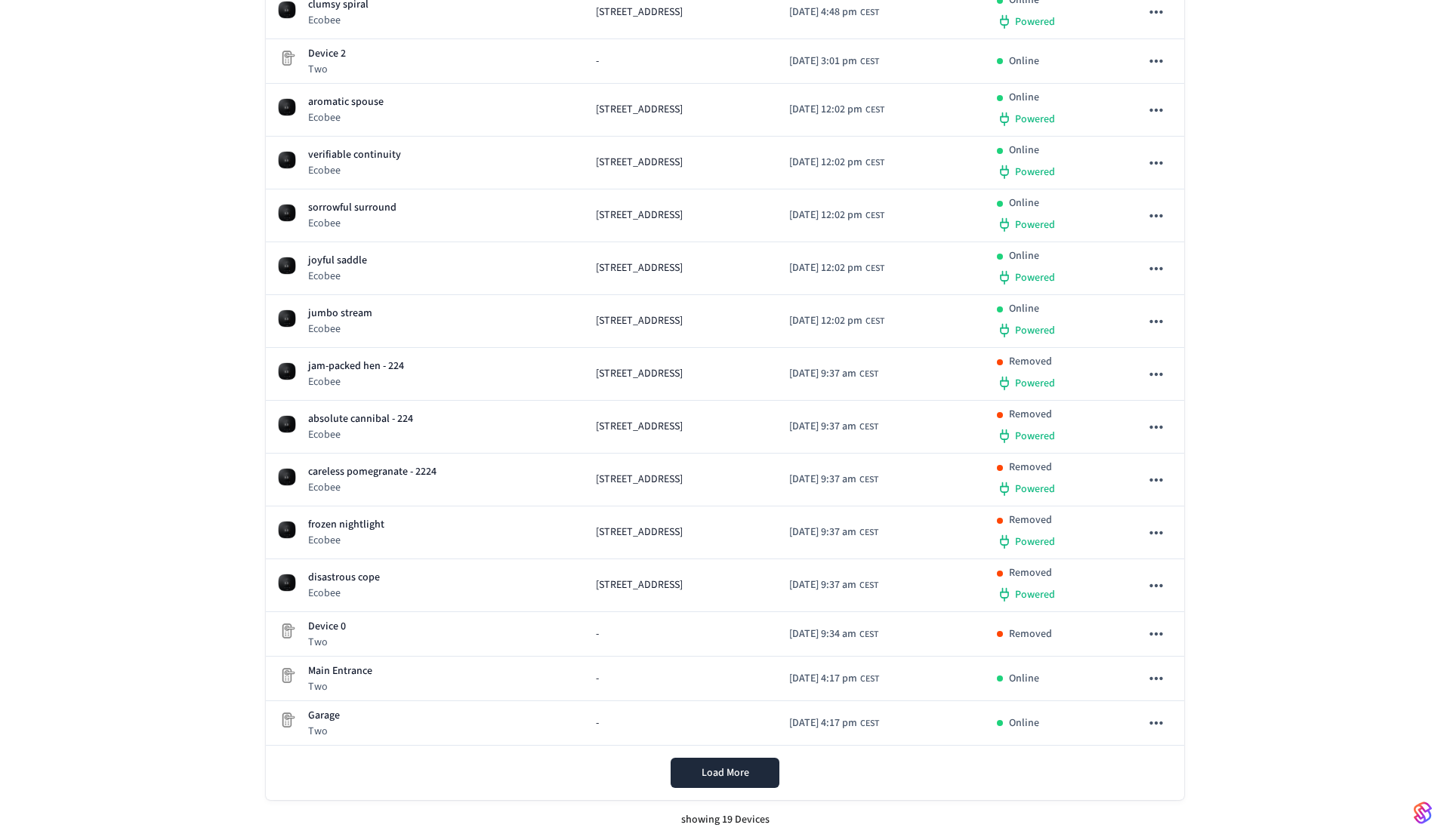
click at [193, 219] on div "Devices ​ ​ Add Devices Status Name Location Date Added Status generous cash Ec…" at bounding box center [725, 214] width 1450 height 1253
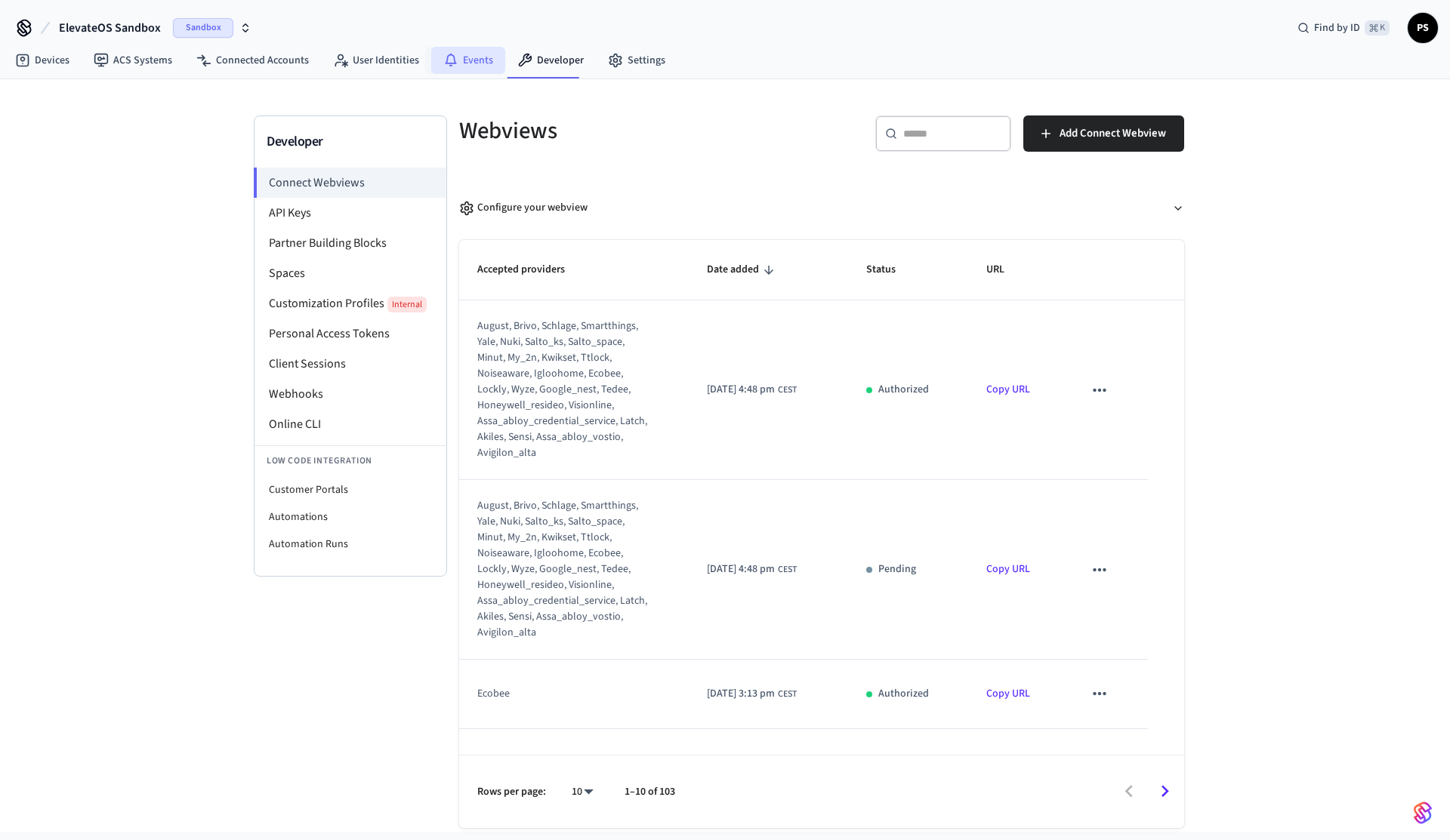
click at [474, 70] on link "Events" at bounding box center [468, 60] width 74 height 27
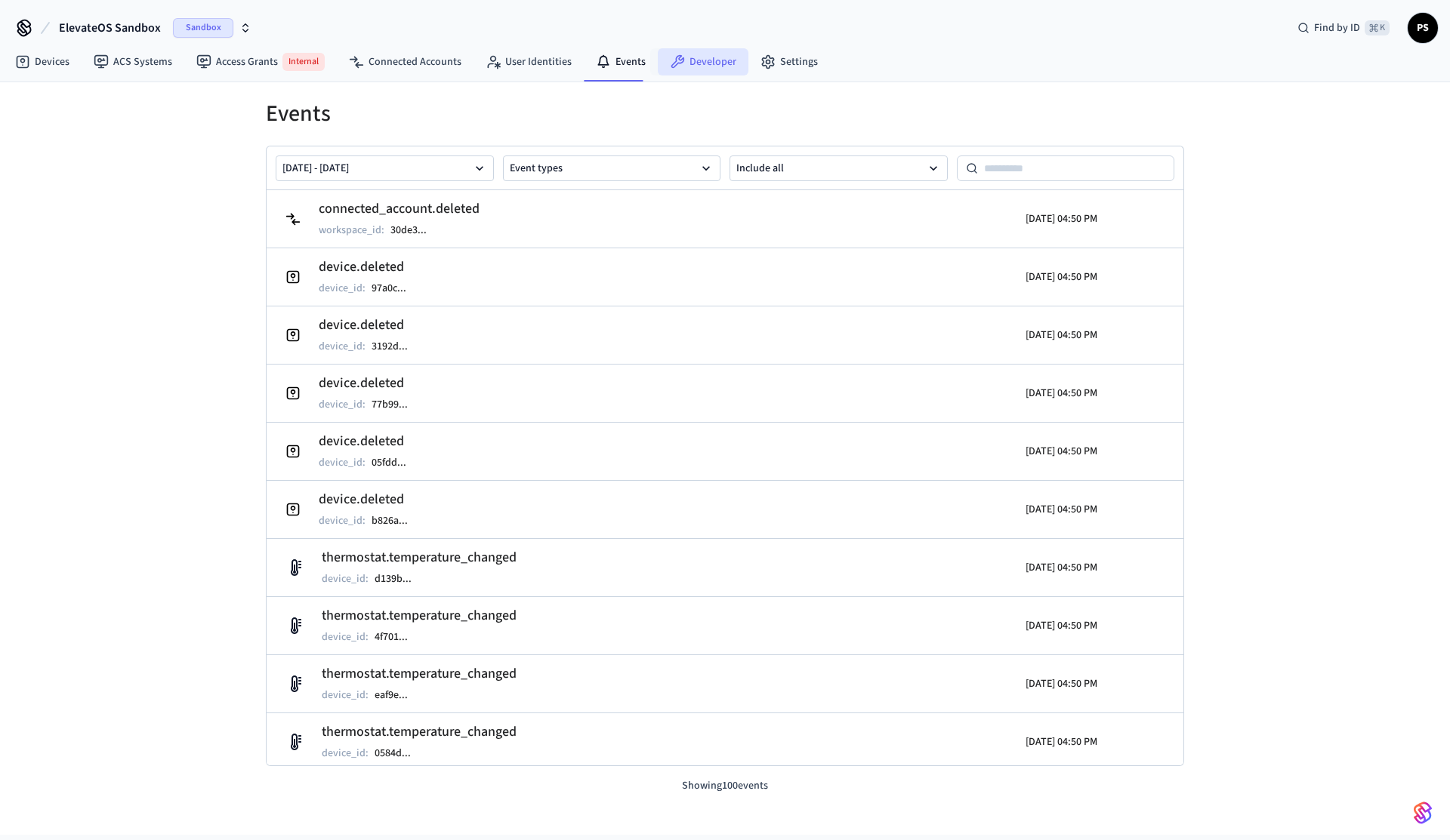
click at [725, 64] on link "Developer" at bounding box center [703, 61] width 91 height 27
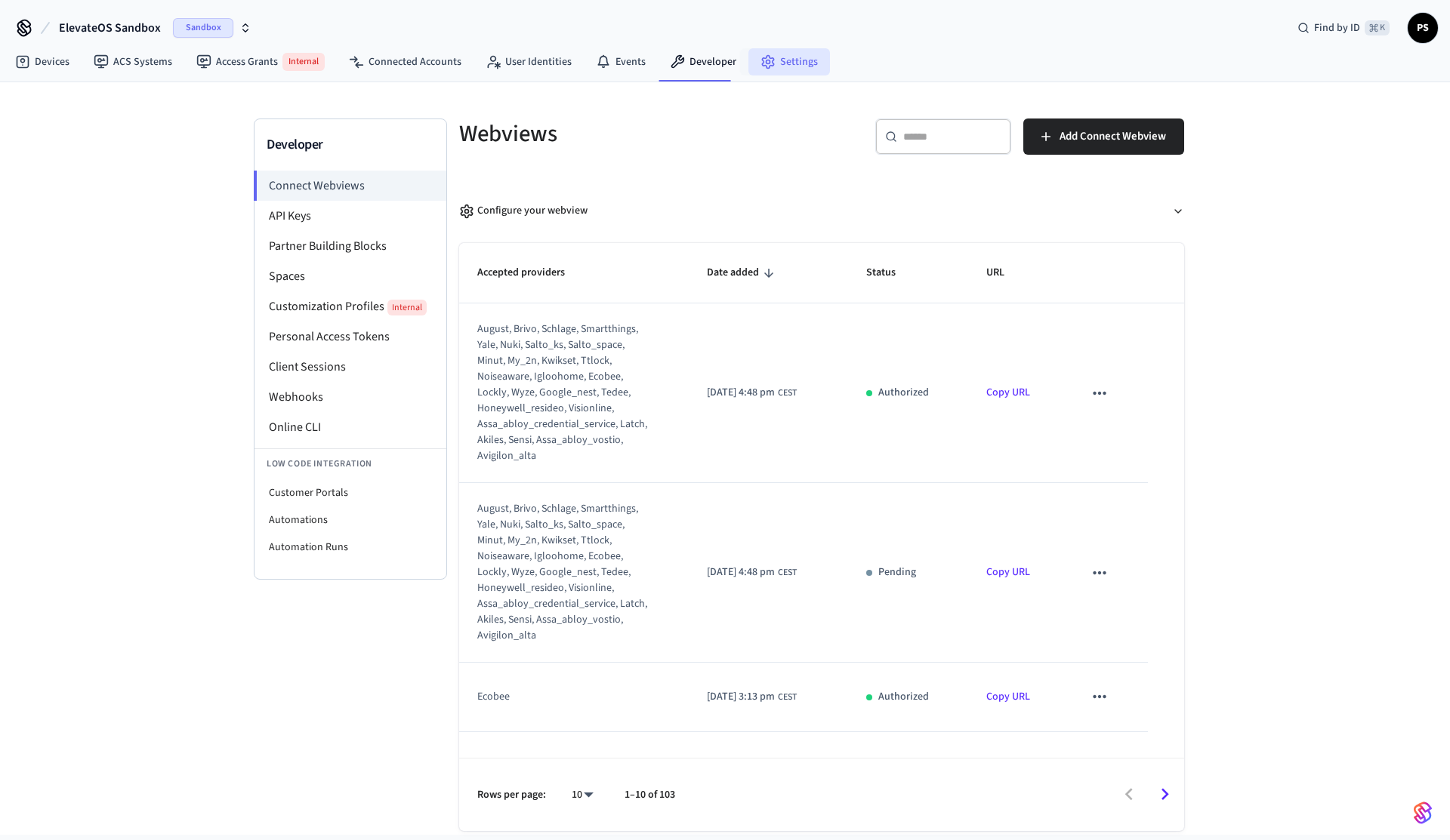
click at [796, 61] on link "Settings" at bounding box center [789, 61] width 82 height 27
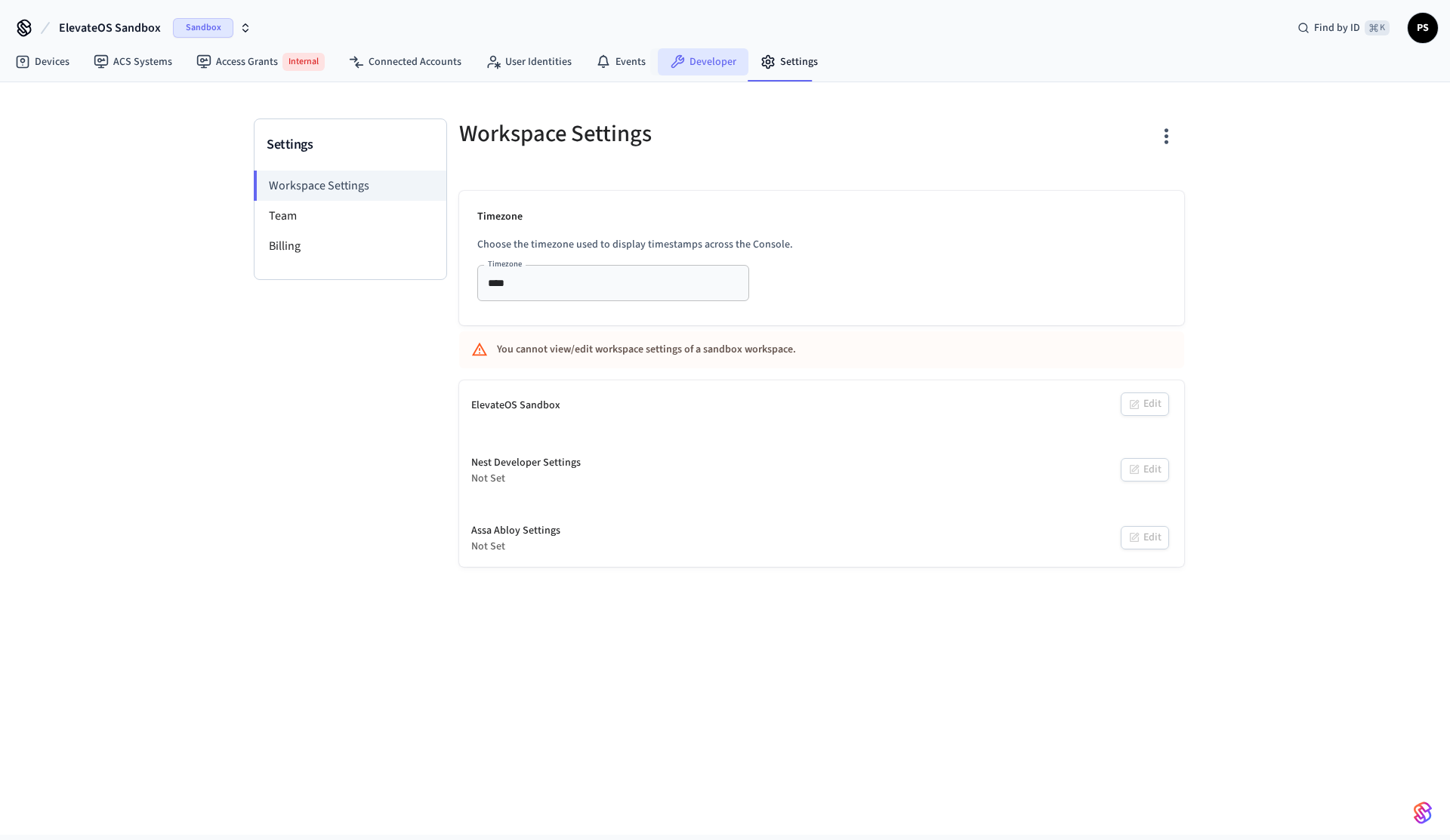
click at [706, 63] on link "Developer" at bounding box center [703, 61] width 91 height 27
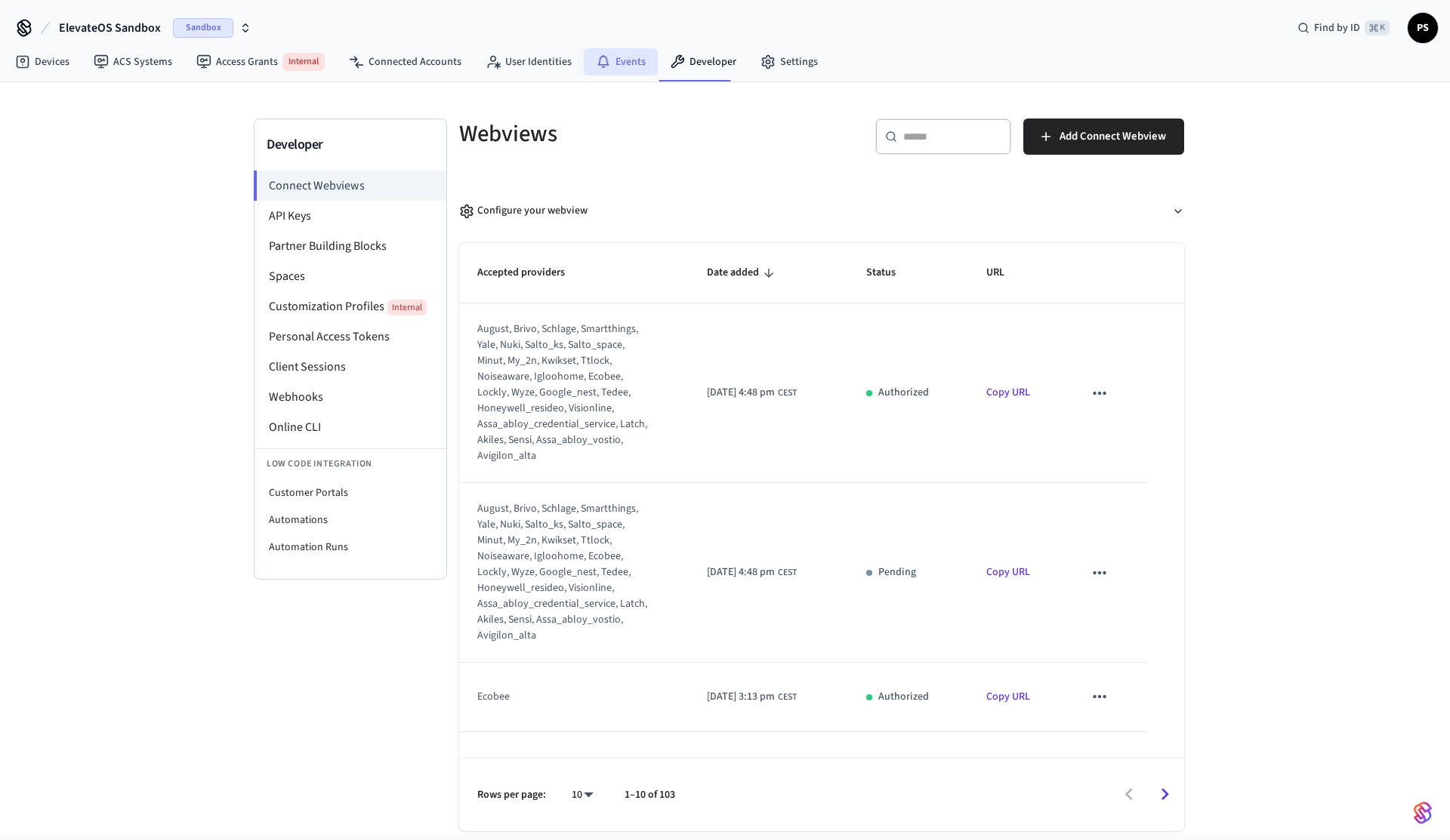
click at [617, 63] on link "Events" at bounding box center [621, 61] width 74 height 27
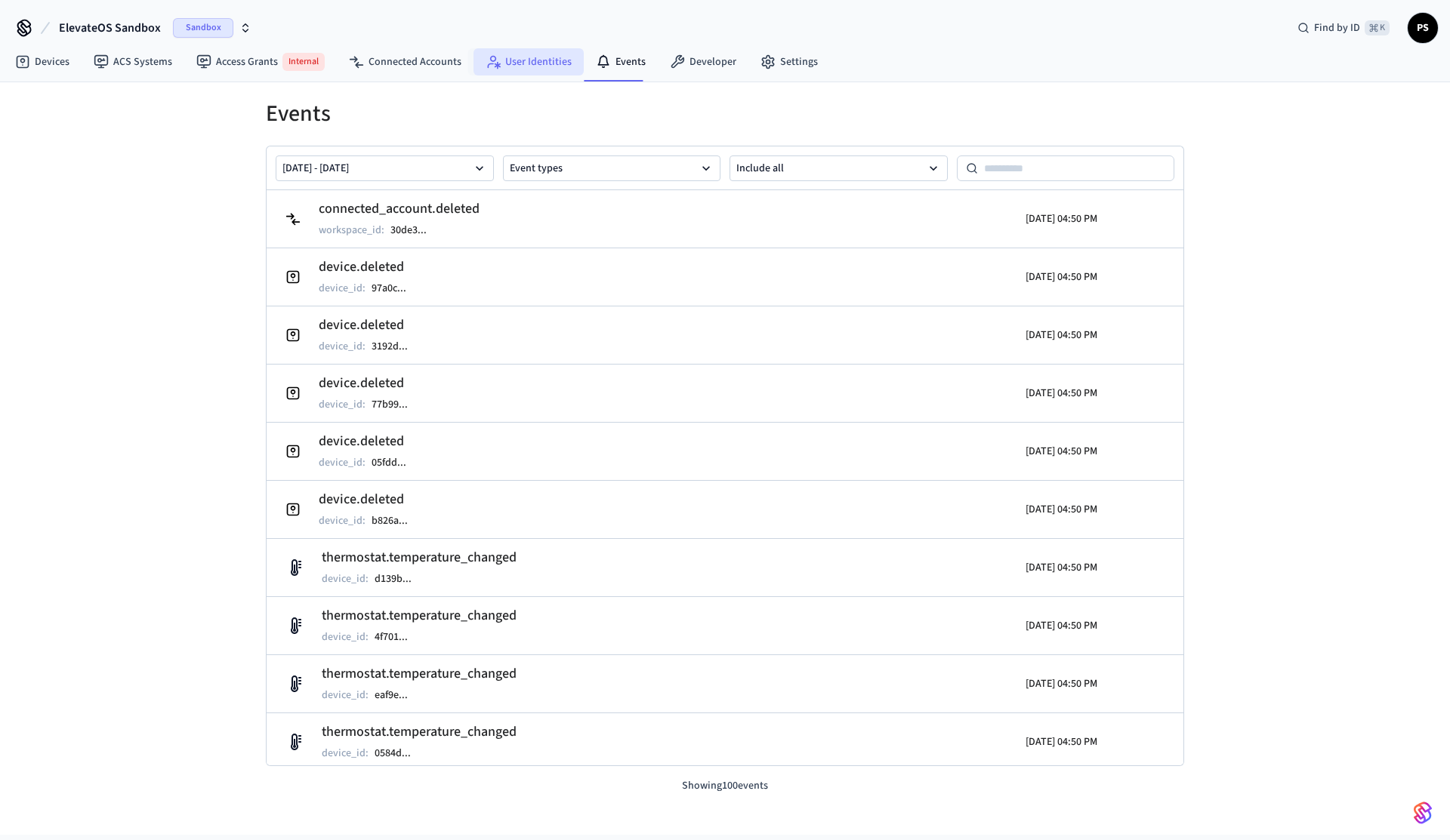
click at [524, 67] on link "User Identities" at bounding box center [529, 61] width 110 height 27
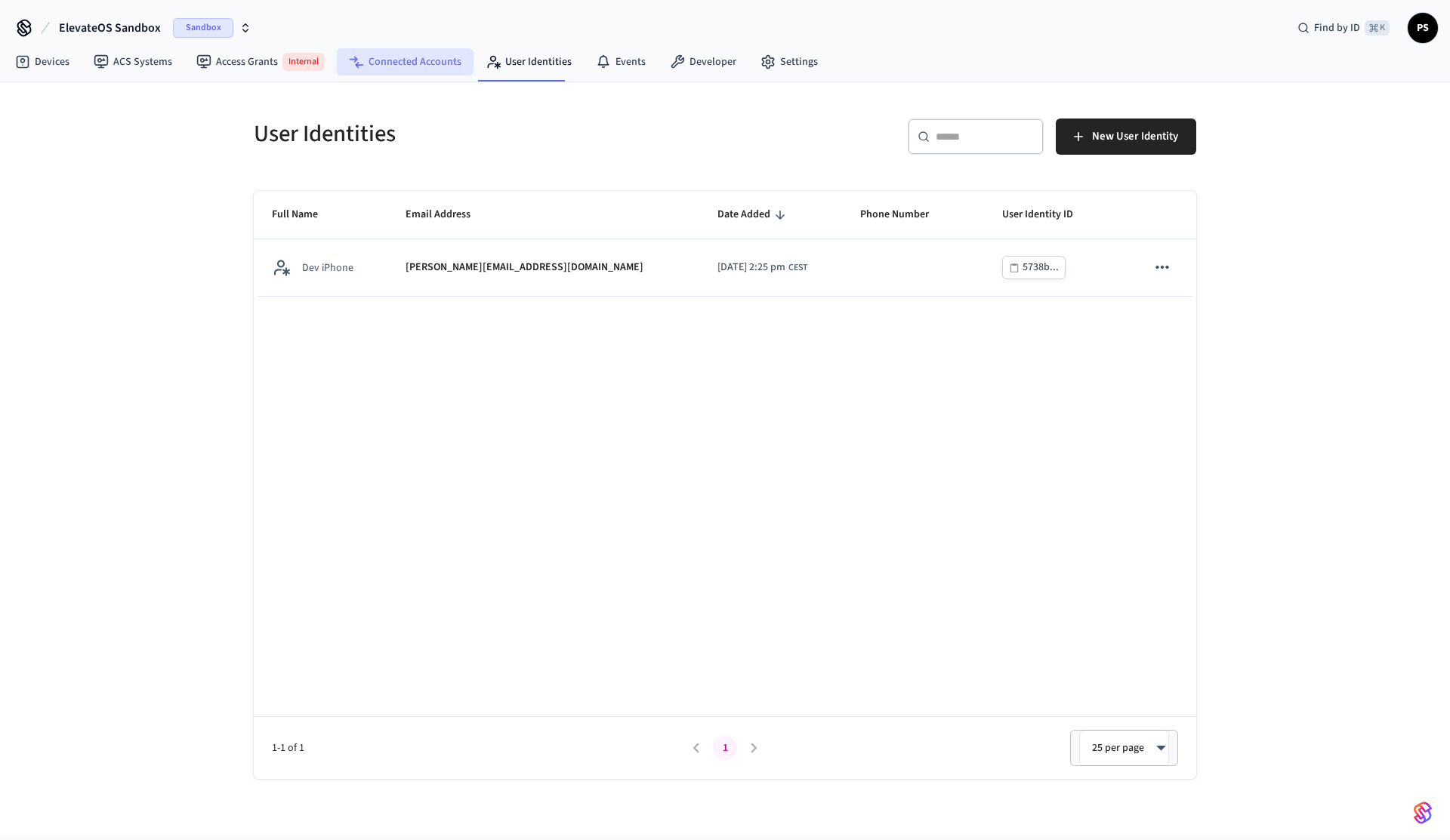
click at [450, 72] on link "Connected Accounts" at bounding box center [405, 61] width 137 height 27
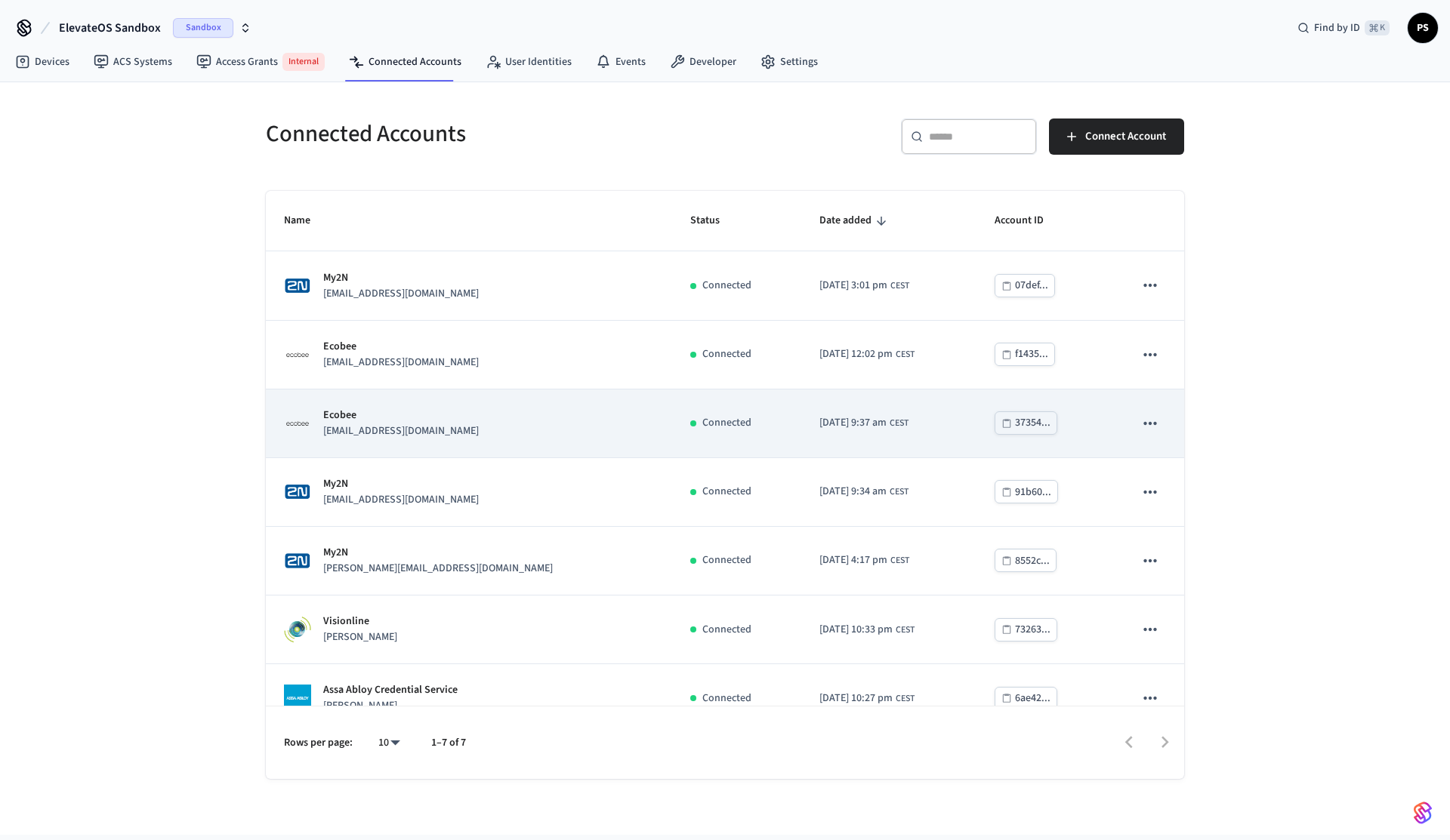
click at [1145, 424] on icon "sticky table" at bounding box center [1150, 423] width 20 height 20
click at [1145, 424] on div at bounding box center [725, 420] width 1450 height 840
click at [385, 431] on p "[EMAIL_ADDRESS][DOMAIN_NAME]" at bounding box center [401, 431] width 156 height 16
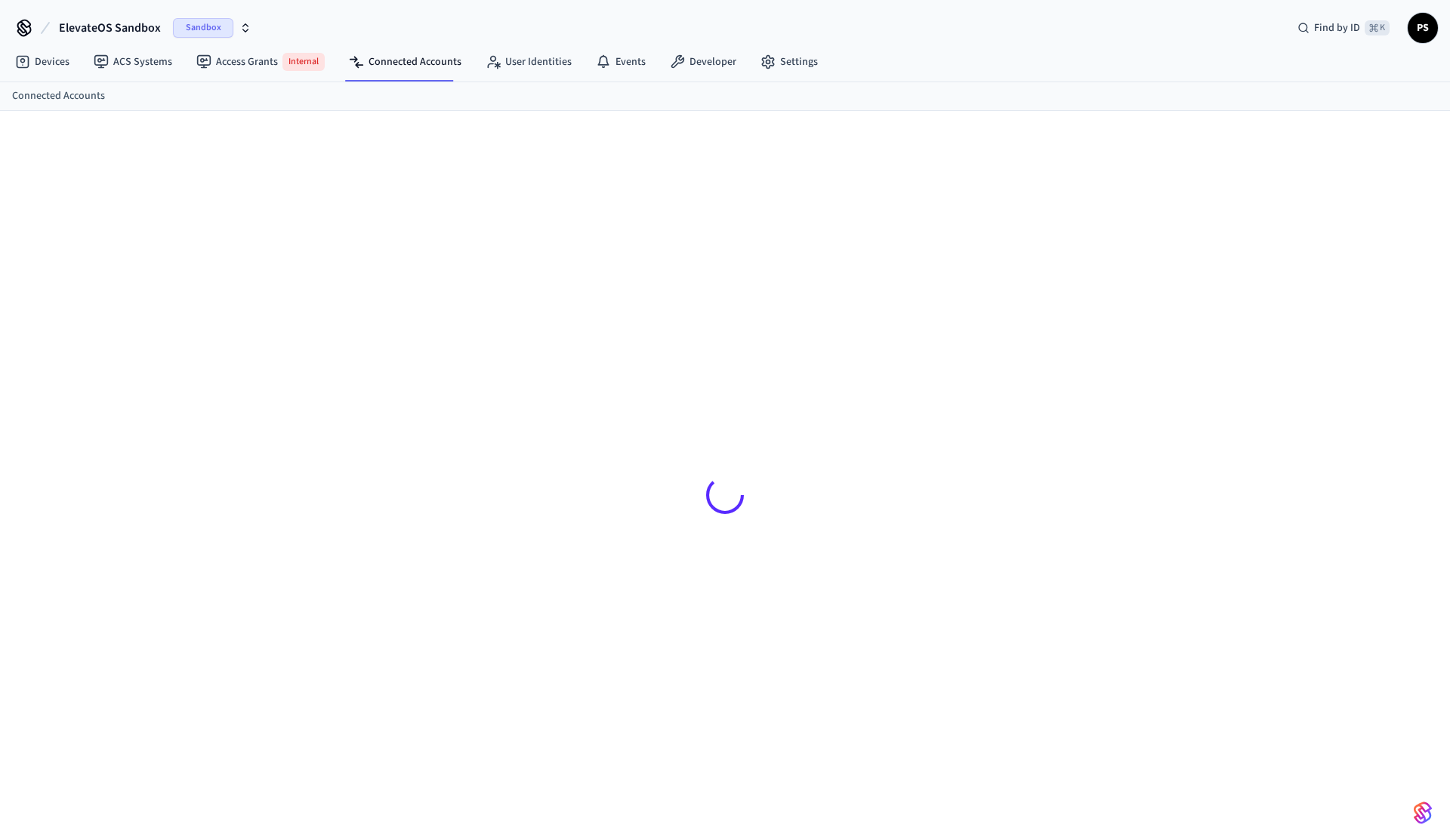
click at [385, 431] on div at bounding box center [725, 494] width 942 height 695
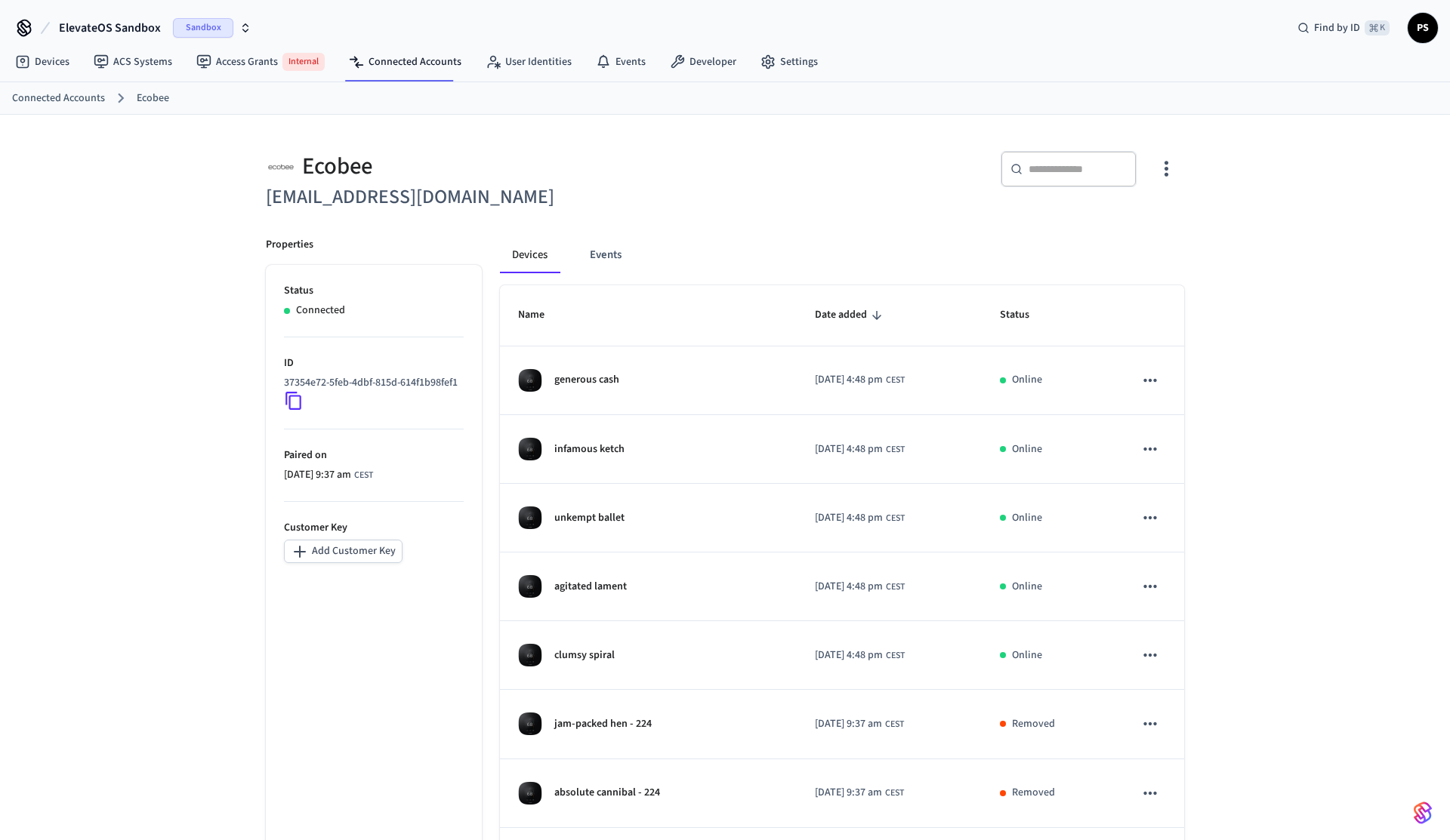
click at [293, 411] on icon at bounding box center [294, 401] width 20 height 20
click at [290, 410] on icon at bounding box center [294, 401] width 20 height 20
click at [1169, 154] on button "button" at bounding box center [1166, 169] width 36 height 60
click at [1169, 154] on div at bounding box center [725, 420] width 1450 height 840
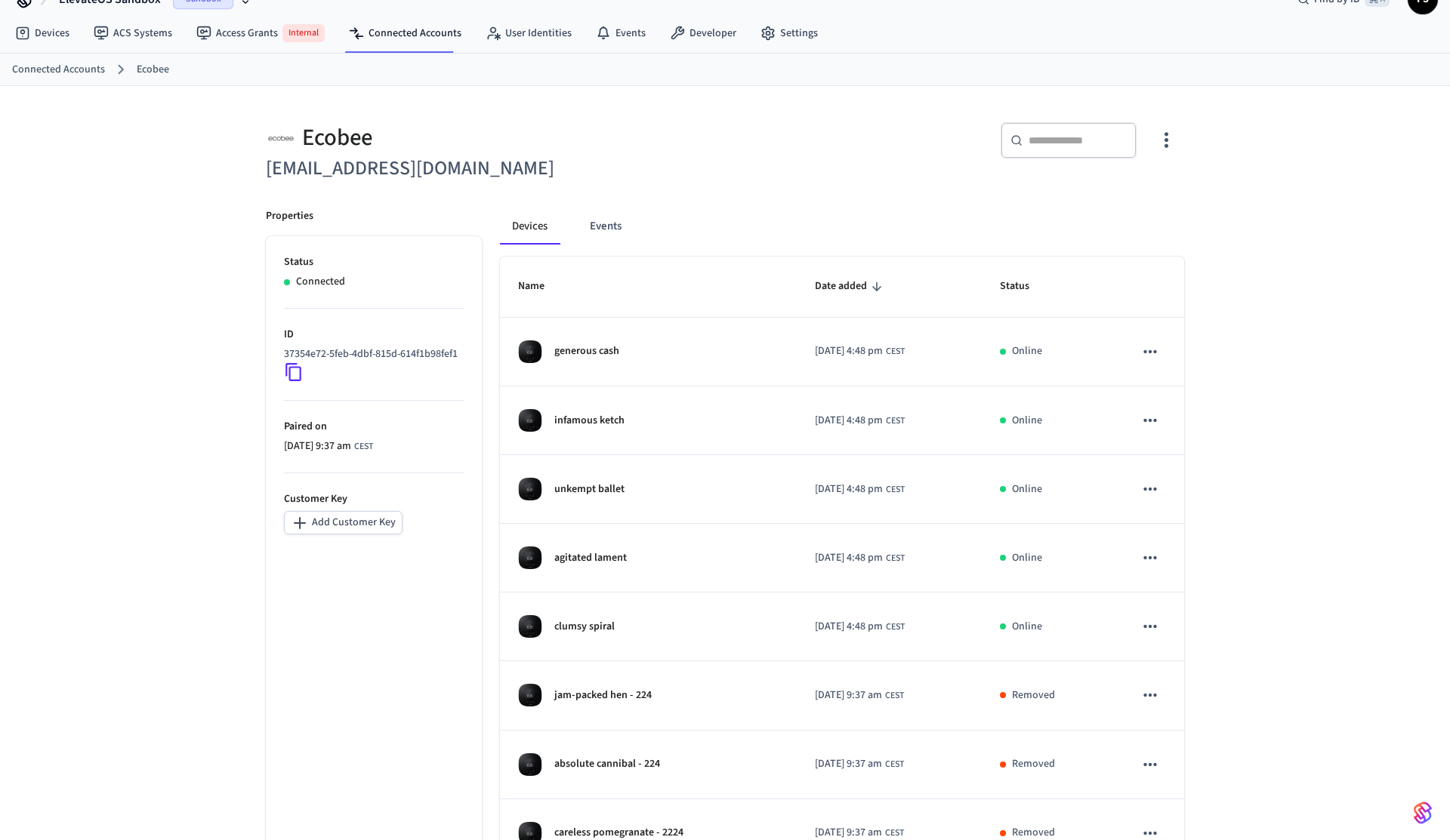
scroll to position [31, 0]
click at [291, 380] on icon at bounding box center [294, 370] width 20 height 20
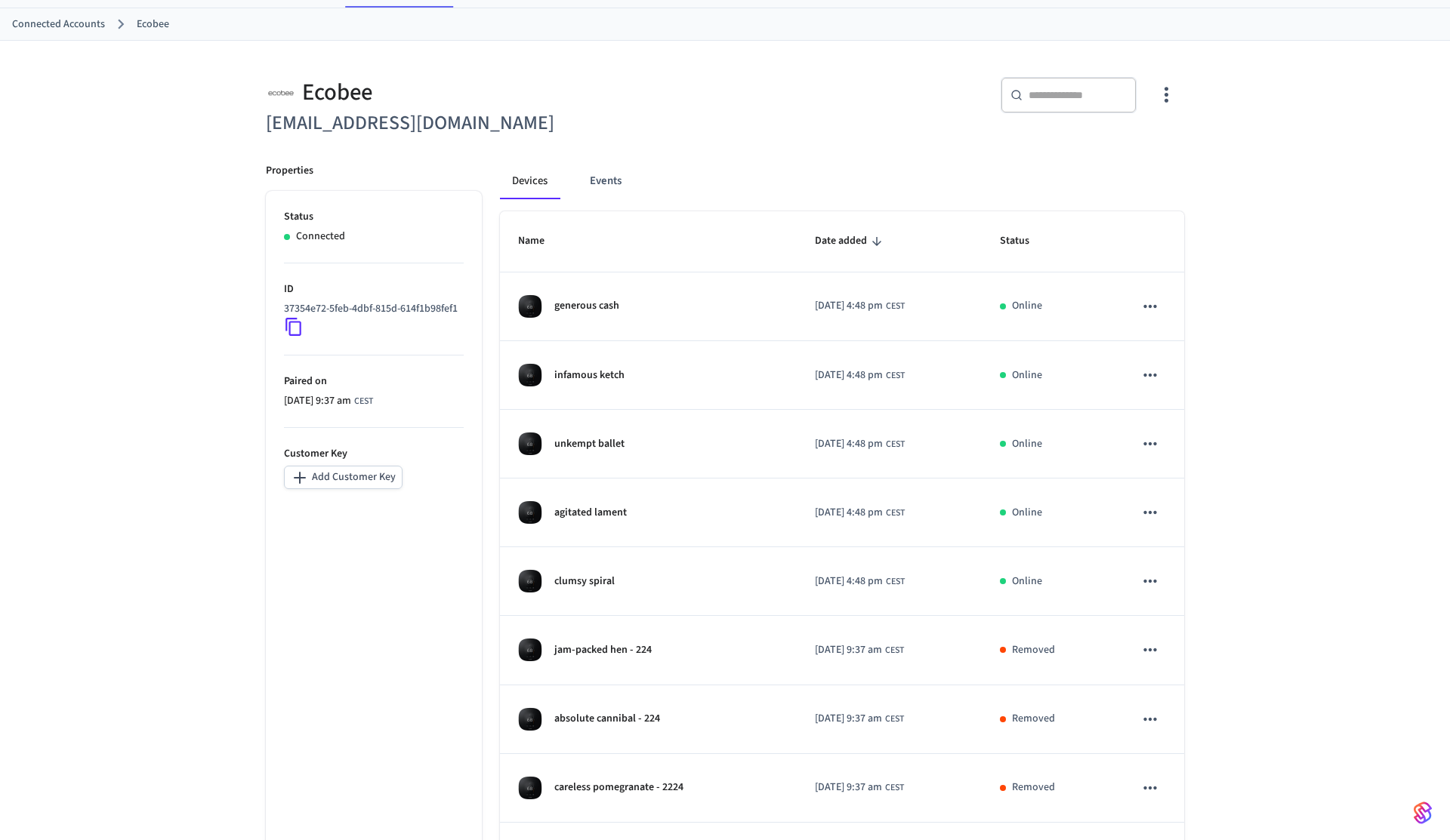
scroll to position [0, 0]
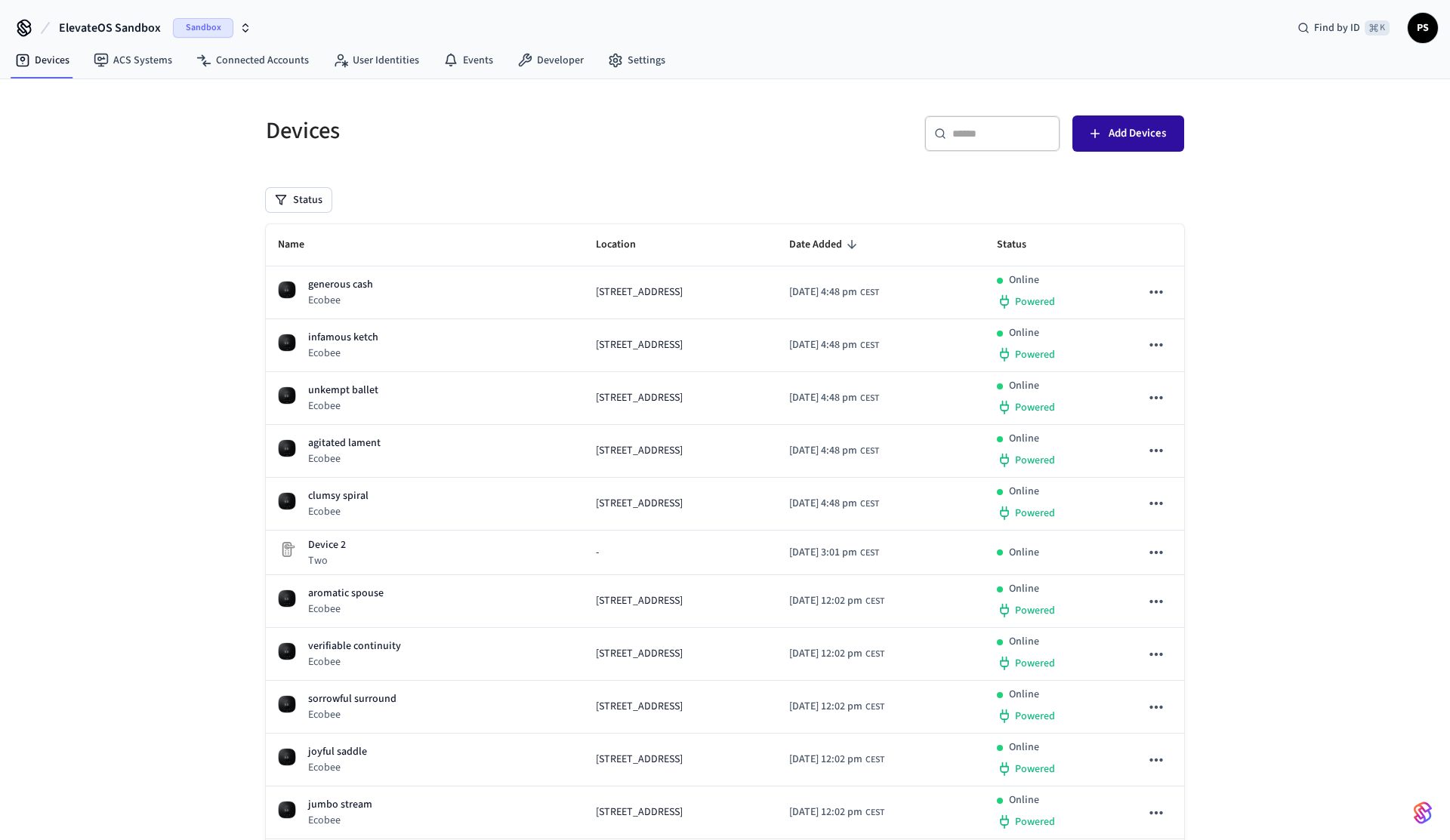
click at [1153, 135] on span "Add Devices" at bounding box center [1136, 134] width 57 height 20
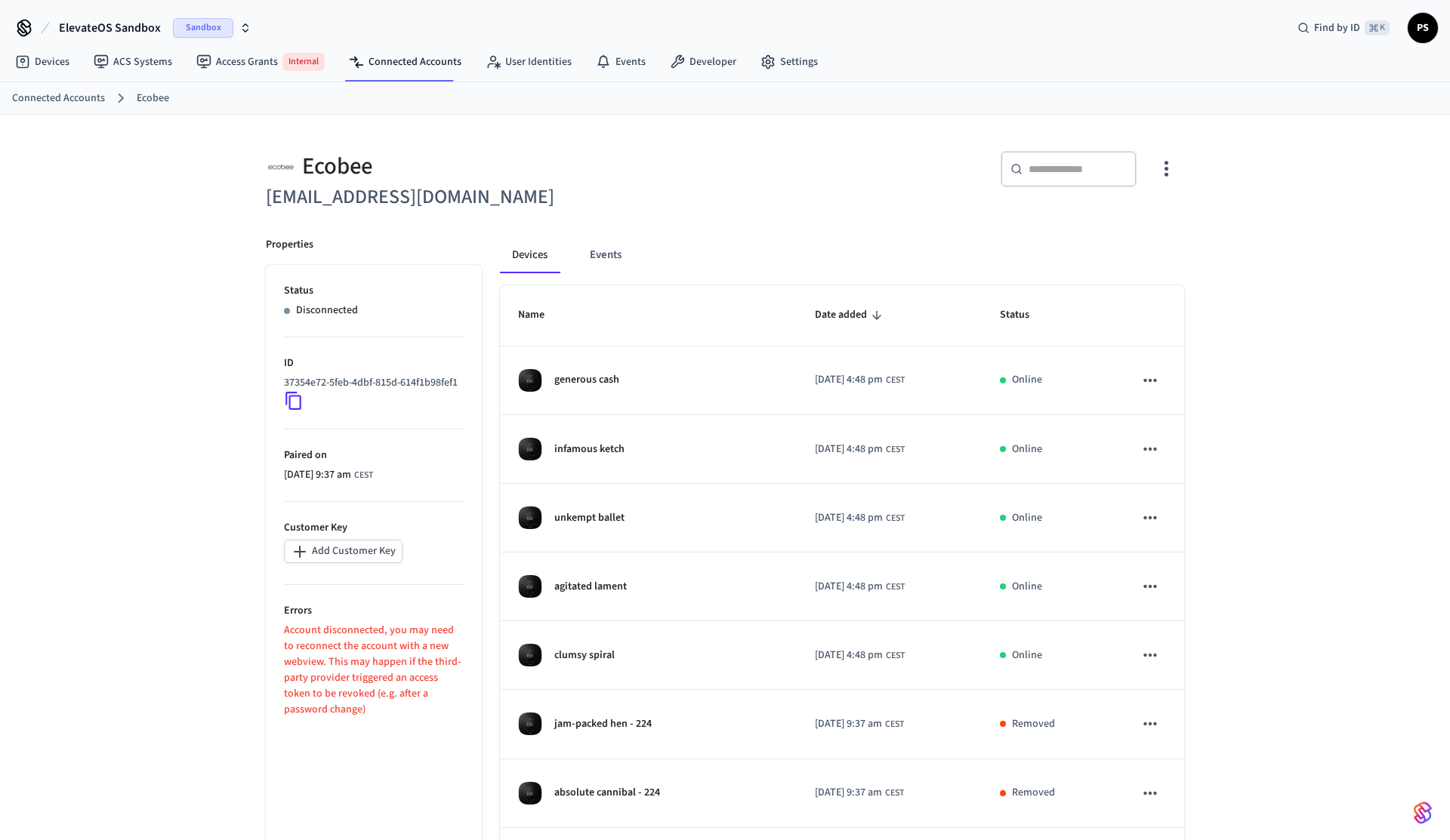
click at [566, 122] on div "Ecobee [EMAIL_ADDRESS][DOMAIN_NAME] ​ ​ Properties Status Disconnected ID 37354…" at bounding box center [725, 611] width 966 height 993
